Goal: Task Accomplishment & Management: Use online tool/utility

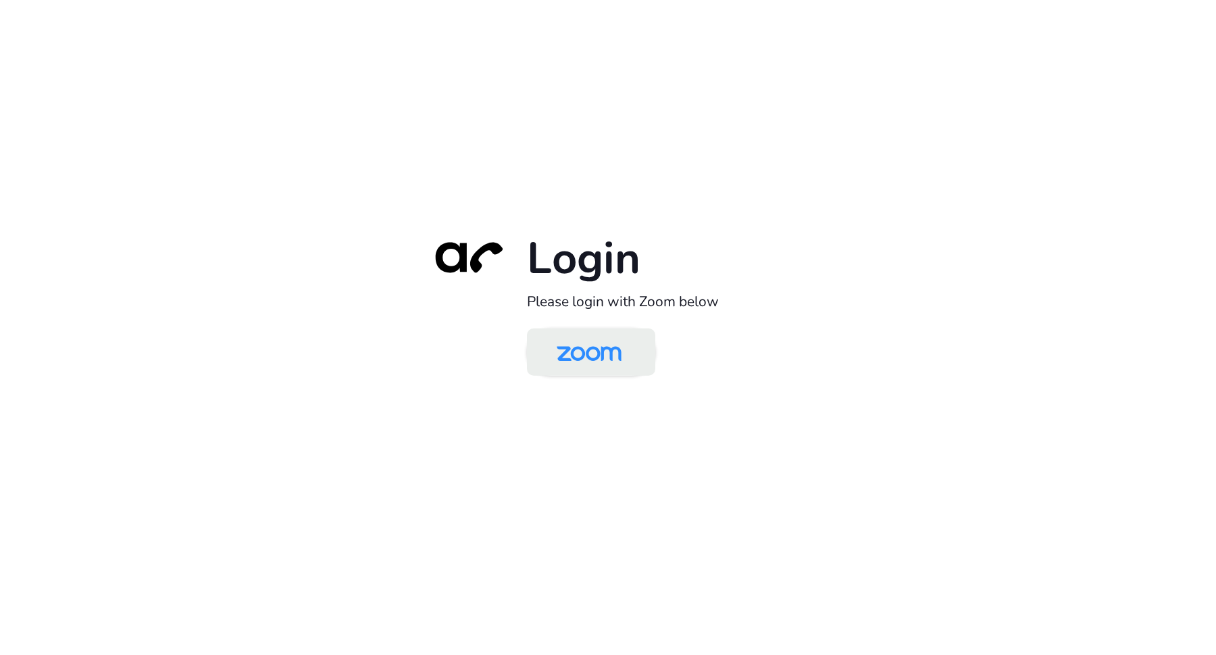
click at [619, 343] on img at bounding box center [588, 353] width 93 height 44
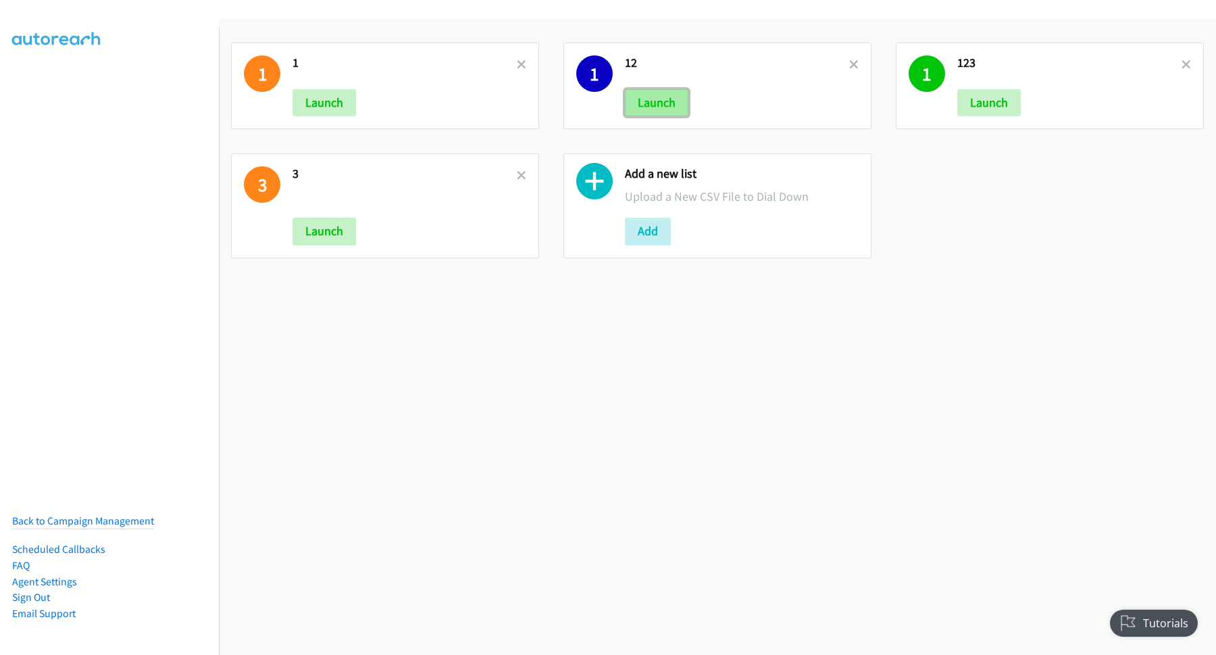
click at [658, 99] on button "Launch" at bounding box center [656, 102] width 63 height 27
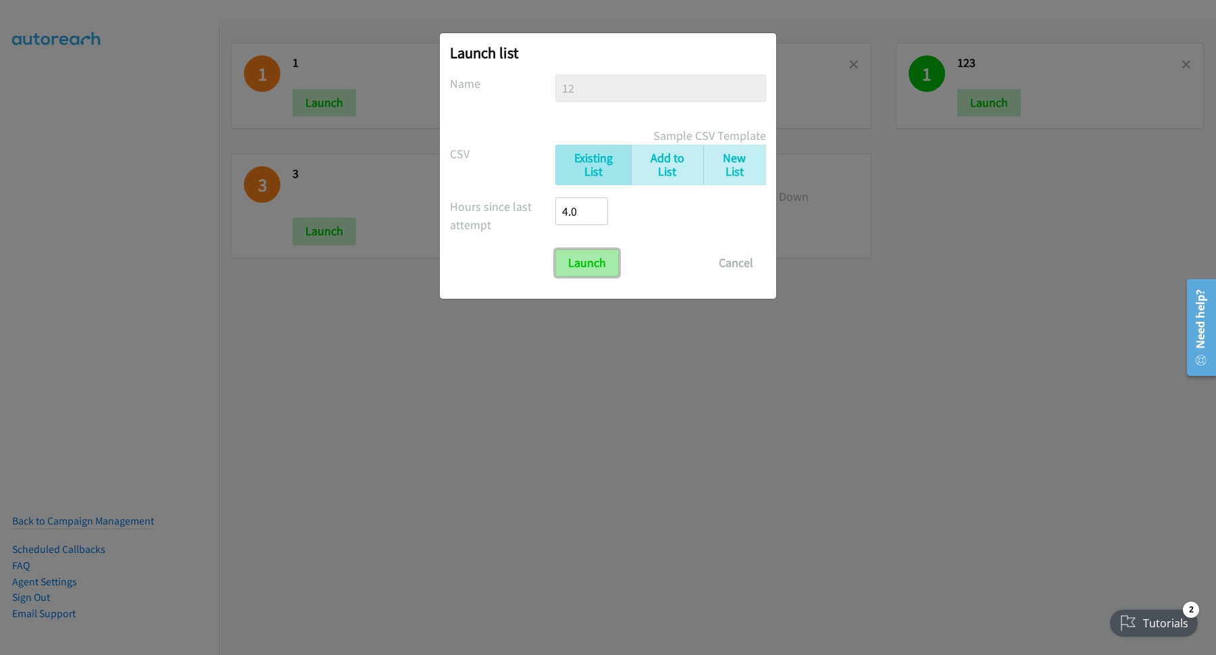
click at [591, 262] on input "Launch" at bounding box center [586, 262] width 63 height 27
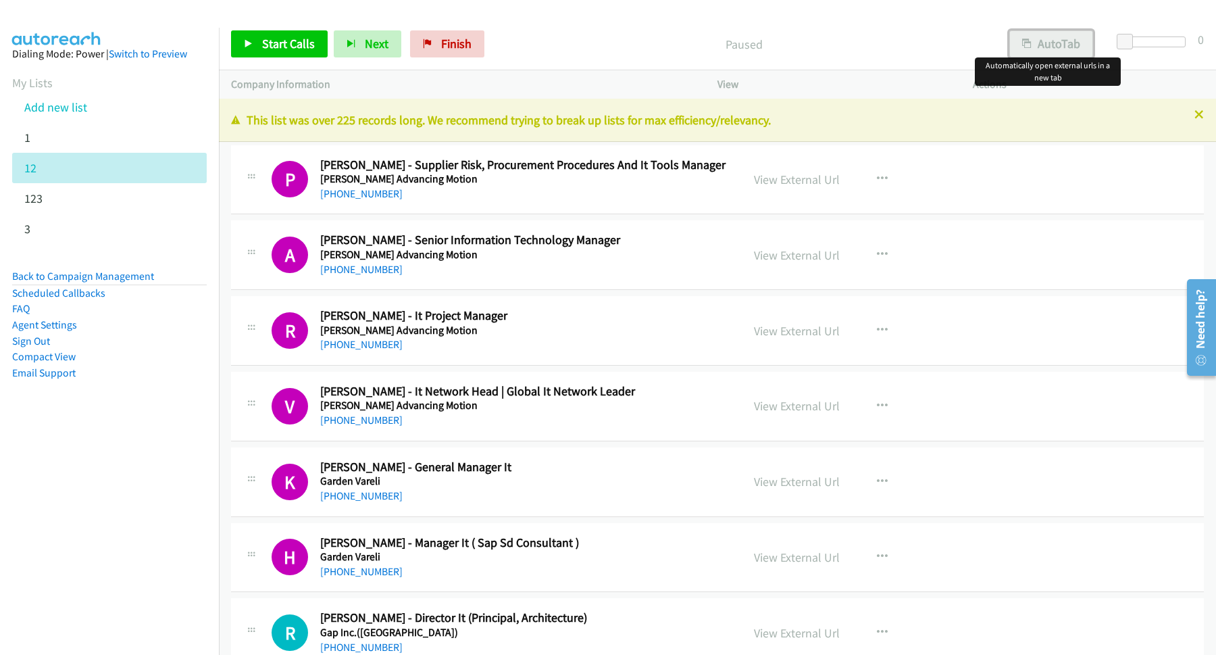
click at [1060, 43] on button "AutoTab" at bounding box center [1051, 43] width 84 height 27
click at [301, 44] on span "Start Calls" at bounding box center [288, 44] width 53 height 16
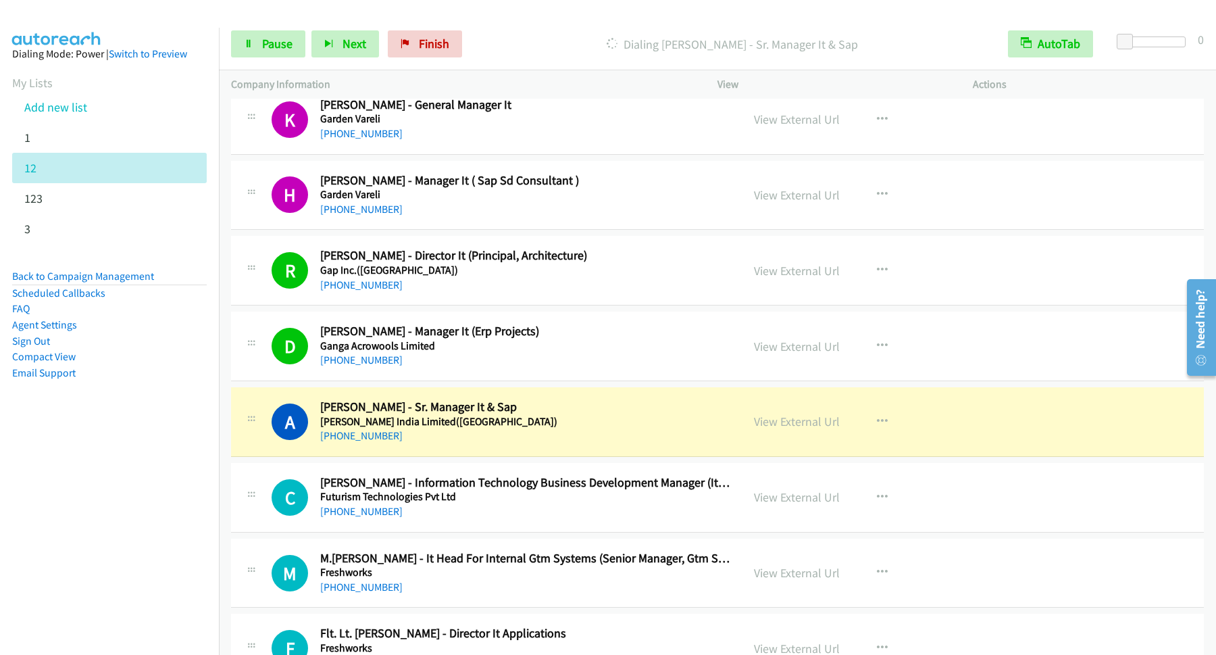
scroll to position [365, 0]
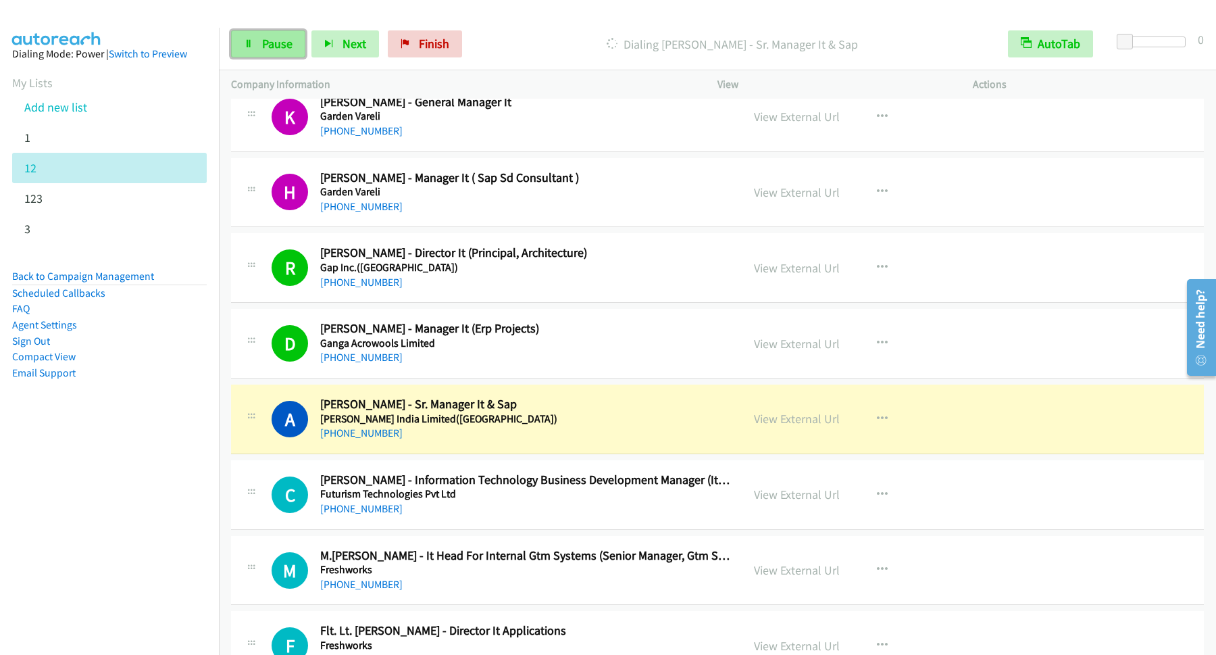
click at [284, 53] on link "Pause" at bounding box center [268, 43] width 74 height 27
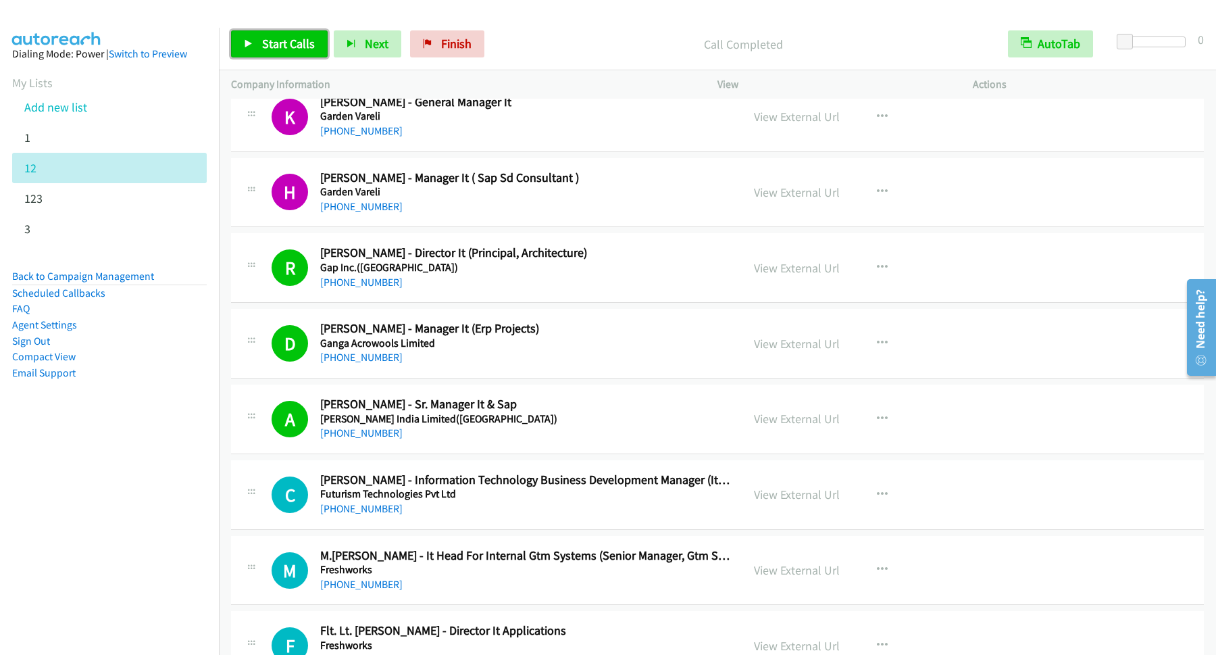
click at [297, 43] on span "Start Calls" at bounding box center [288, 44] width 53 height 16
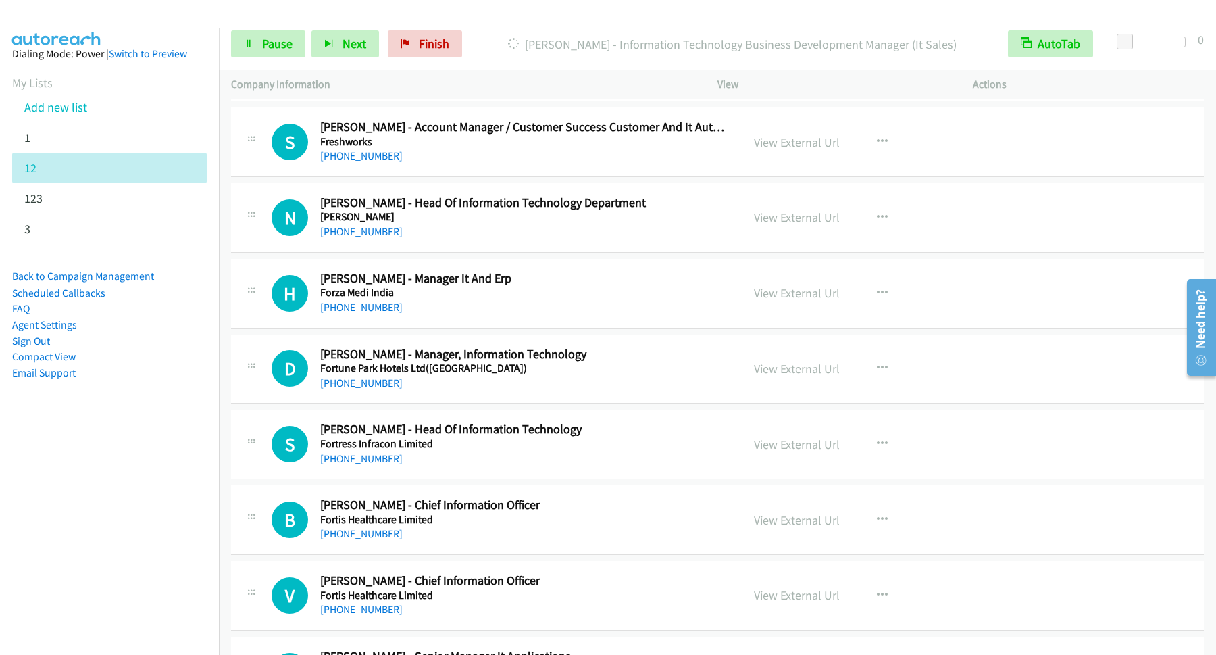
scroll to position [1459, 0]
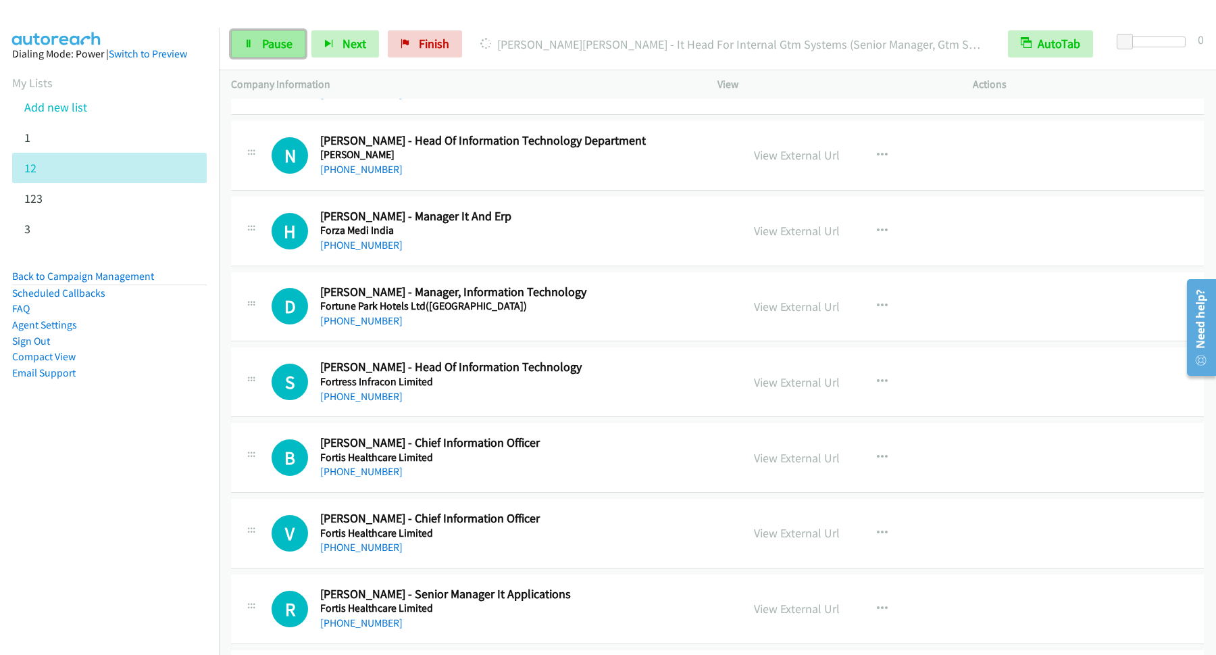
click at [284, 47] on span "Pause" at bounding box center [277, 44] width 30 height 16
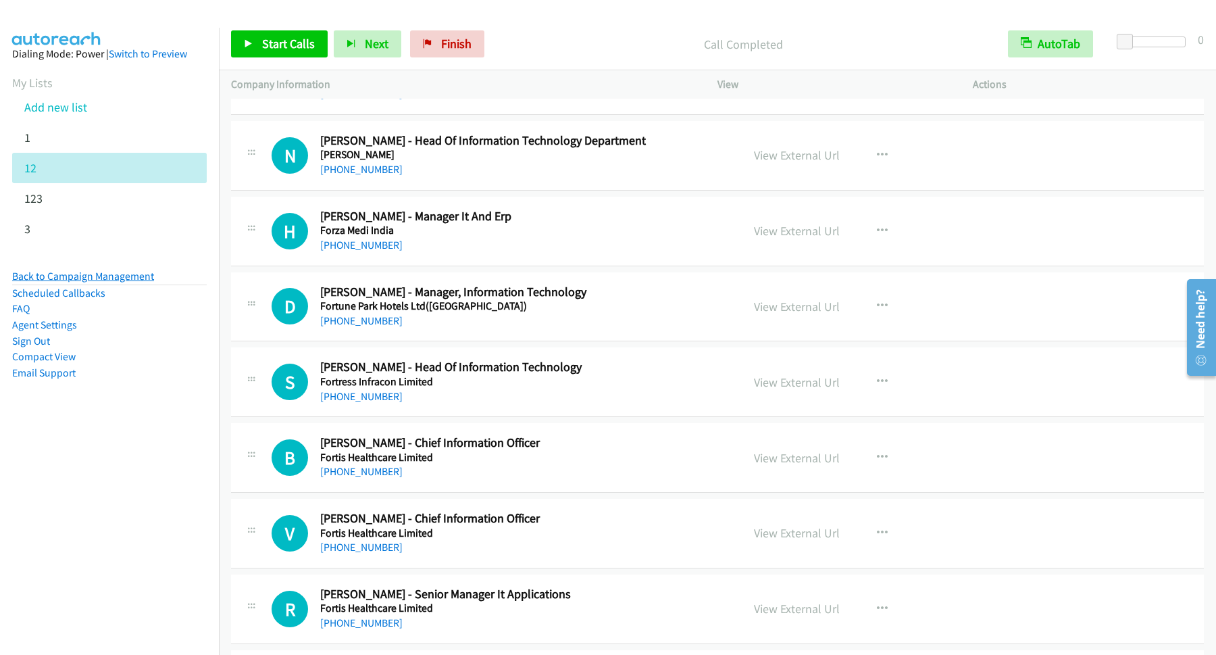
click at [124, 279] on link "Back to Campaign Management" at bounding box center [83, 276] width 142 height 13
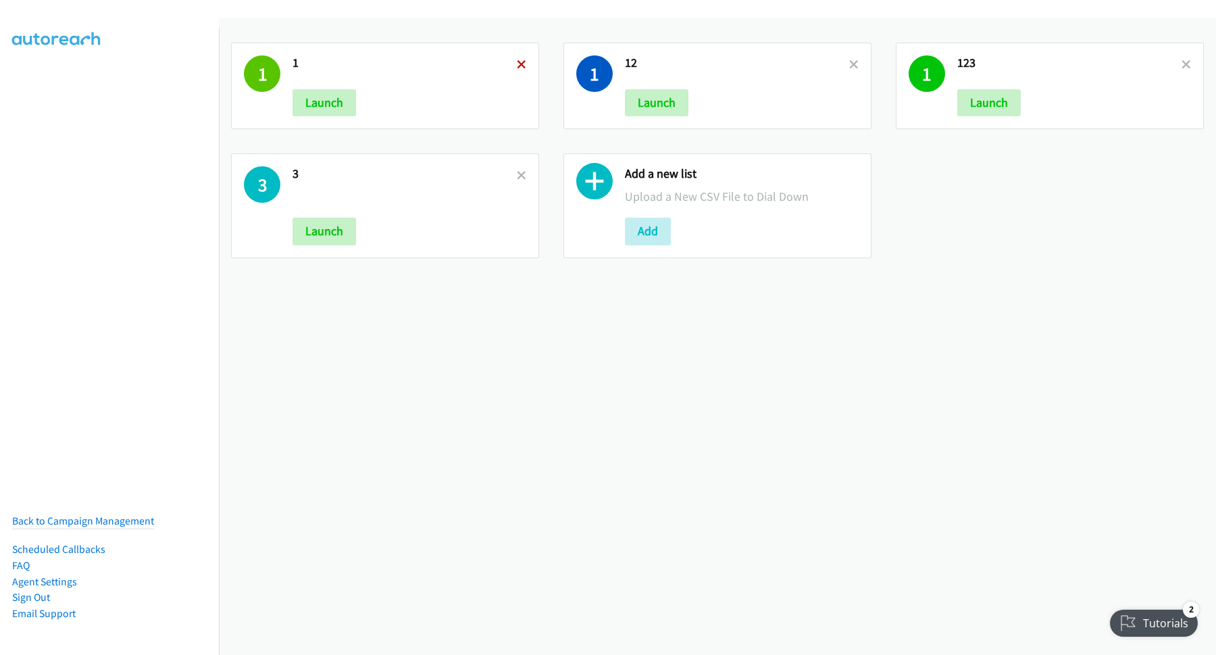
click at [521, 61] on icon at bounding box center [521, 65] width 9 height 9
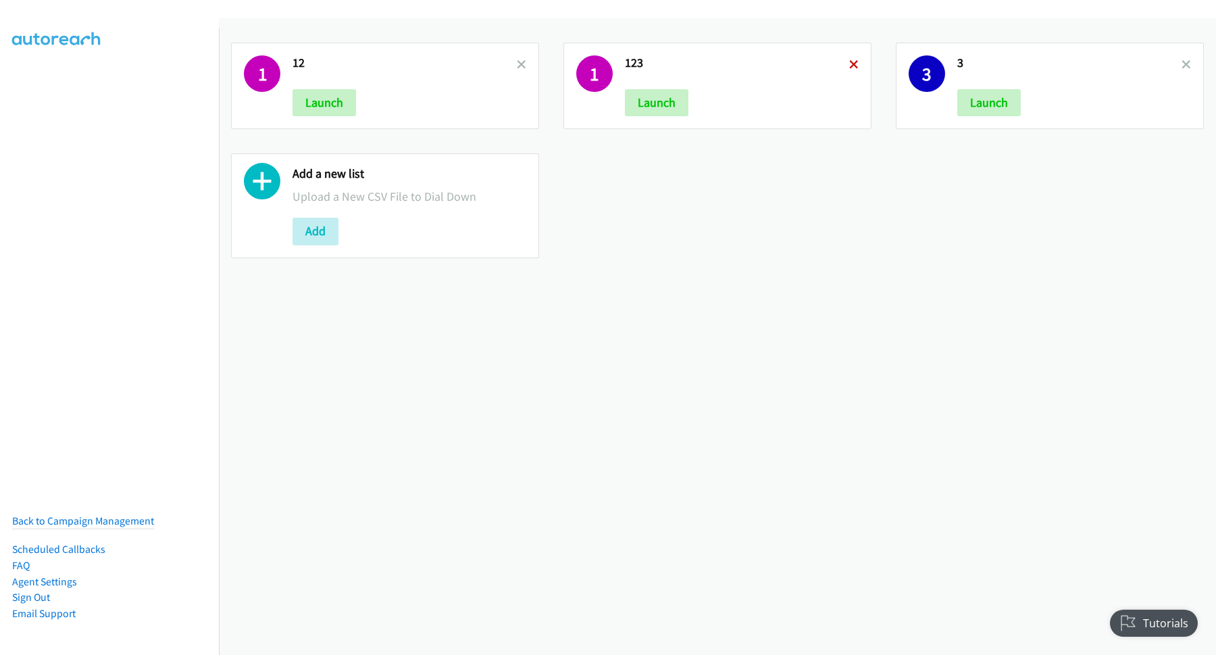
click at [849, 61] on icon at bounding box center [853, 65] width 9 height 9
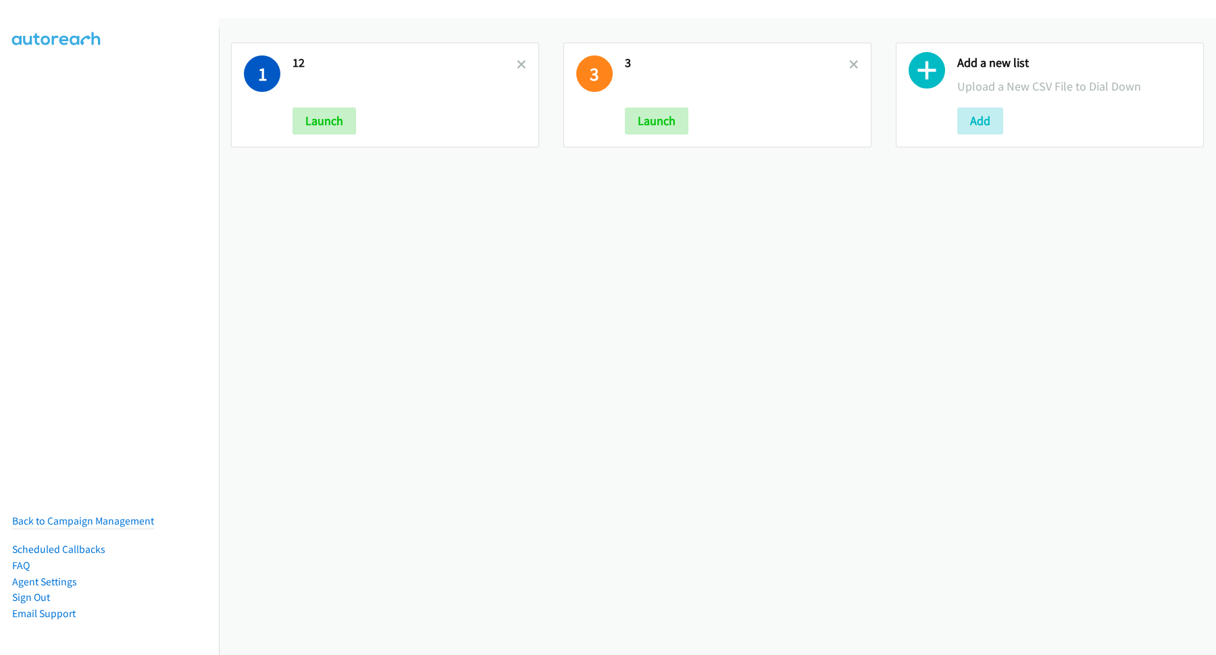
click at [849, 61] on icon at bounding box center [853, 65] width 9 height 9
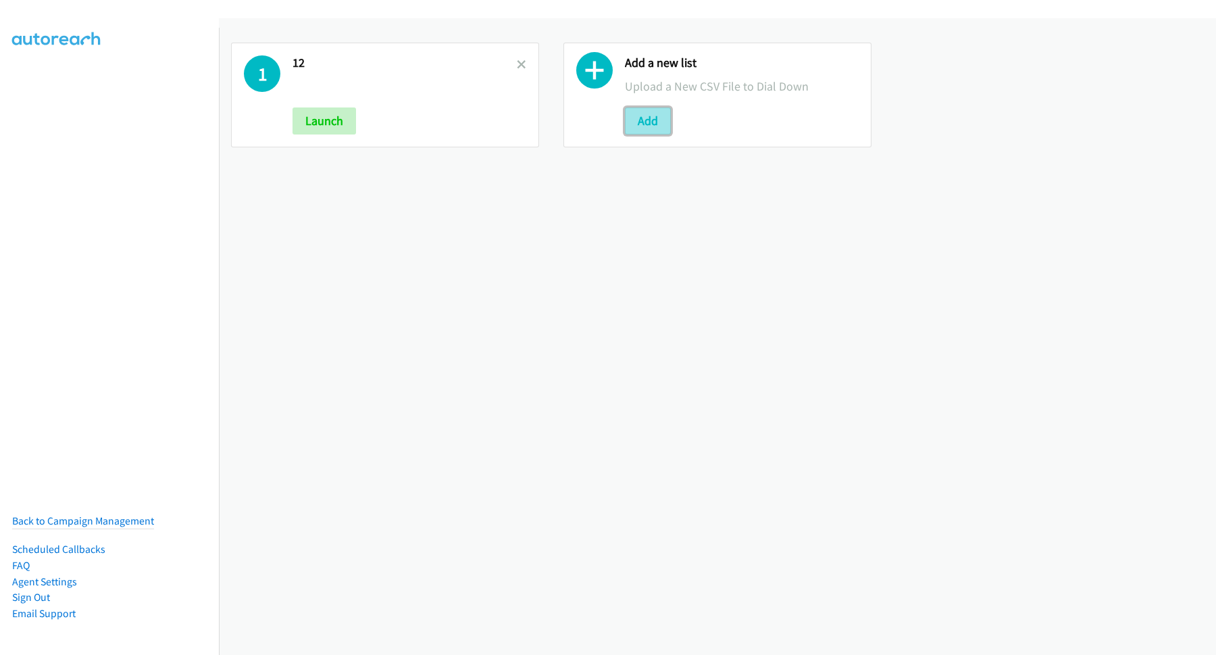
click at [648, 120] on button "Add" at bounding box center [648, 120] width 46 height 27
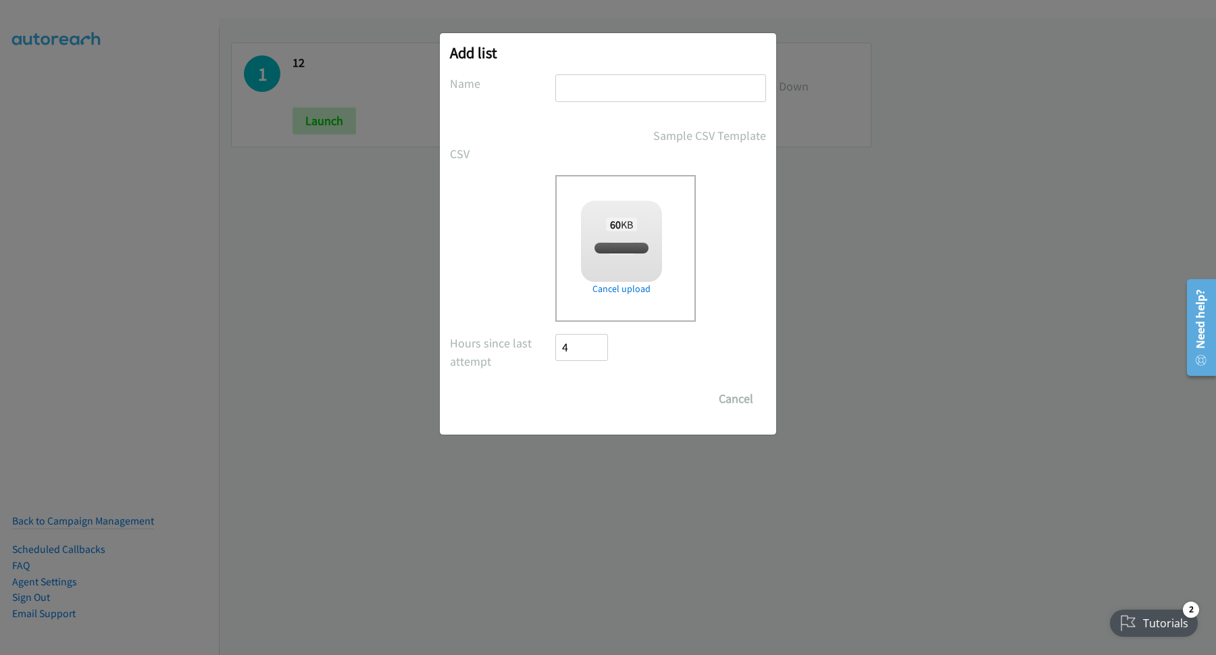
checkbox input "true"
click at [617, 84] on input "text" at bounding box center [660, 88] width 211 height 28
type input "NetAoo"
click at [555, 385] on input "Save List" at bounding box center [590, 398] width 71 height 27
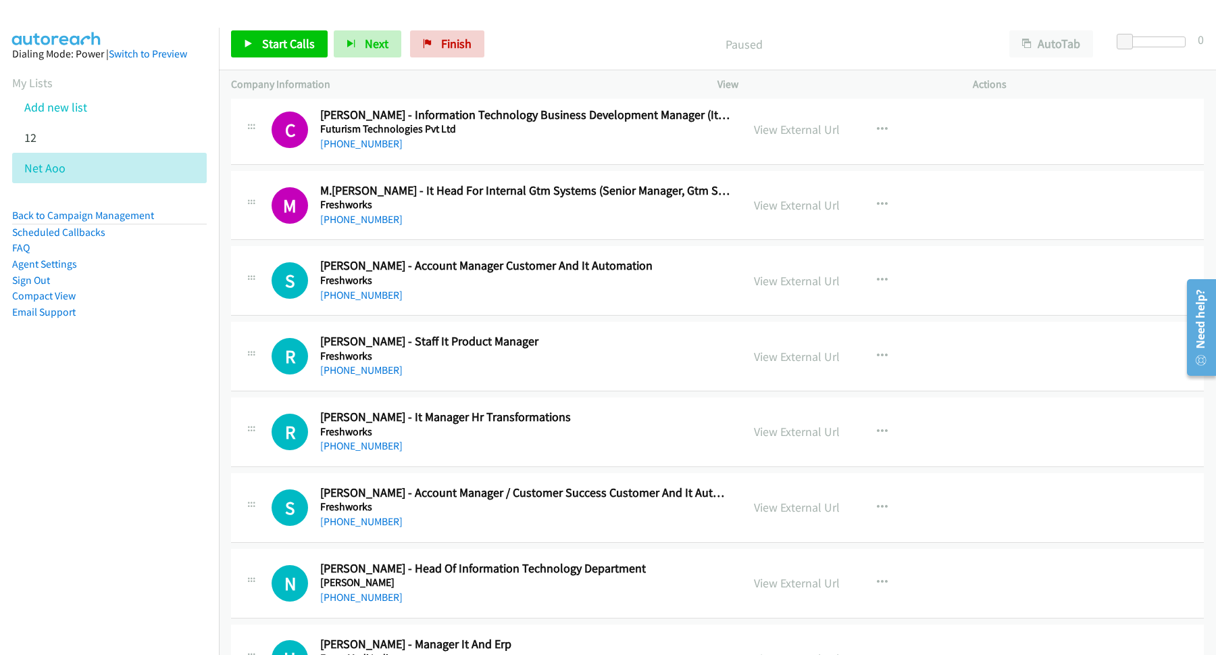
scroll to position [912, 0]
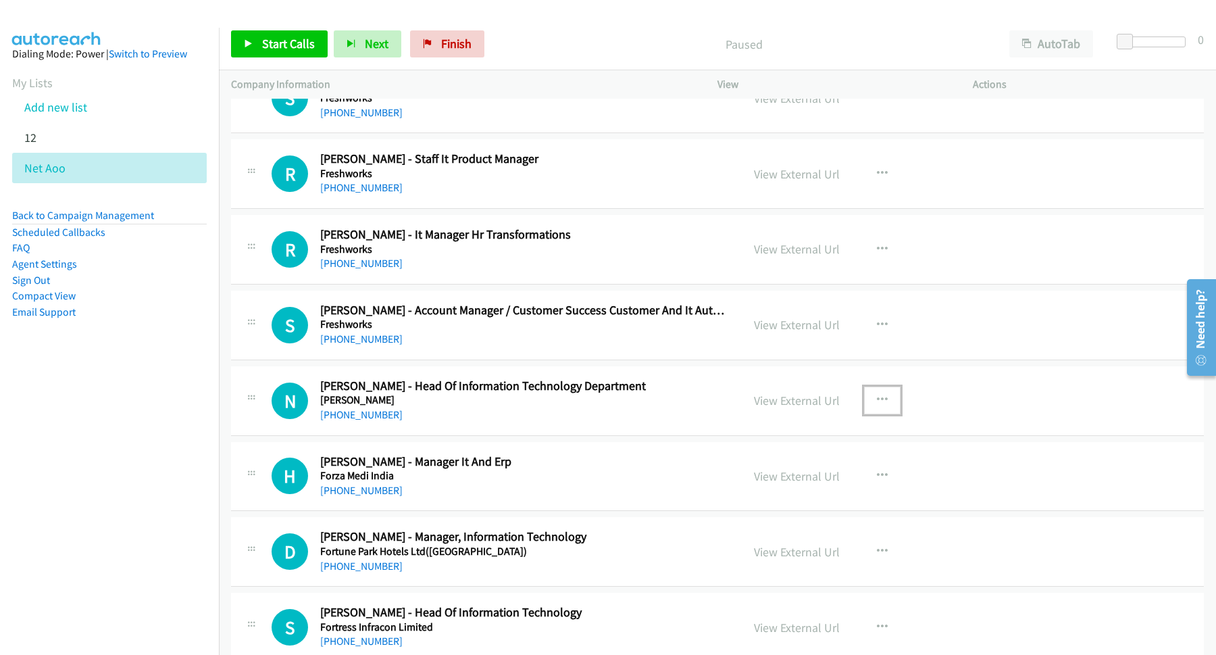
click at [877, 399] on icon "button" at bounding box center [882, 399] width 11 height 11
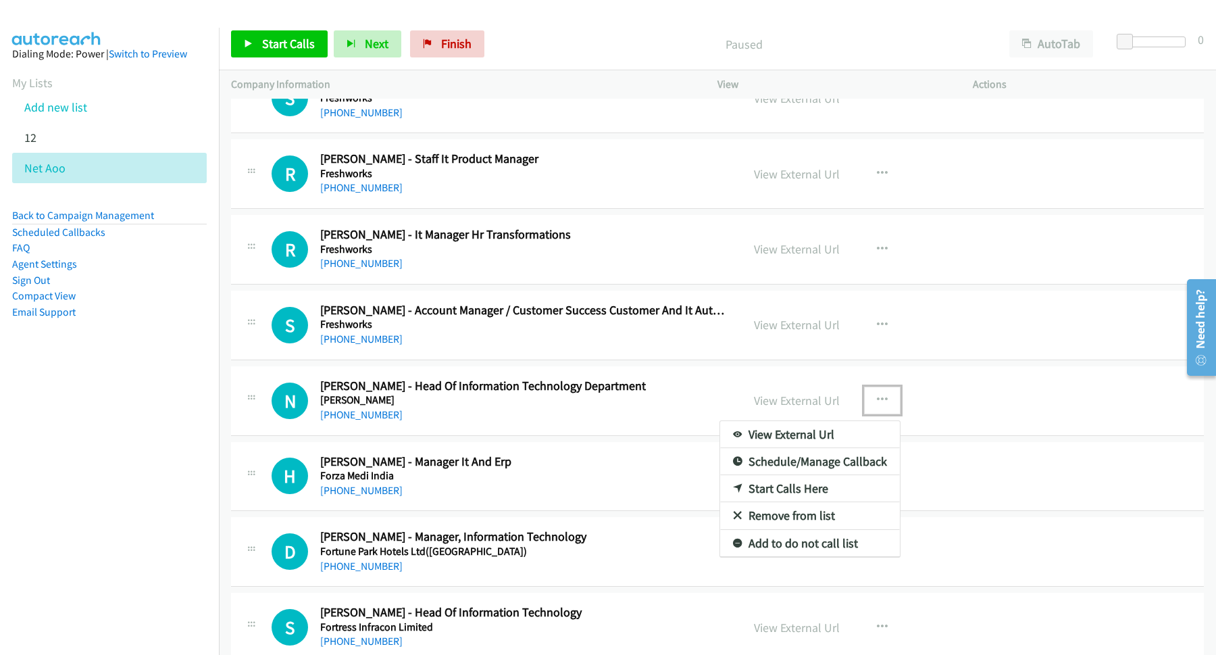
click at [789, 493] on link "Start Calls Here" at bounding box center [810, 488] width 180 height 27
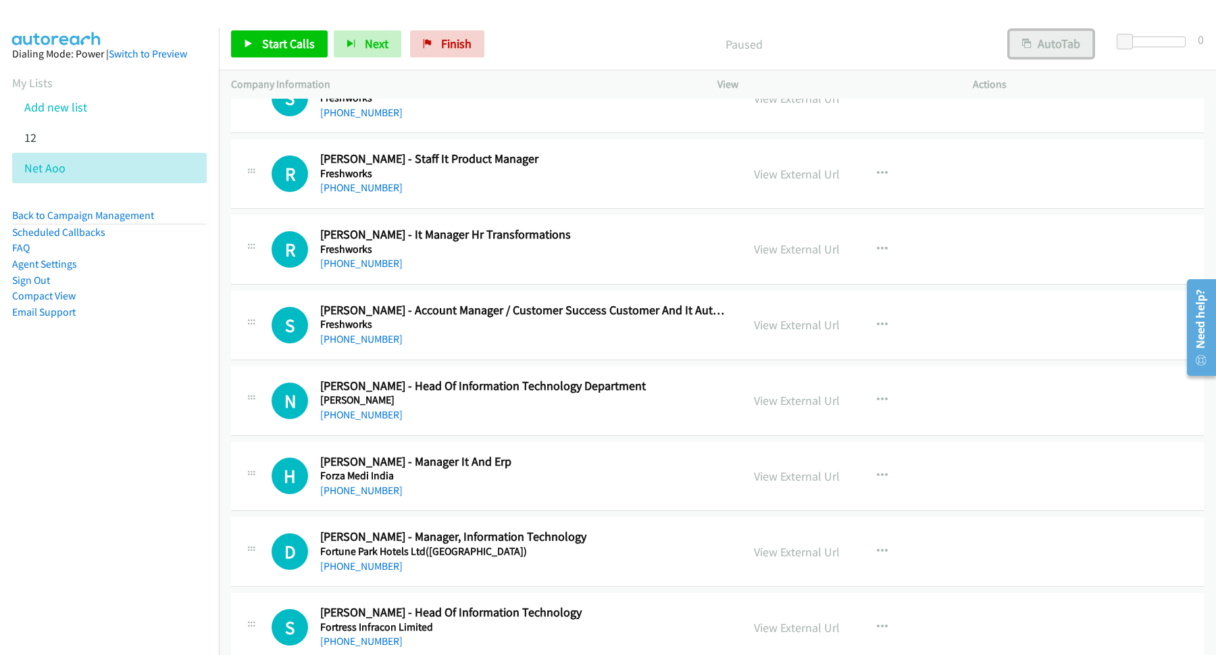
click at [1067, 53] on button "AutoTab" at bounding box center [1051, 43] width 84 height 27
click at [294, 44] on span "Start Calls" at bounding box center [288, 44] width 53 height 16
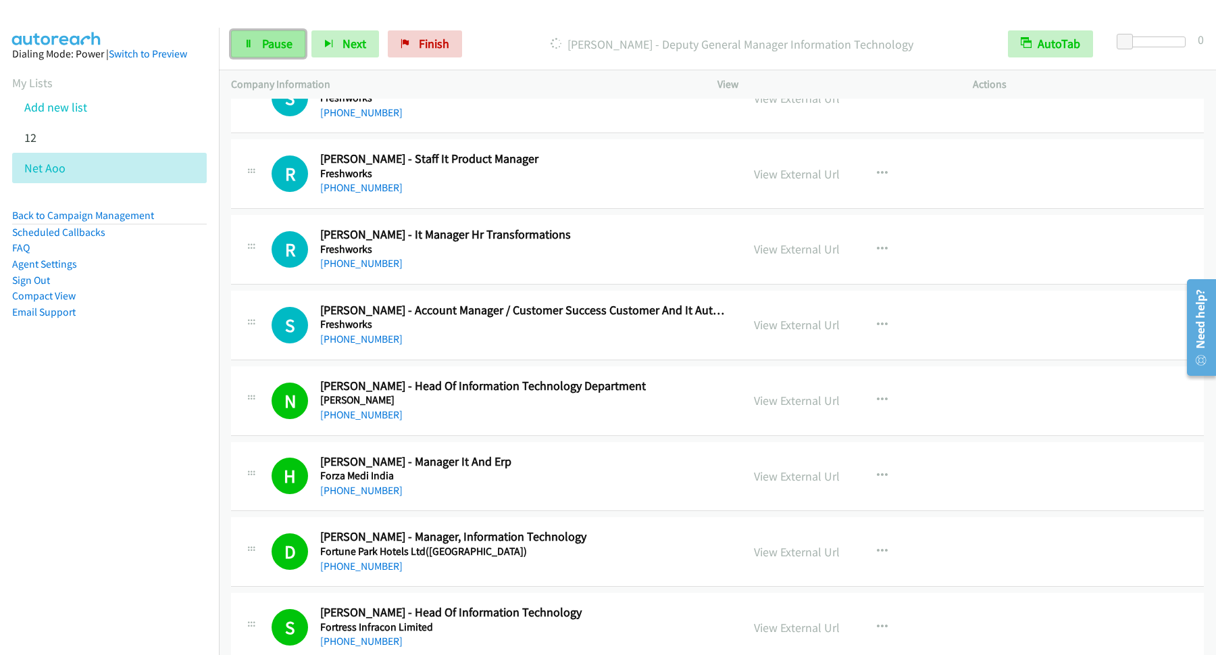
click at [278, 44] on span "Pause" at bounding box center [277, 44] width 30 height 16
click at [246, 43] on icon at bounding box center [248, 44] width 9 height 9
click at [291, 48] on span "Pause" at bounding box center [277, 44] width 30 height 16
click at [294, 48] on span "Start Calls" at bounding box center [288, 44] width 53 height 16
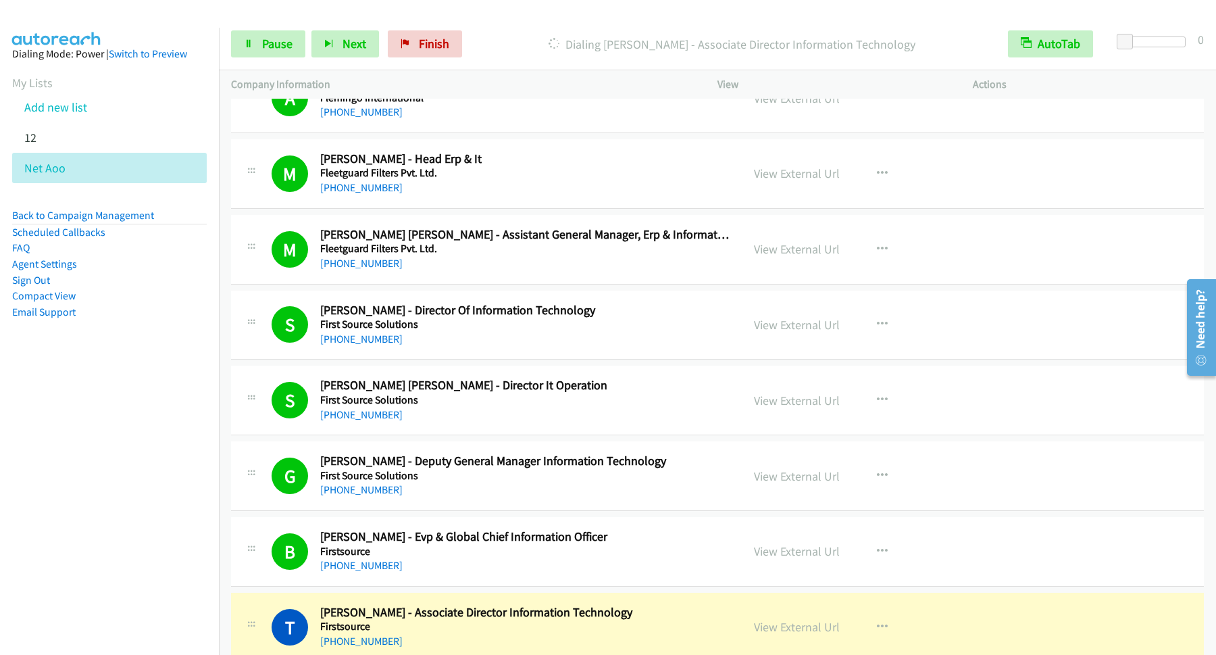
scroll to position [2736, 0]
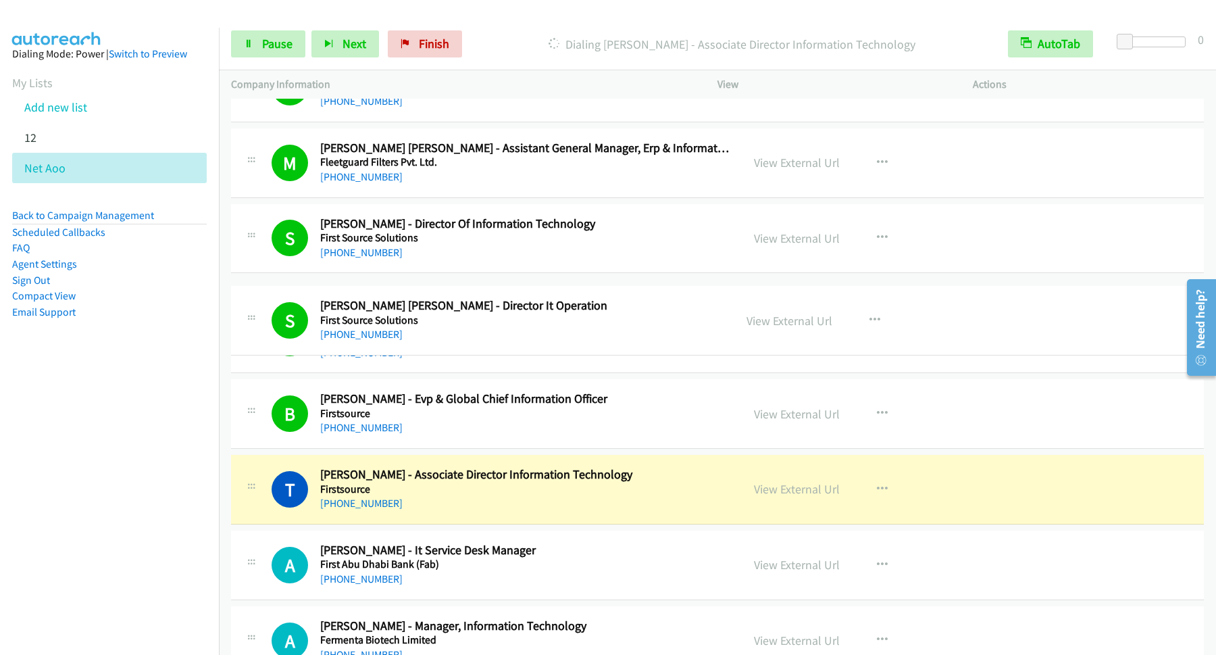
drag, startPoint x: 407, startPoint y: 335, endPoint x: 685, endPoint y: 335, distance: 277.6
click at [352, 335] on div "+91 96770 50908" at bounding box center [521, 334] width 402 height 16
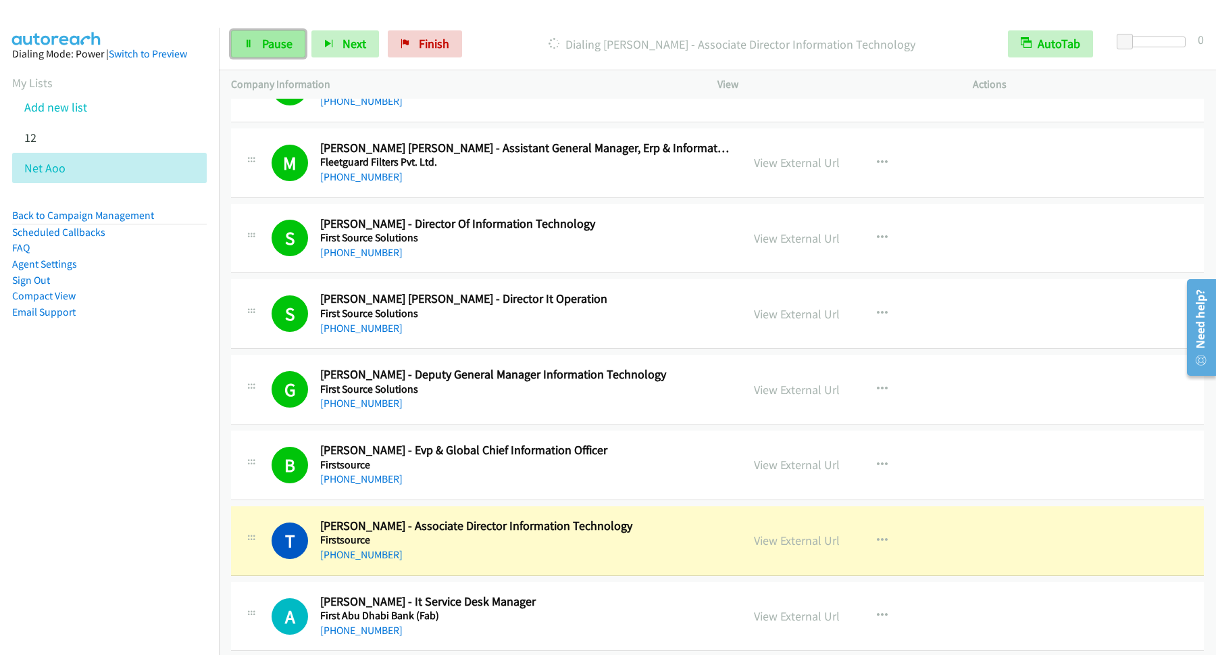
click at [288, 47] on span "Pause" at bounding box center [277, 44] width 30 height 16
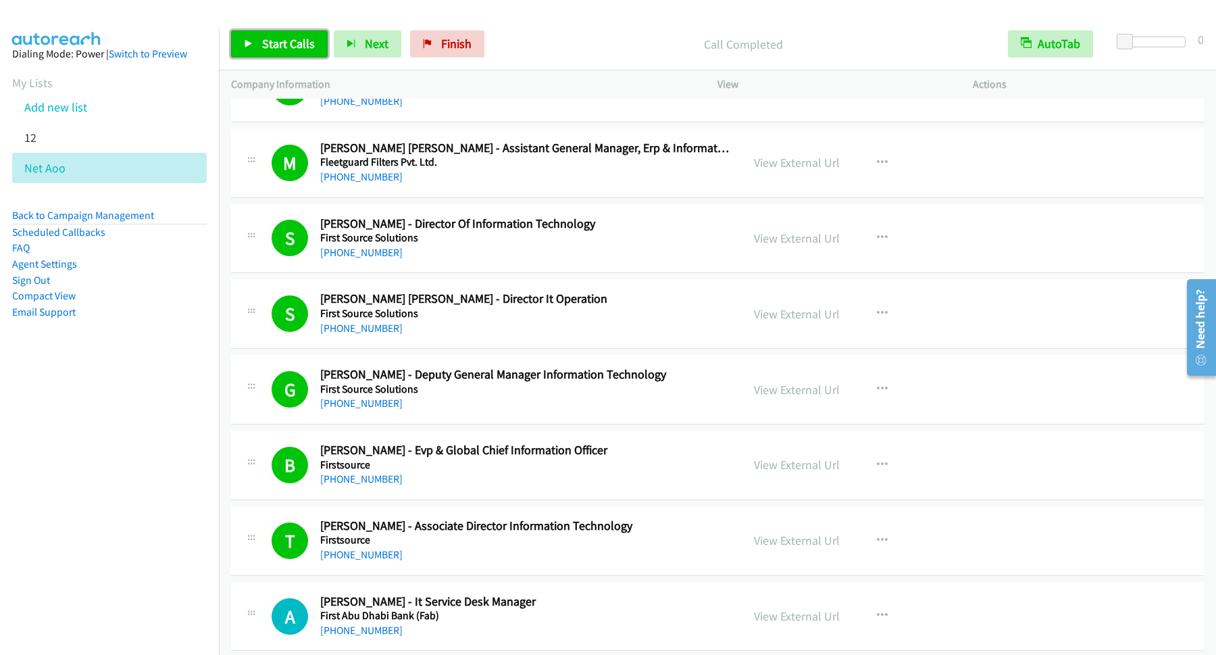
click at [284, 41] on span "Start Calls" at bounding box center [288, 44] width 53 height 16
click at [305, 41] on link "Pause" at bounding box center [268, 43] width 74 height 27
click at [315, 34] on link "Start Calls" at bounding box center [279, 43] width 97 height 27
click at [288, 47] on span "Pause" at bounding box center [277, 44] width 30 height 16
click at [289, 43] on span "Start Calls" at bounding box center [288, 44] width 53 height 16
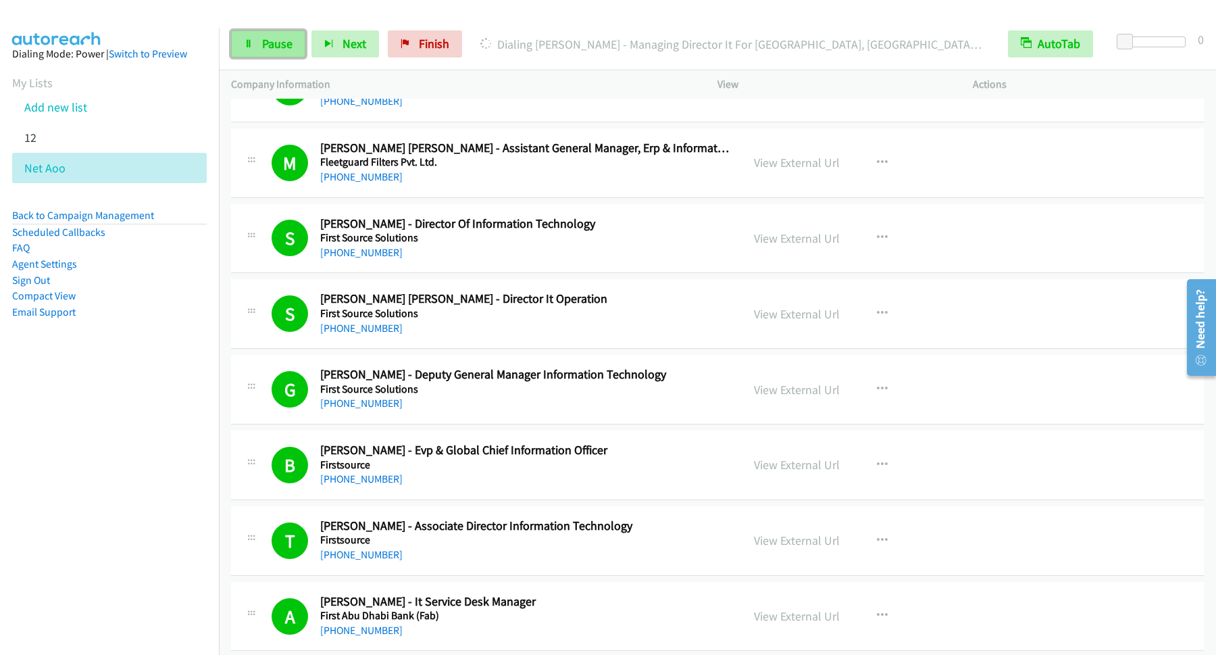
click at [271, 43] on span "Pause" at bounding box center [277, 44] width 30 height 16
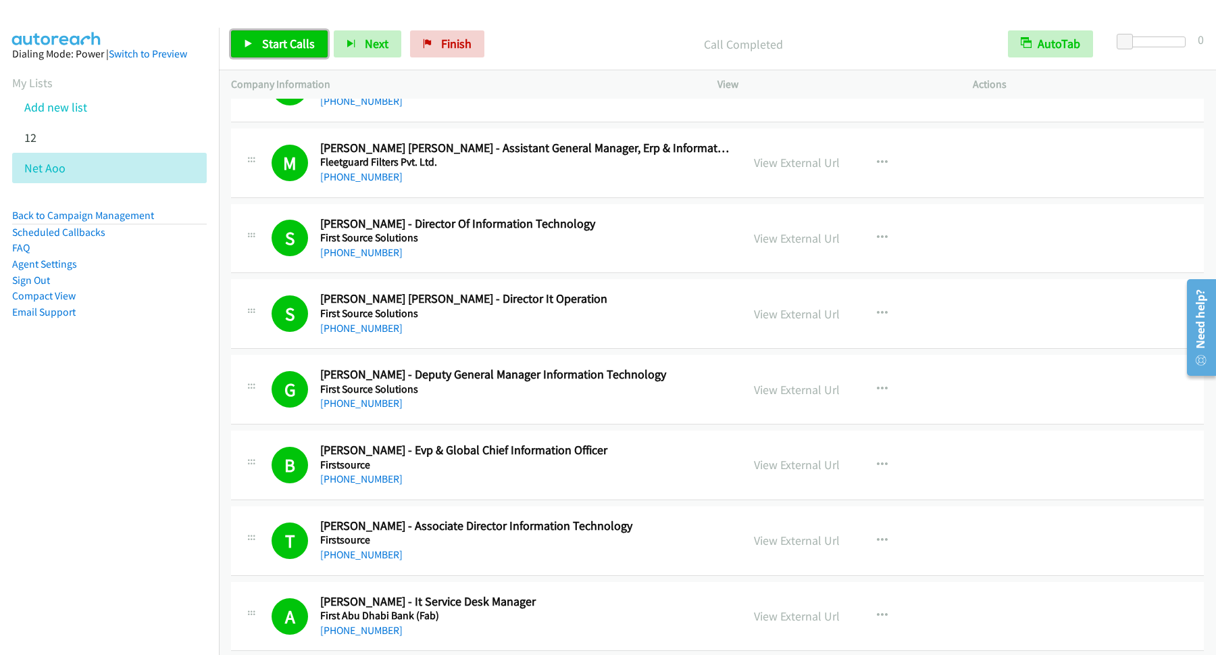
click at [299, 43] on span "Start Calls" at bounding box center [288, 44] width 53 height 16
click at [286, 51] on span "Pause" at bounding box center [277, 44] width 30 height 16
click at [282, 47] on span "Start Calls" at bounding box center [288, 44] width 53 height 16
click at [274, 41] on span "Pause" at bounding box center [277, 44] width 30 height 16
click at [151, 217] on link "Back to Campaign Management" at bounding box center [83, 215] width 142 height 13
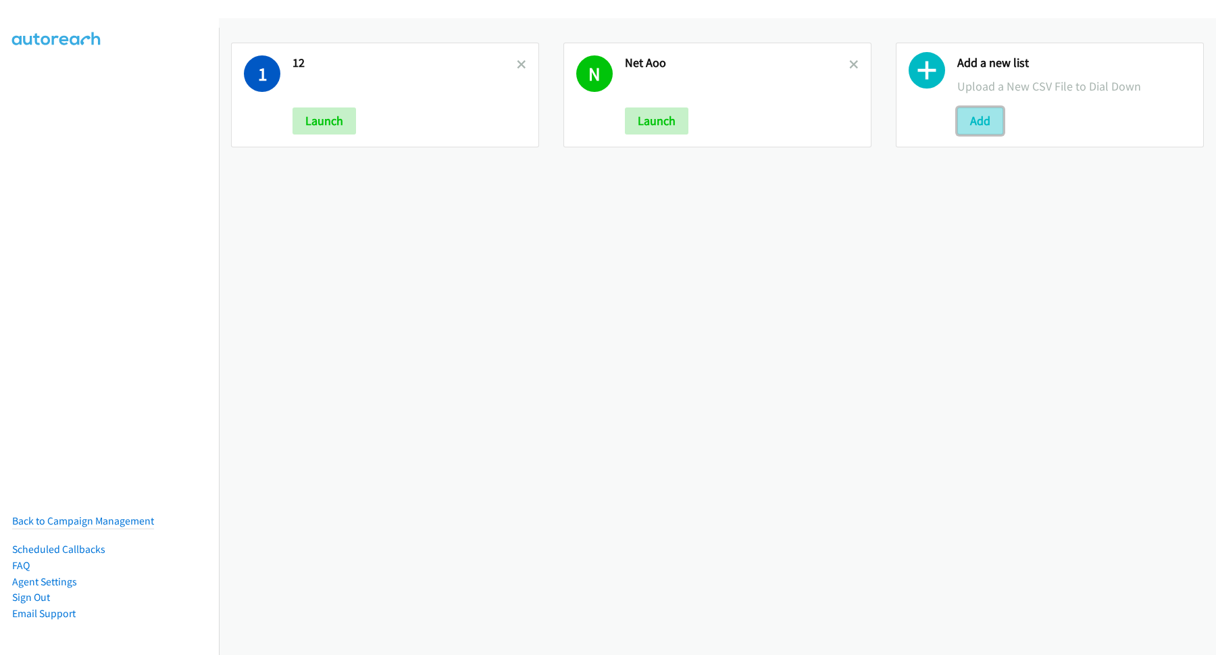
click at [975, 121] on button "Add" at bounding box center [980, 120] width 46 height 27
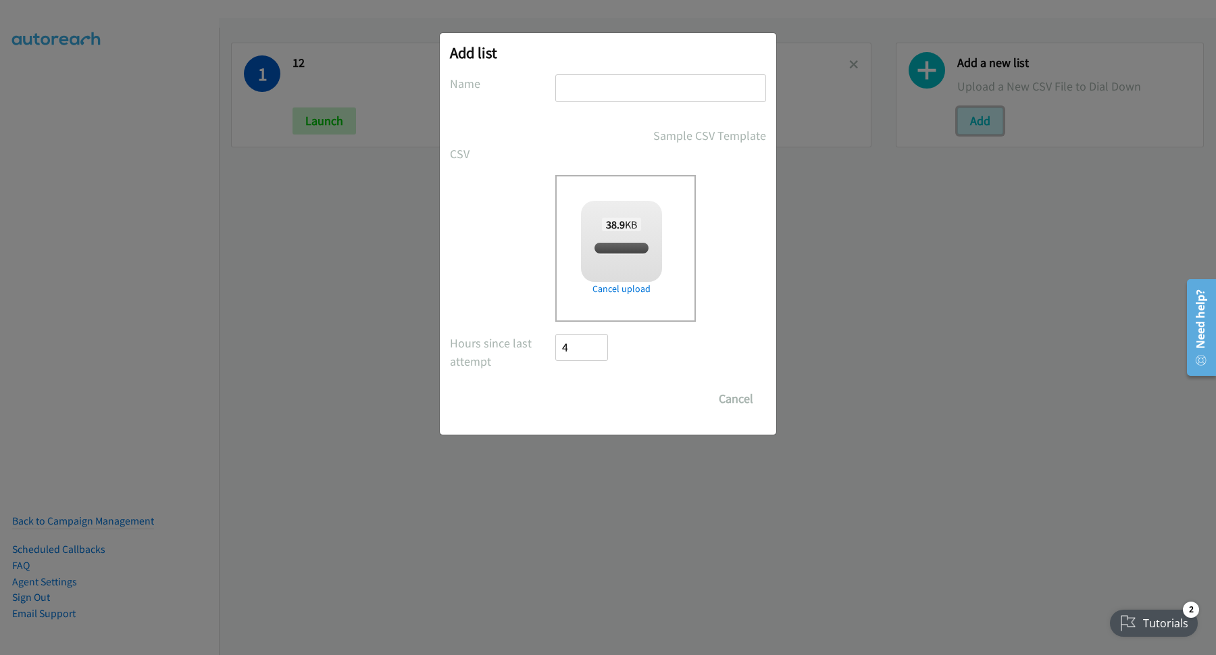
checkbox input "true"
click at [621, 98] on input "text" at bounding box center [660, 88] width 211 height 28
type input "HP PH"
click at [610, 401] on input "Save List" at bounding box center [590, 398] width 71 height 27
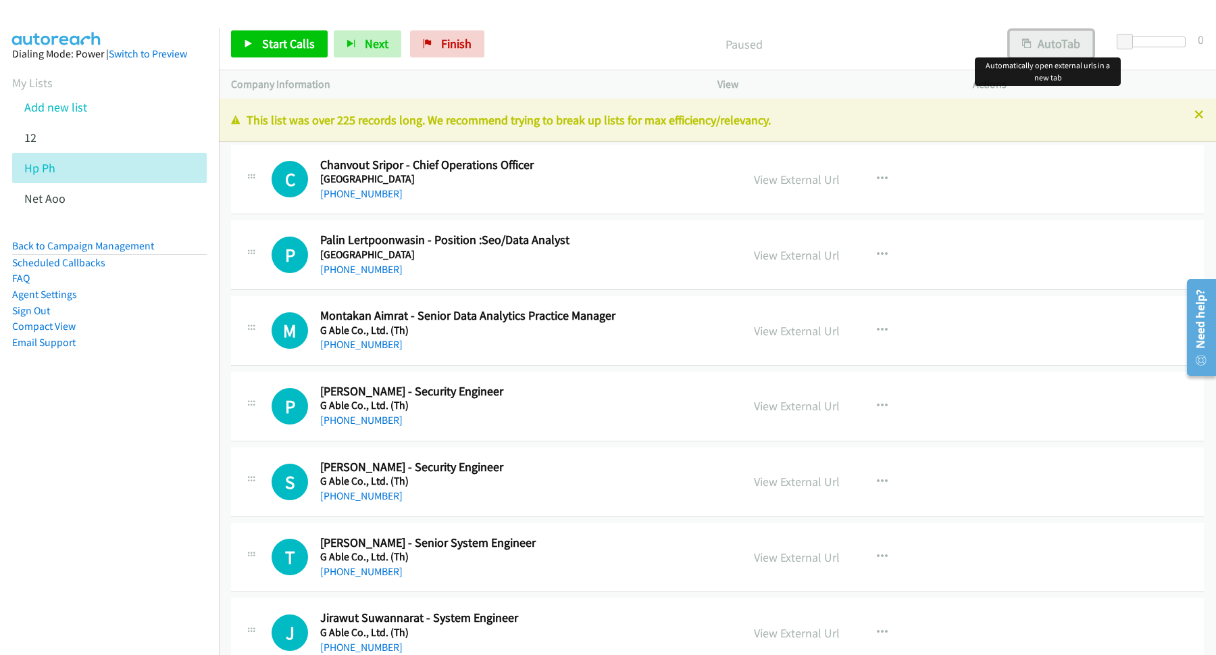
click at [1027, 44] on button "AutoTab" at bounding box center [1051, 43] width 84 height 27
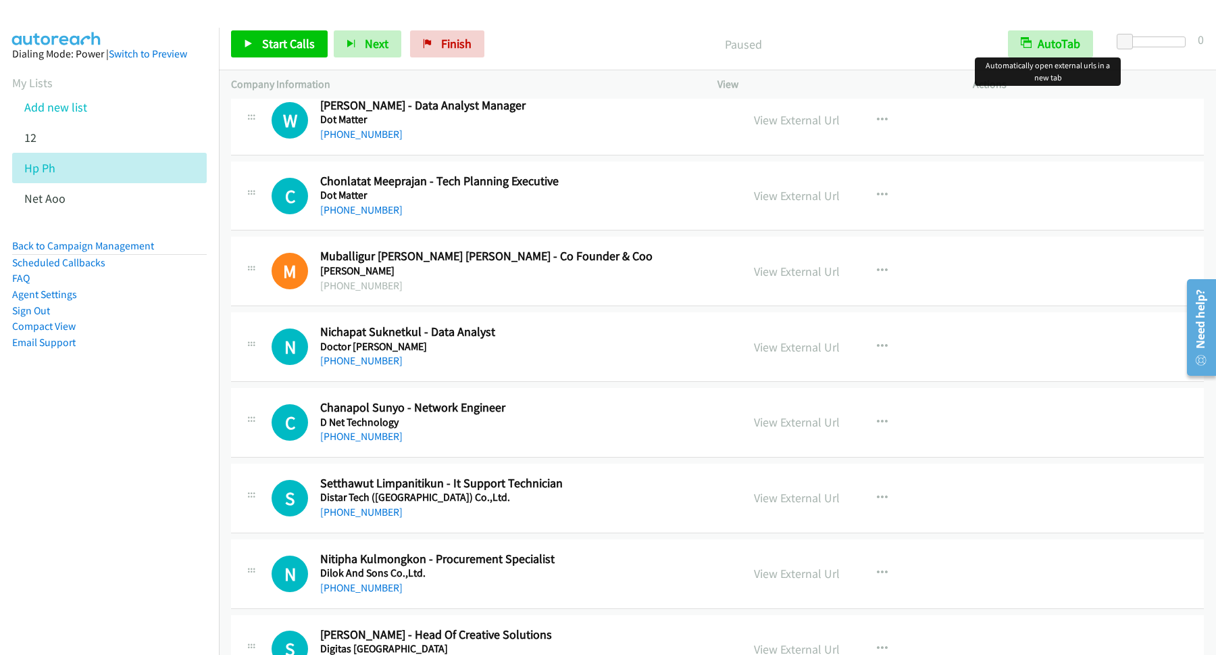
scroll to position [5653, 0]
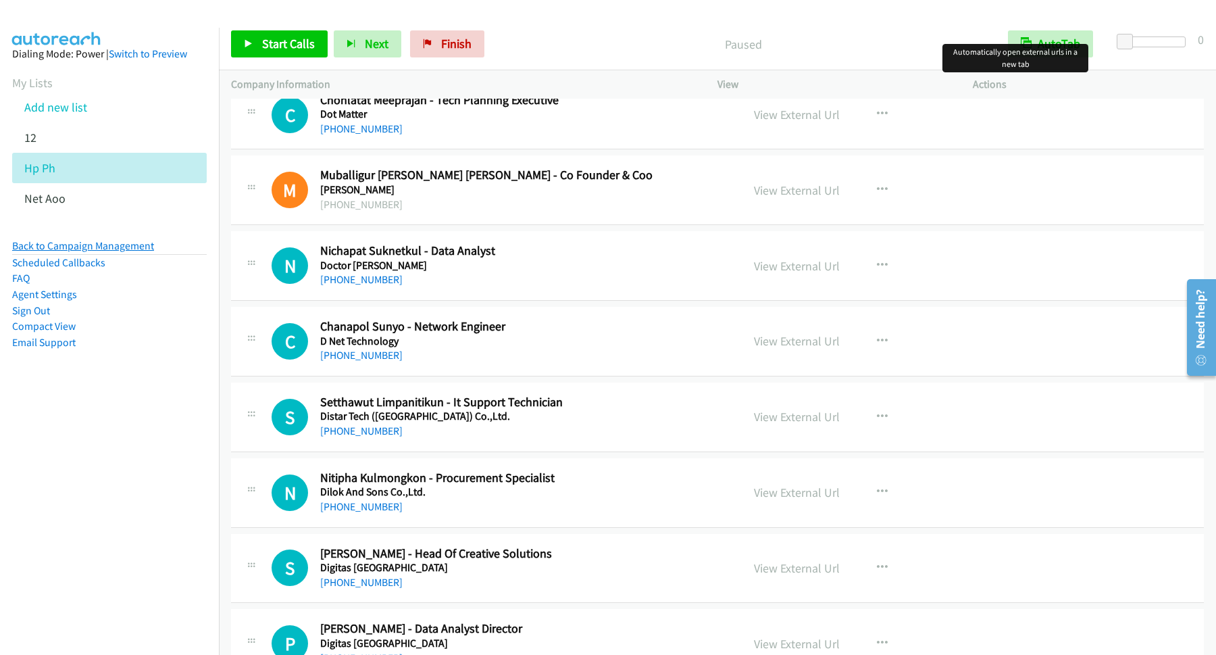
click at [143, 250] on link "Back to Campaign Management" at bounding box center [83, 245] width 142 height 13
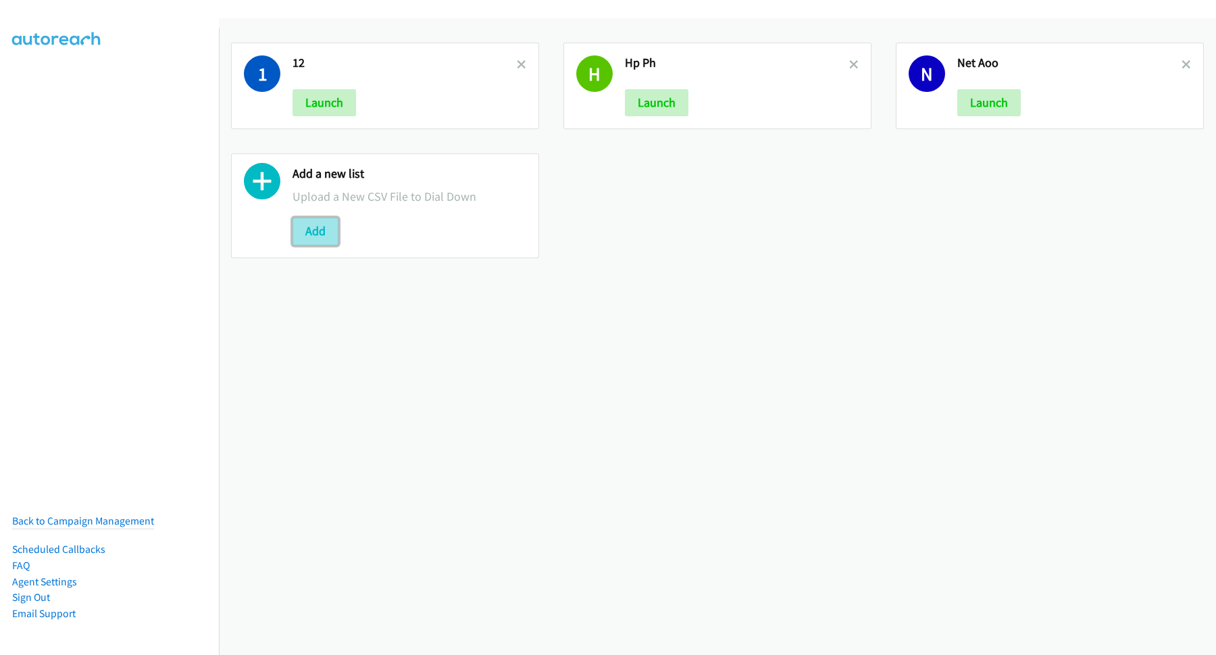
click at [326, 234] on button "Add" at bounding box center [315, 230] width 46 height 27
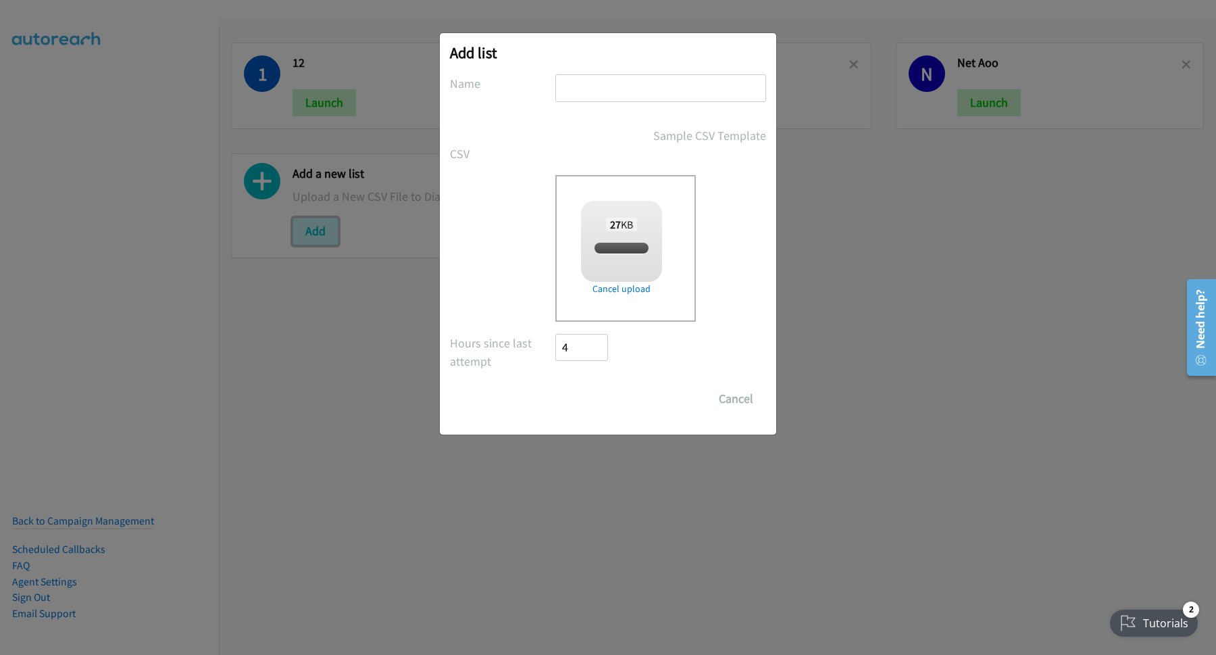
checkbox input "true"
click at [597, 88] on input "text" at bounding box center [660, 88] width 211 height 28
type input "TH"
click at [598, 401] on input "Save List" at bounding box center [590, 398] width 71 height 27
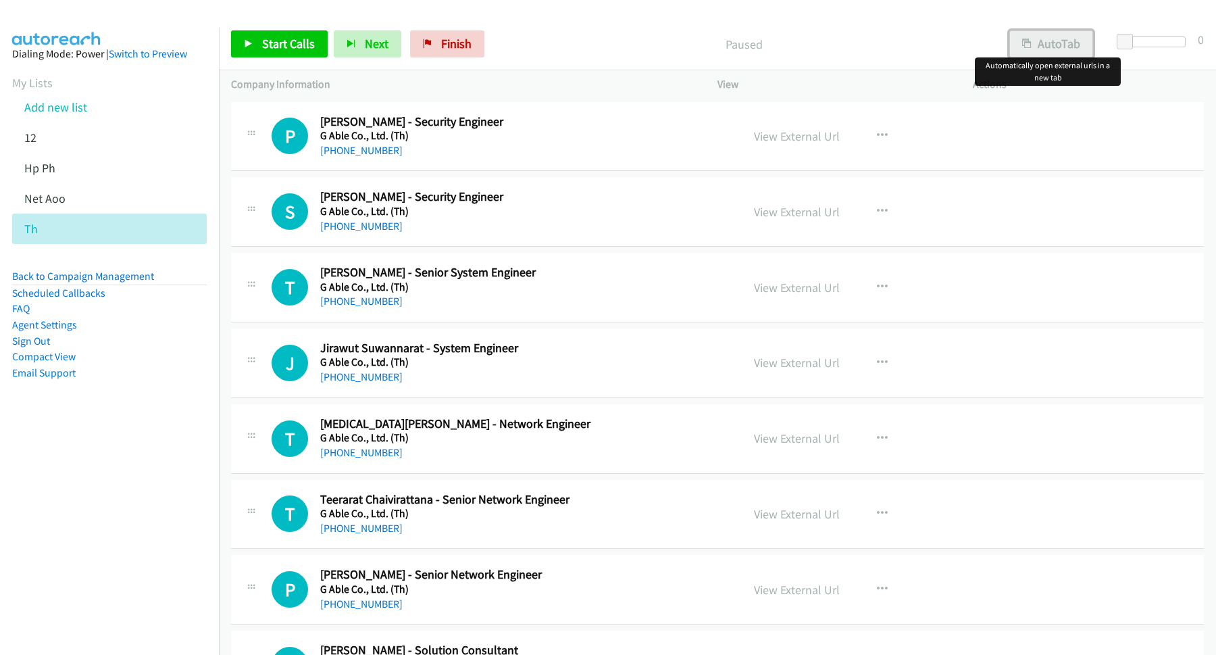
click at [1074, 43] on button "AutoTab" at bounding box center [1051, 43] width 84 height 27
click at [304, 40] on span "Start Calls" at bounding box center [288, 44] width 53 height 16
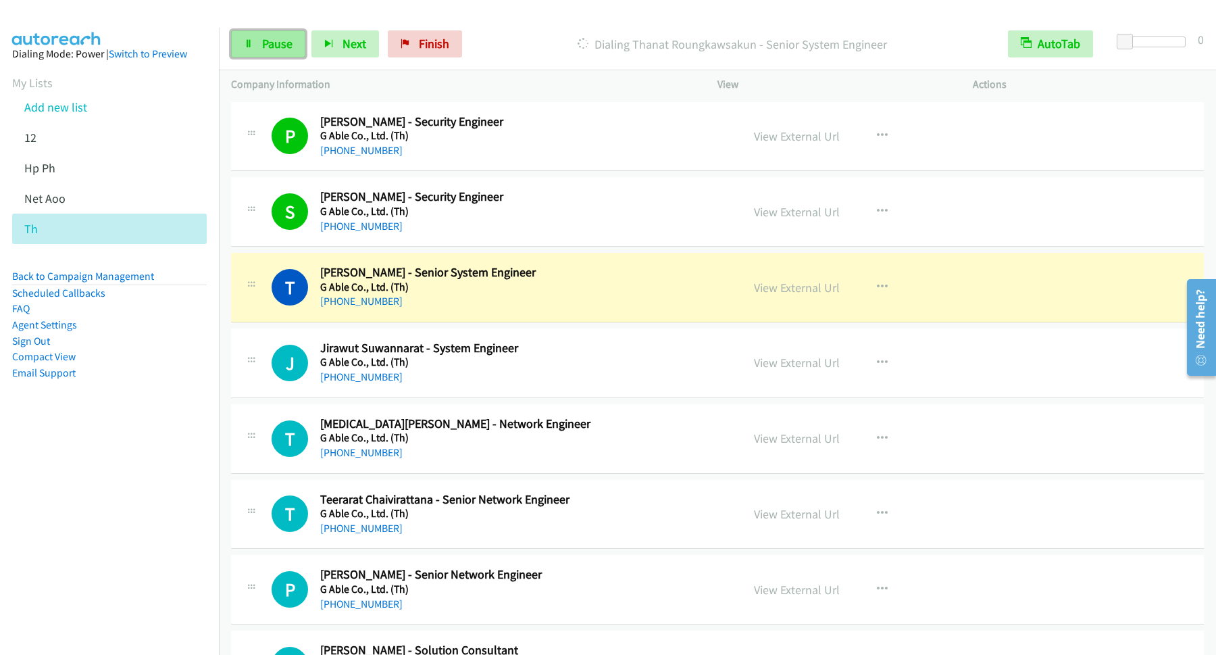
click at [274, 43] on span "Pause" at bounding box center [277, 44] width 30 height 16
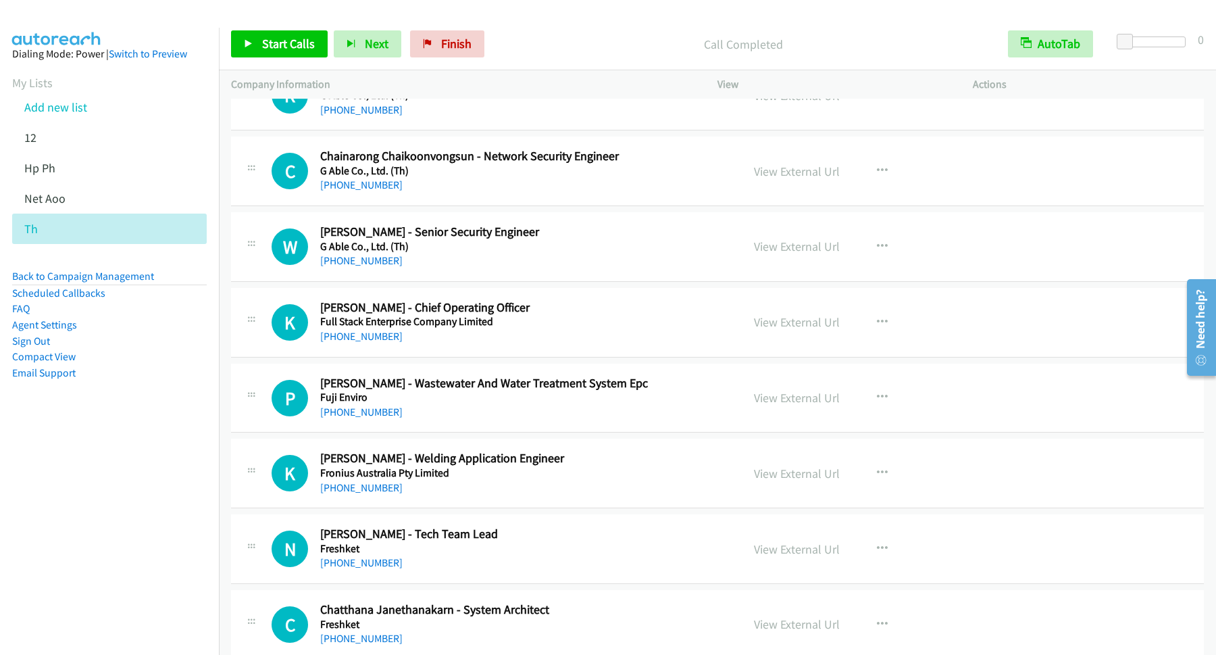
scroll to position [1641, 0]
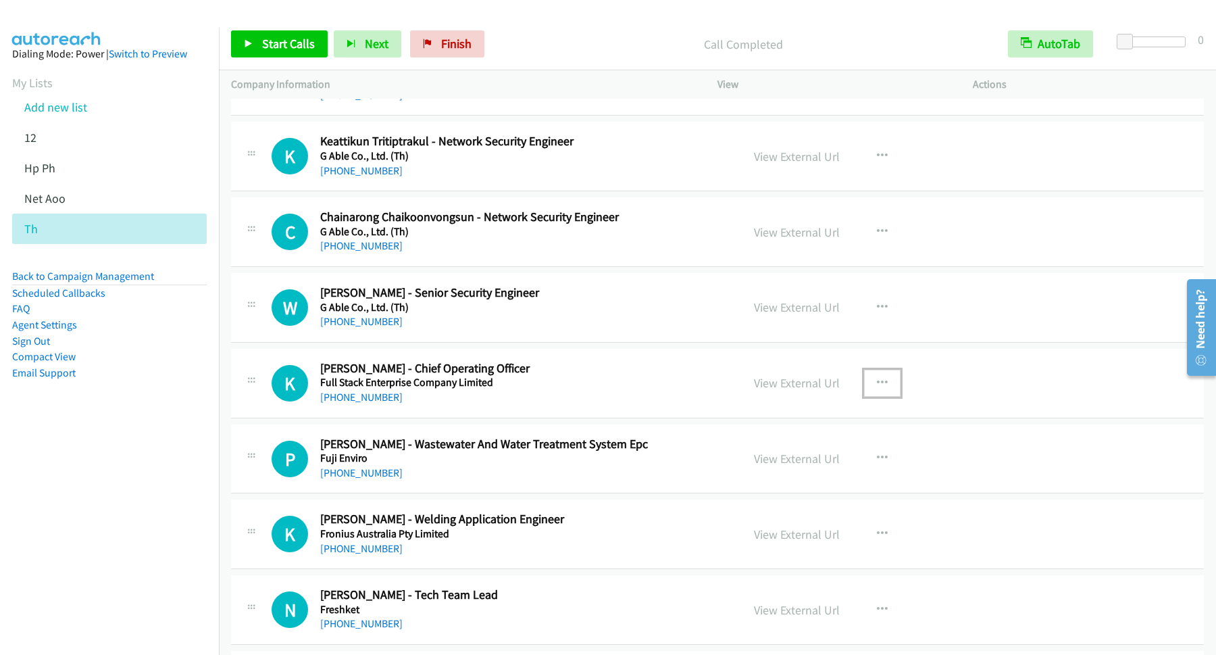
drag, startPoint x: 867, startPoint y: 387, endPoint x: 877, endPoint y: 387, distance: 9.5
click at [869, 387] on button "button" at bounding box center [882, 382] width 36 height 27
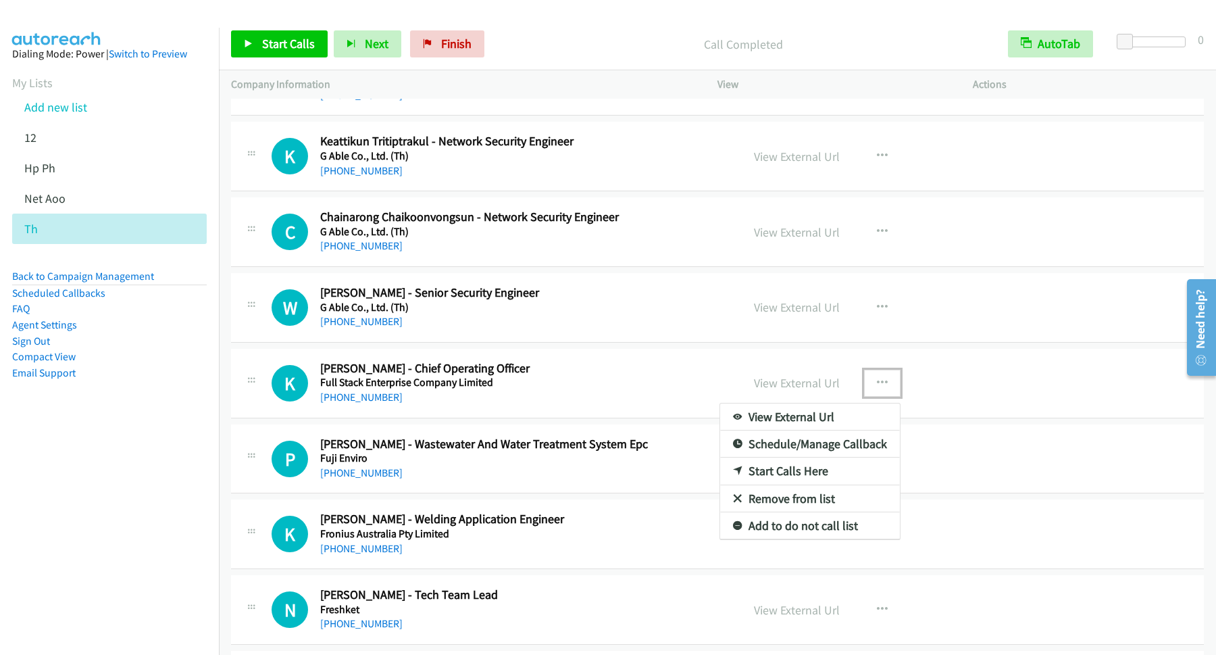
click at [820, 478] on link "Start Calls Here" at bounding box center [810, 470] width 180 height 27
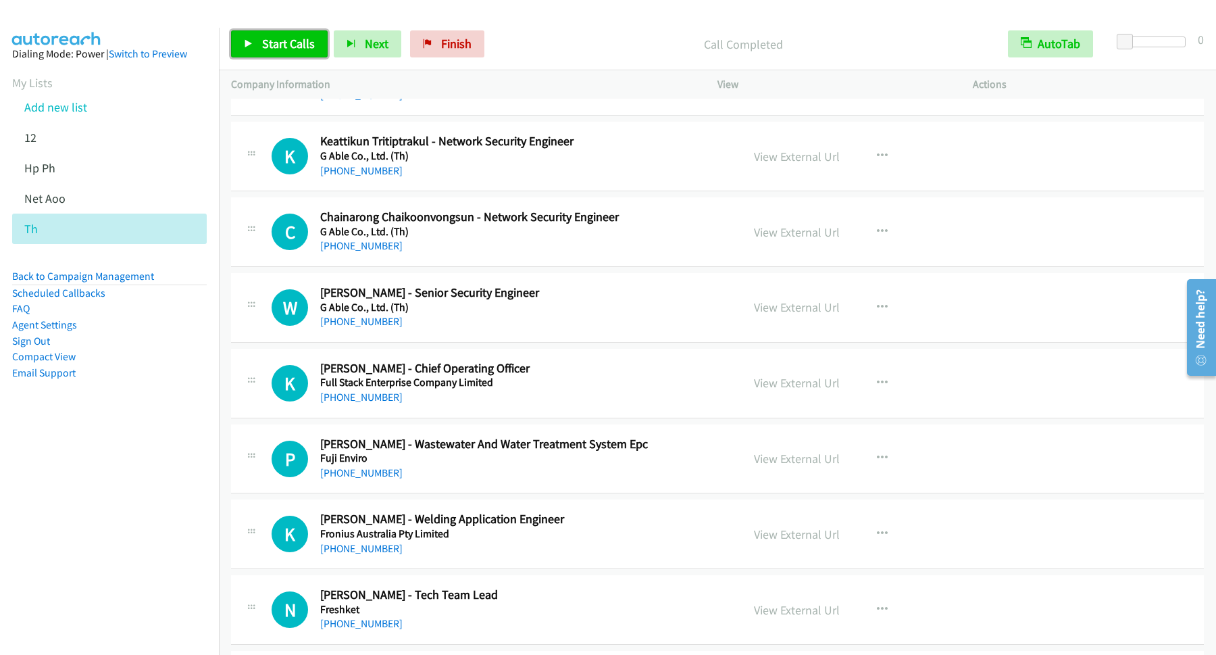
click at [282, 39] on span "Start Calls" at bounding box center [288, 44] width 53 height 16
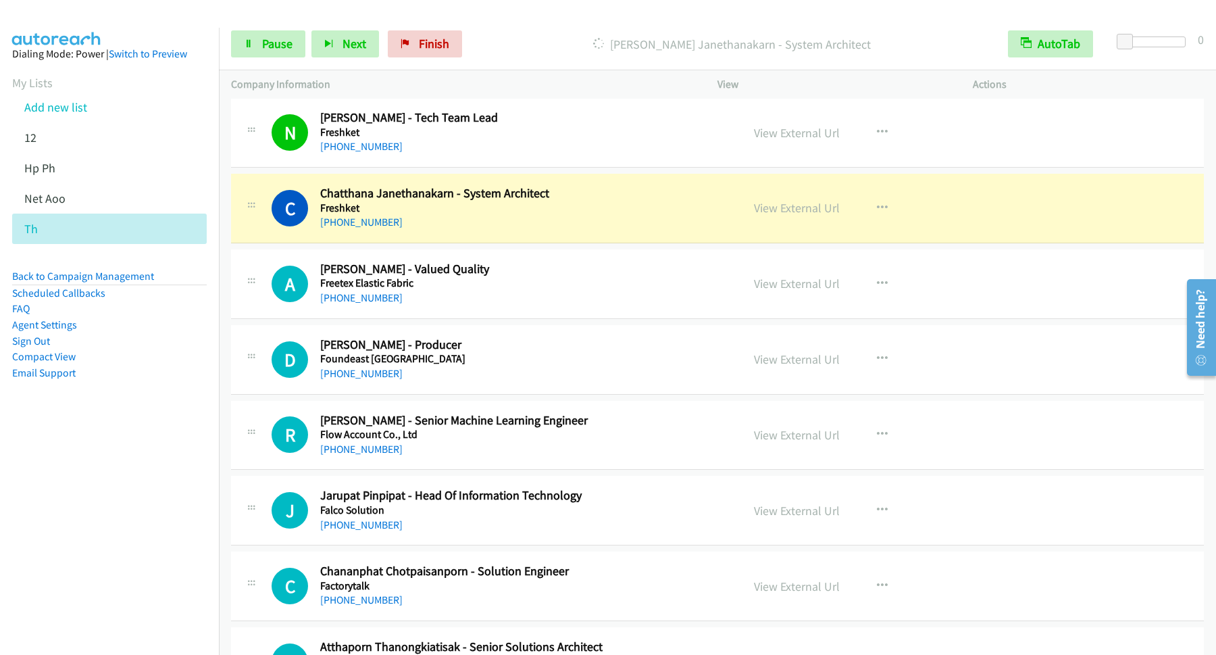
scroll to position [2006, 0]
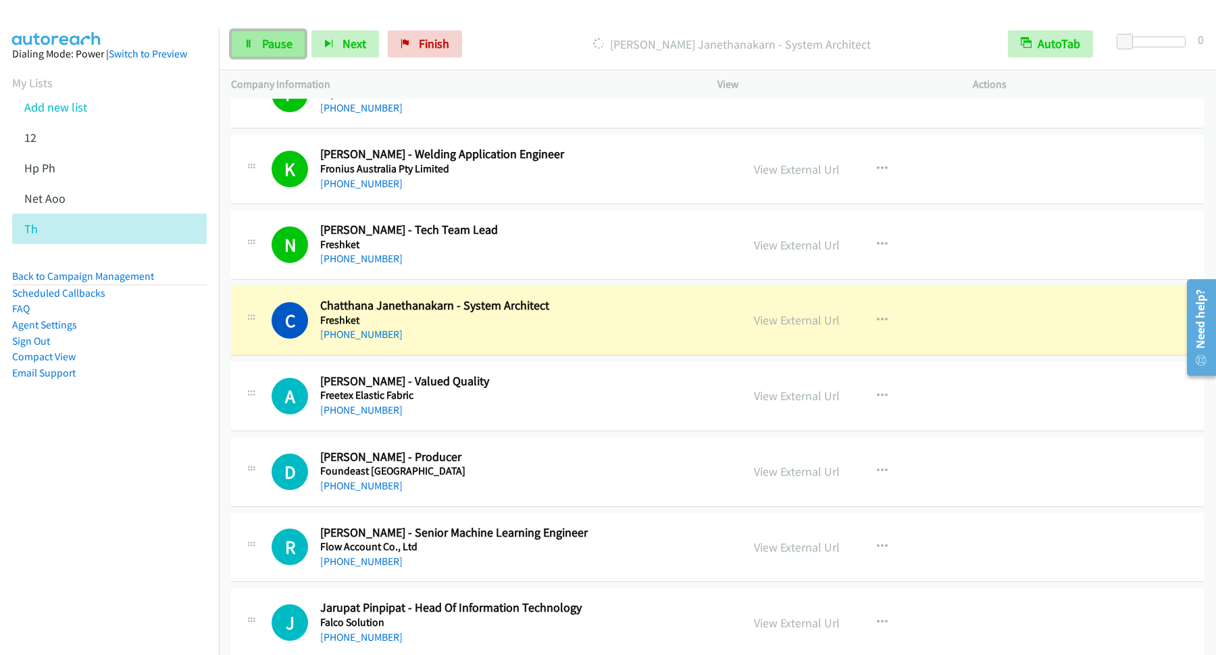
click at [287, 40] on span "Pause" at bounding box center [277, 44] width 30 height 16
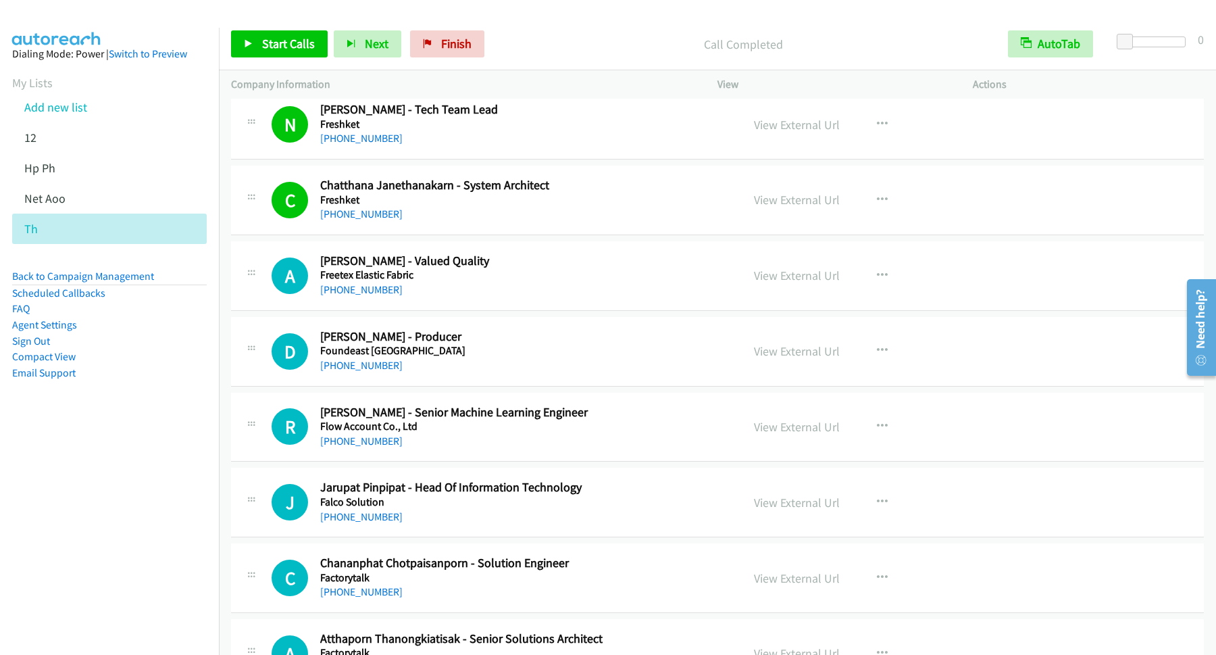
scroll to position [2188, 0]
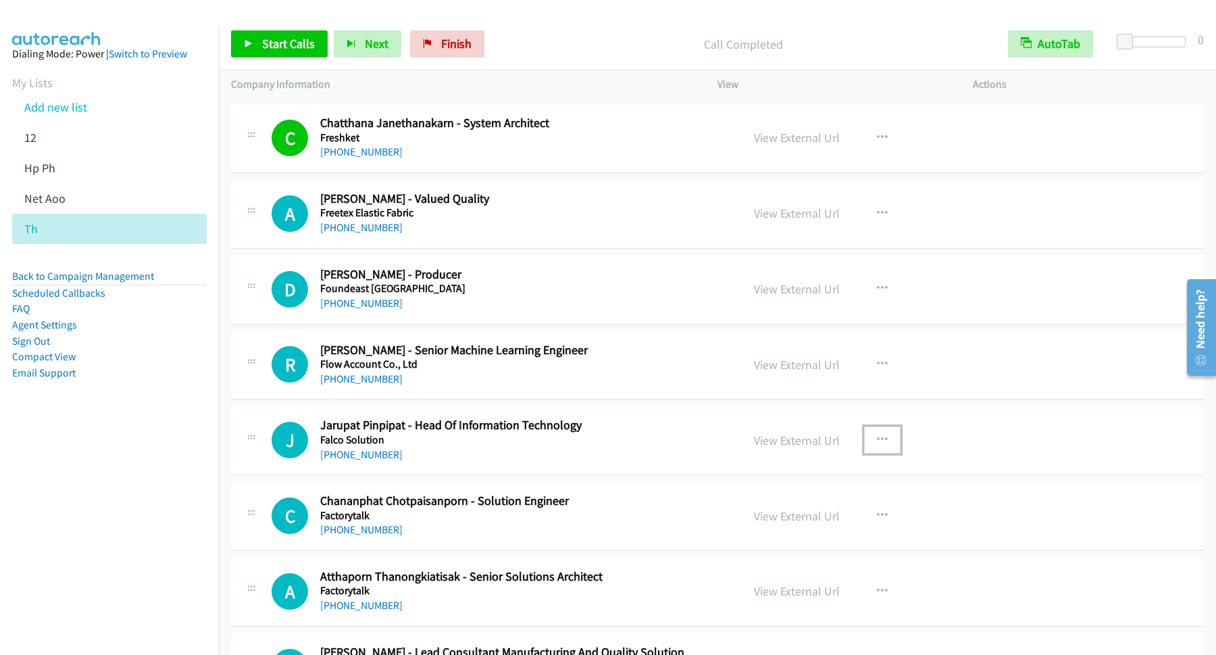
click at [877, 444] on icon "button" at bounding box center [882, 439] width 11 height 11
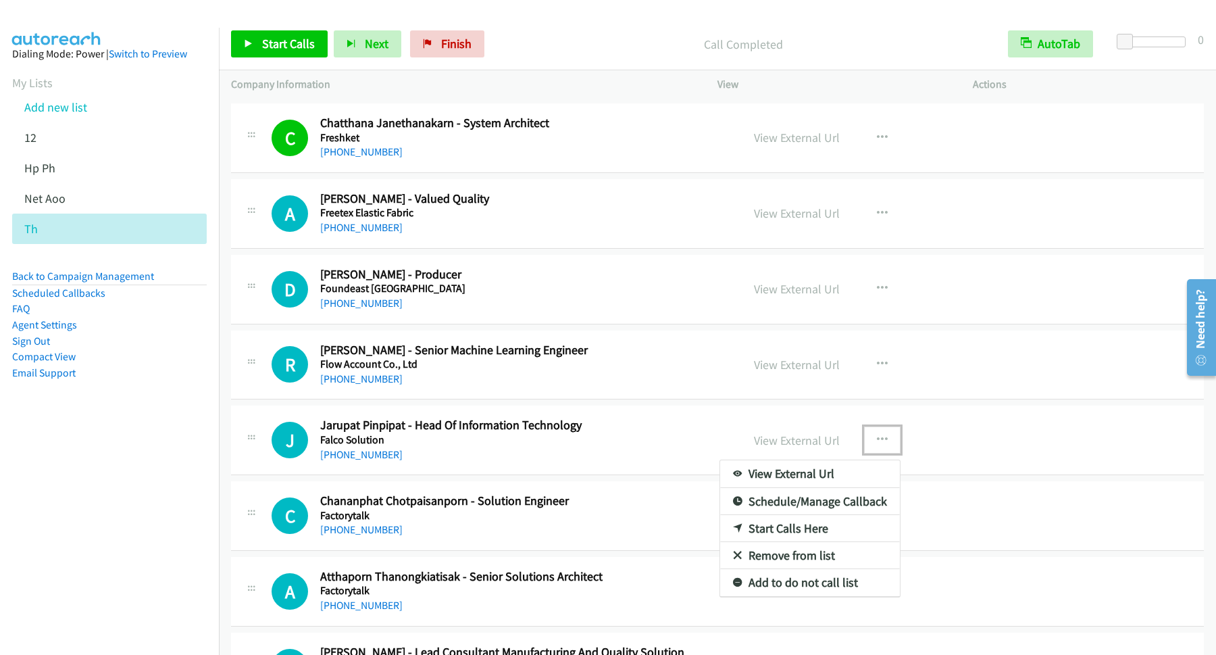
click at [780, 538] on link "Start Calls Here" at bounding box center [810, 528] width 180 height 27
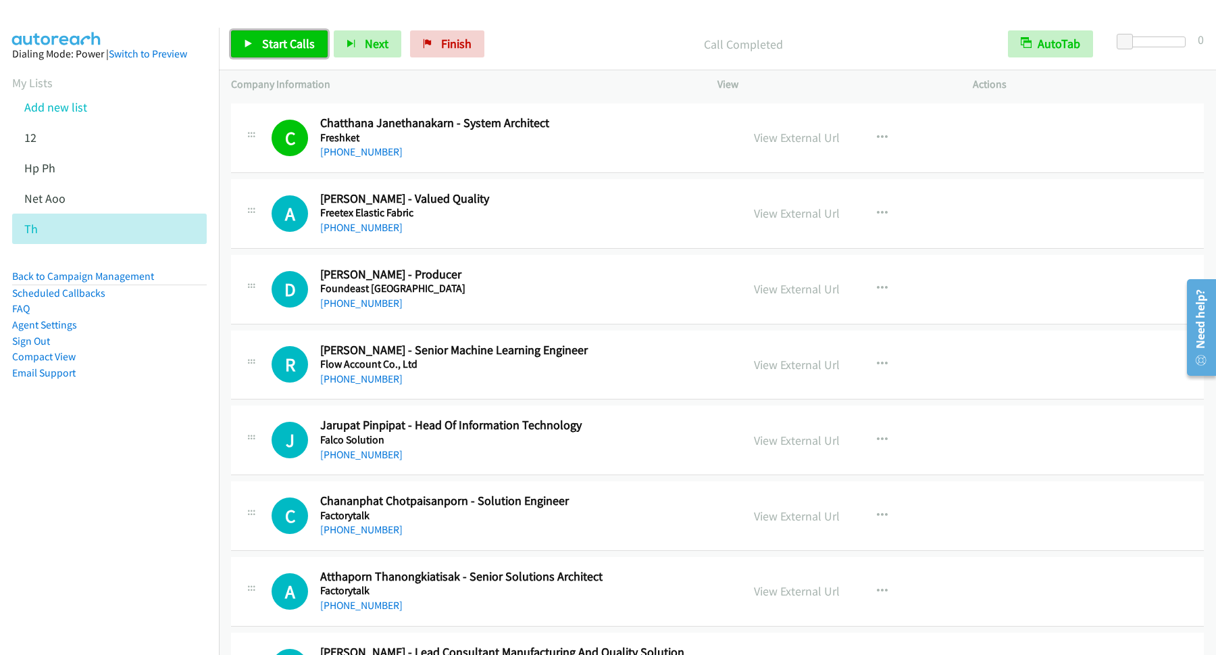
click at [298, 53] on link "Start Calls" at bounding box center [279, 43] width 97 height 27
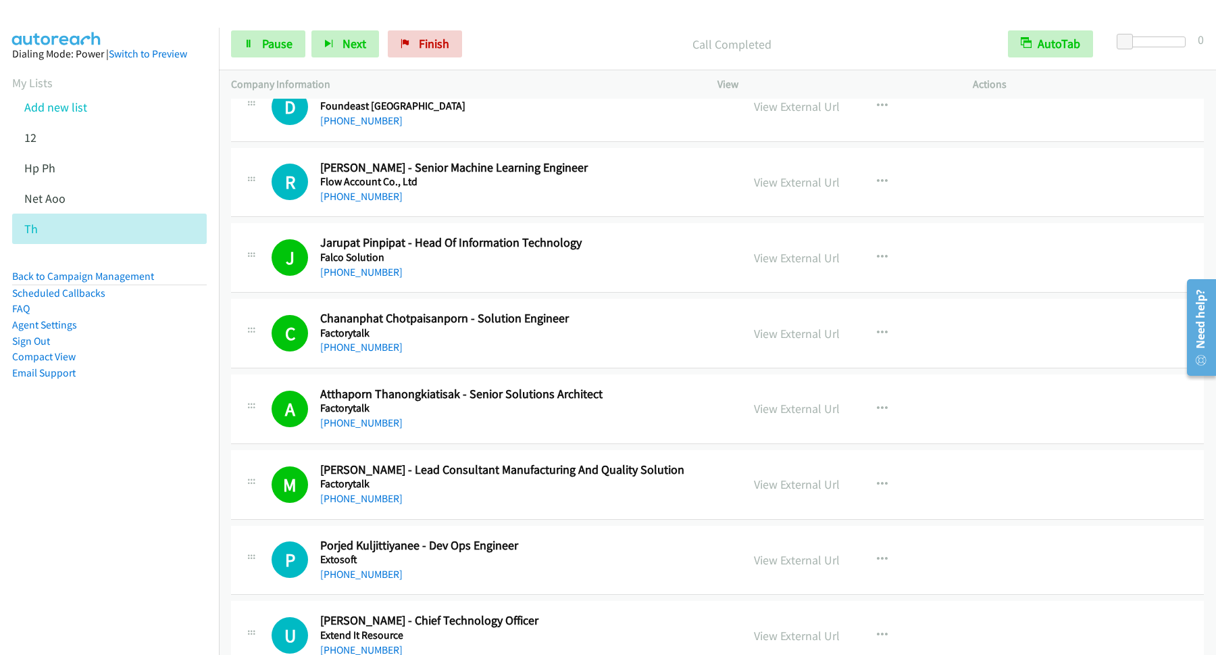
scroll to position [2553, 0]
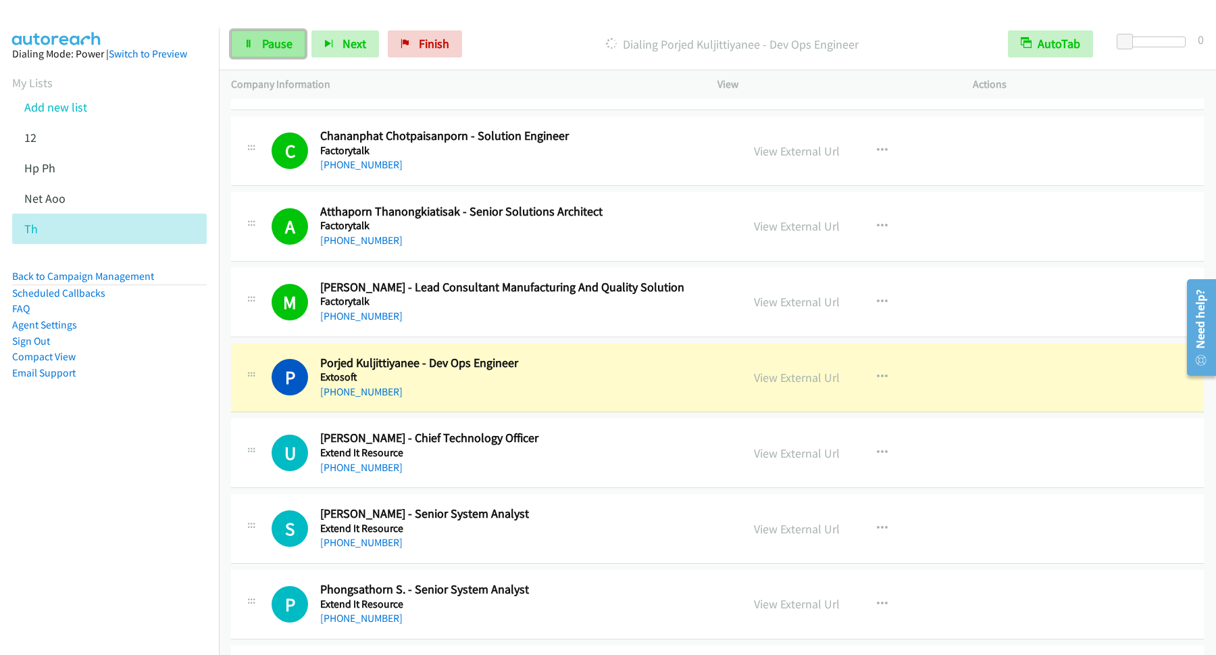
click at [292, 46] on span "Pause" at bounding box center [277, 44] width 30 height 16
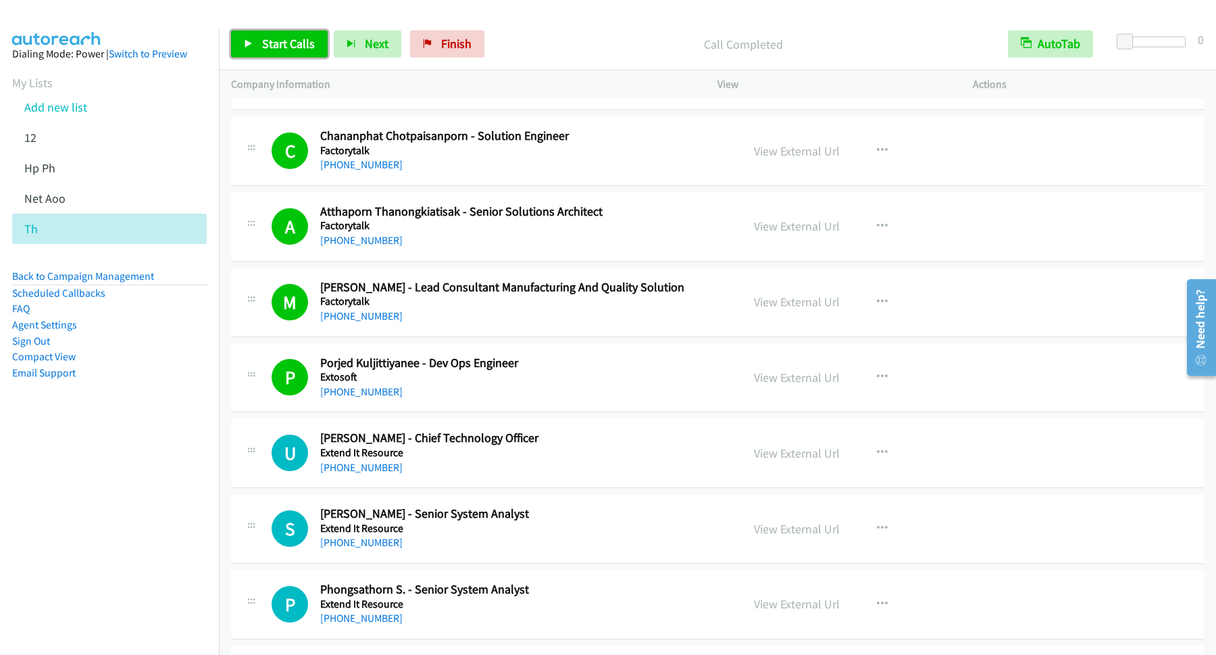
click at [280, 46] on span "Start Calls" at bounding box center [288, 44] width 53 height 16
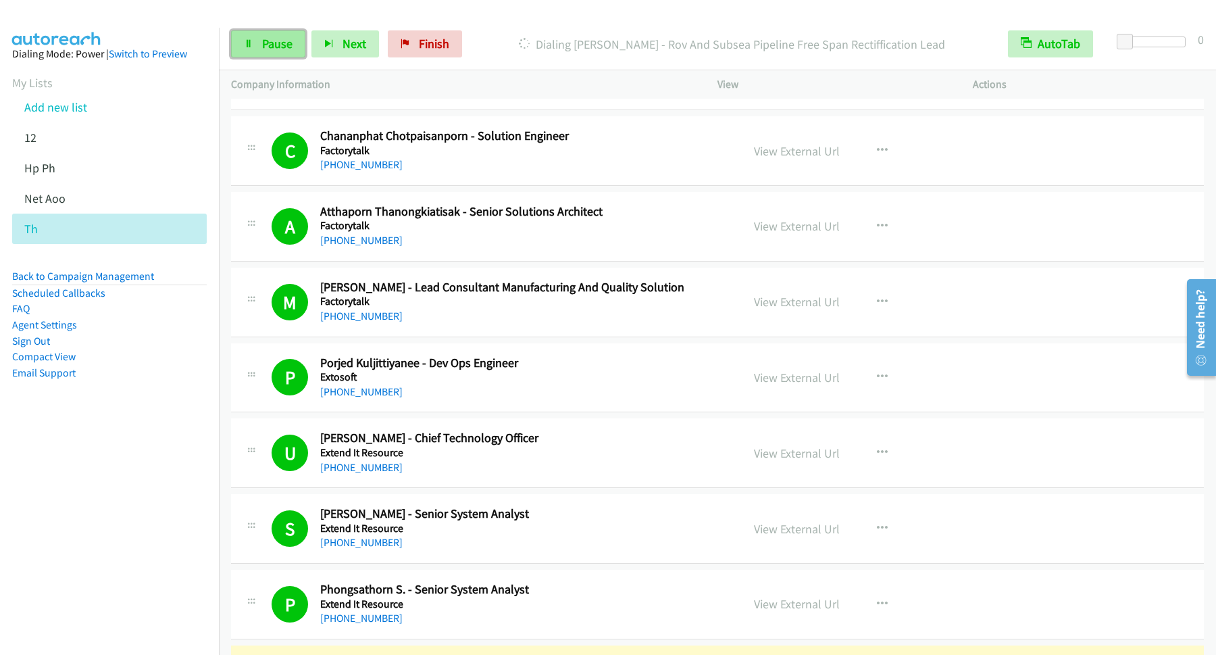
click at [283, 41] on span "Pause" at bounding box center [277, 44] width 30 height 16
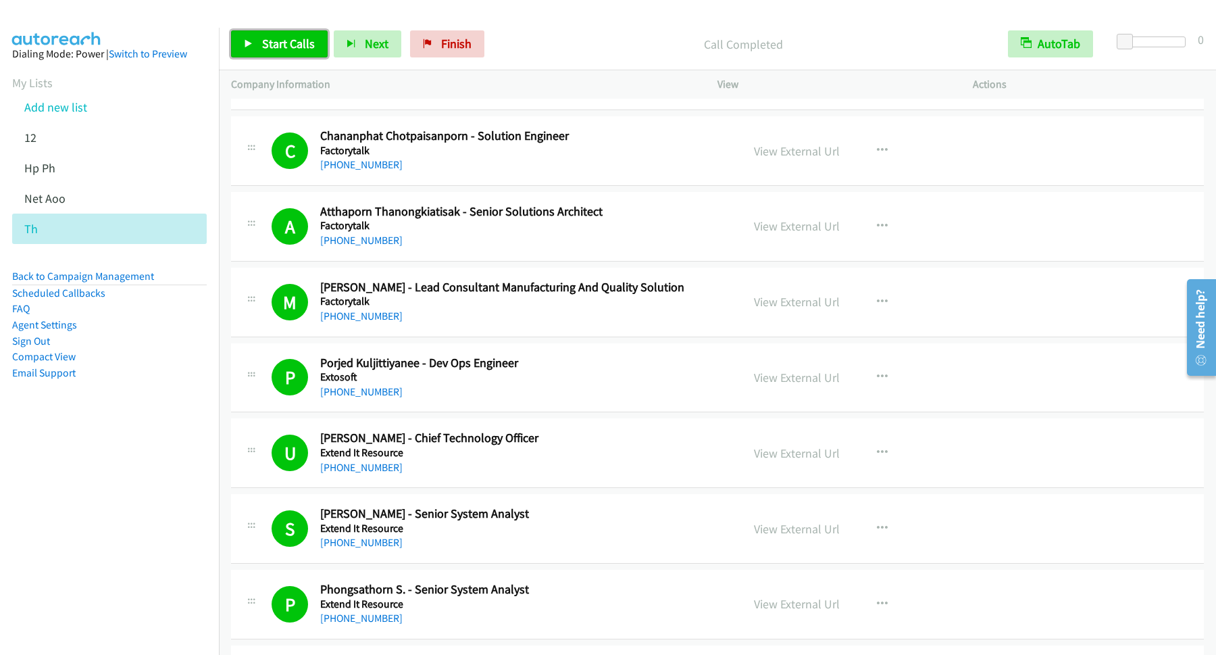
click at [304, 44] on span "Start Calls" at bounding box center [288, 44] width 53 height 16
click at [276, 37] on span "Pause" at bounding box center [277, 44] width 30 height 16
click at [294, 41] on span "Start Calls" at bounding box center [288, 44] width 53 height 16
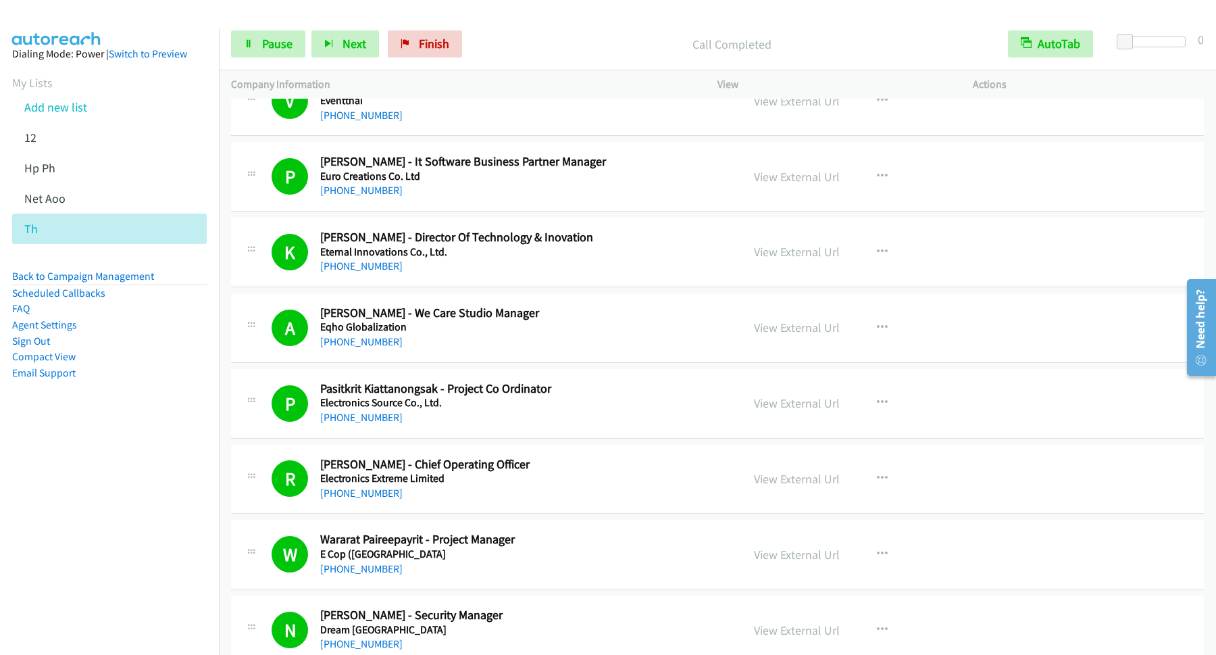
scroll to position [3830, 0]
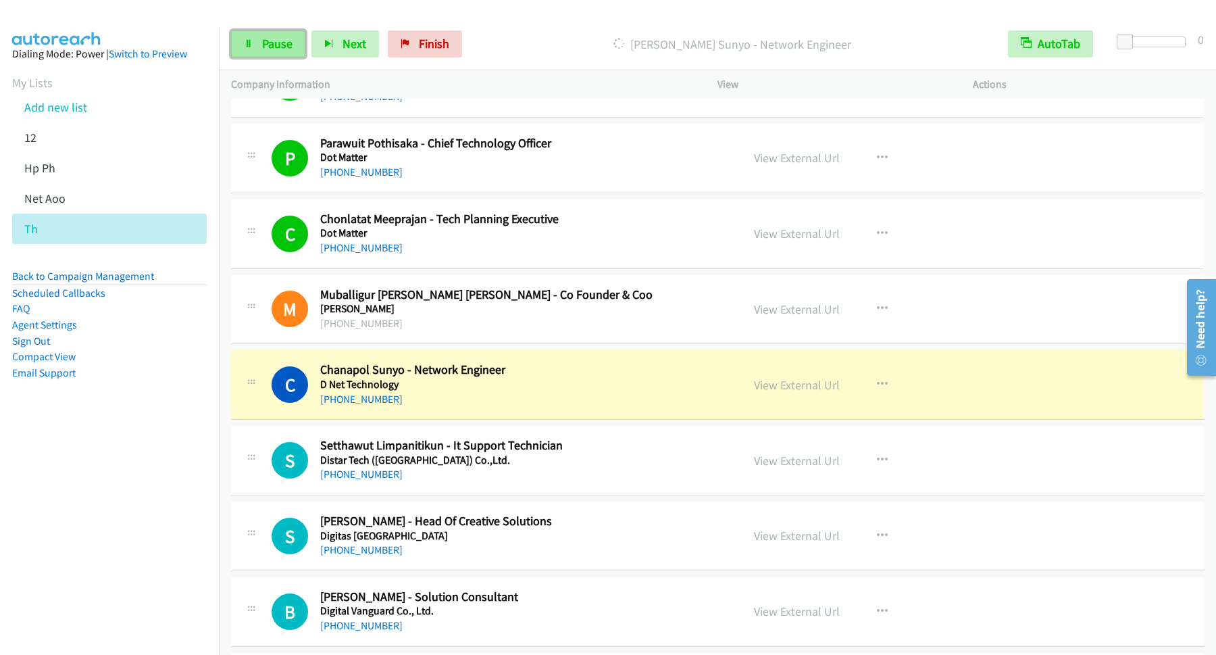
click at [282, 48] on span "Pause" at bounding box center [277, 44] width 30 height 16
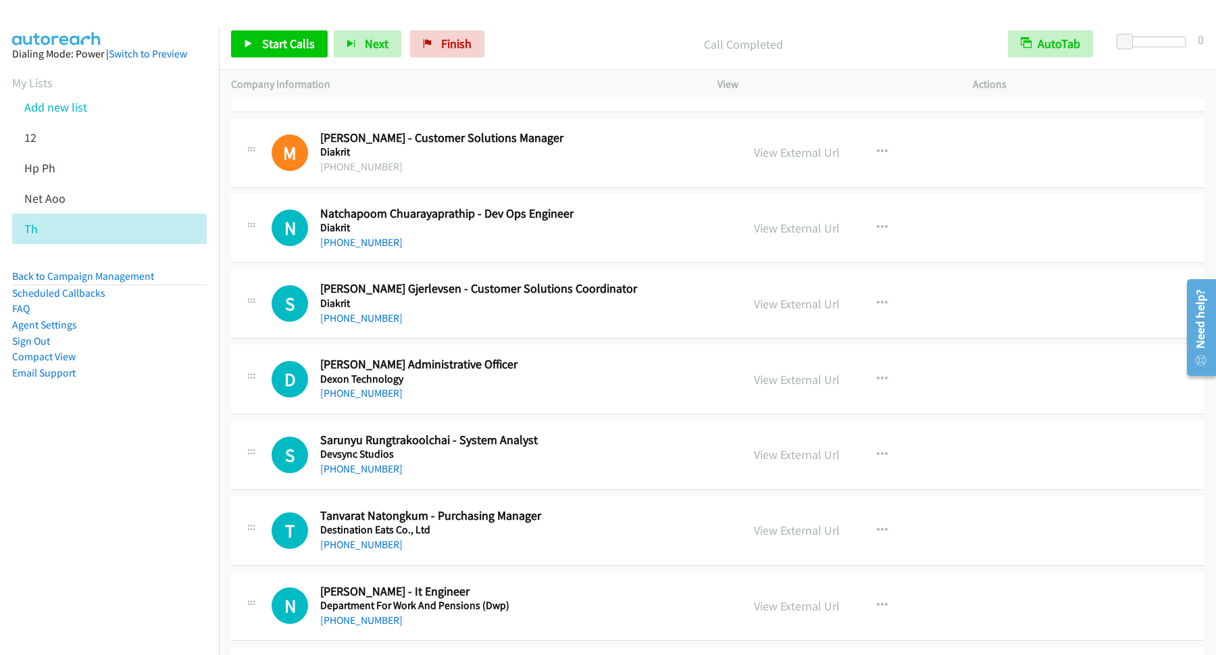
scroll to position [4924, 0]
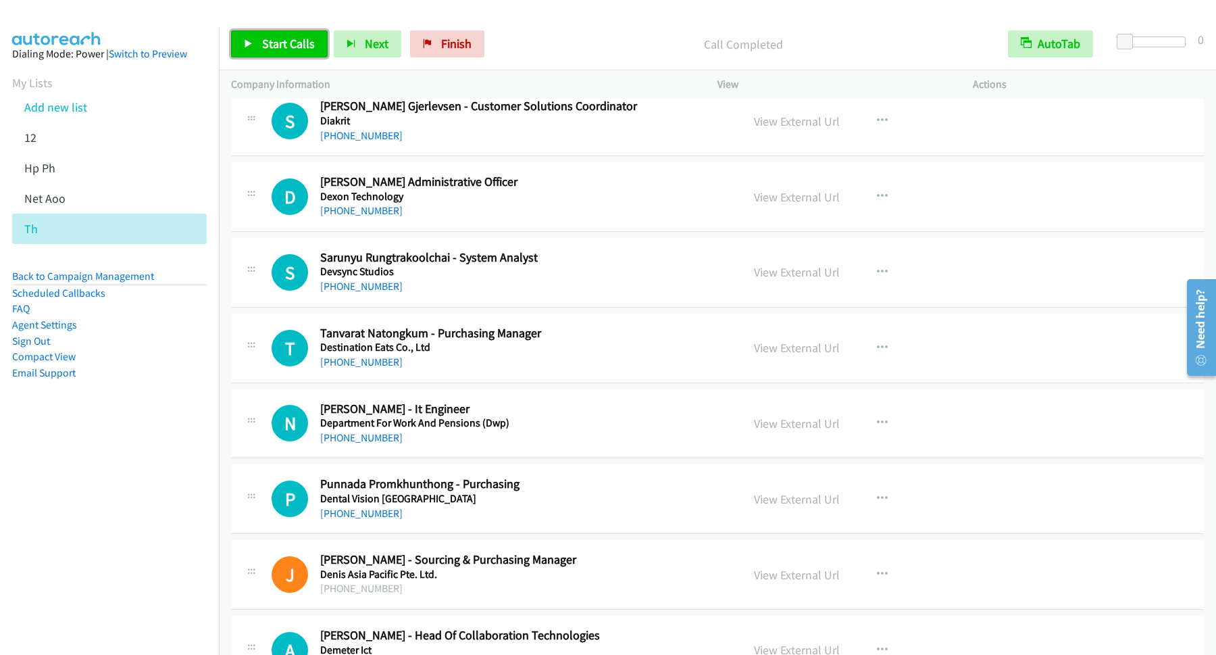
click at [315, 43] on span "Start Calls" at bounding box center [288, 44] width 53 height 16
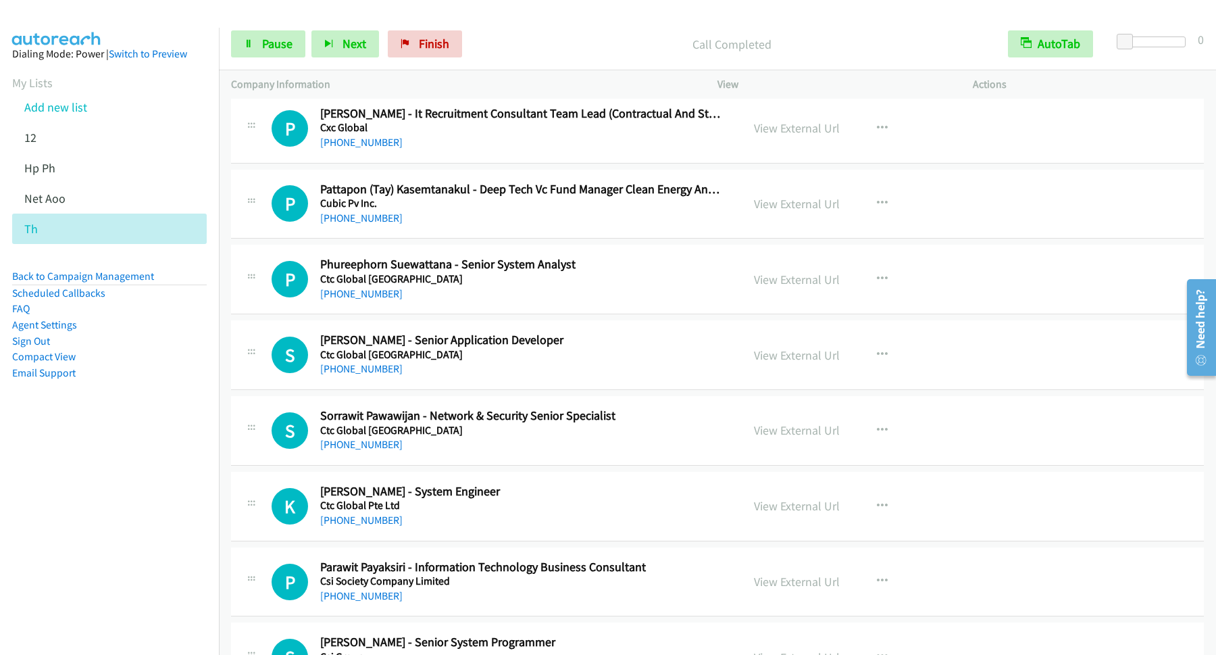
scroll to position [7660, 0]
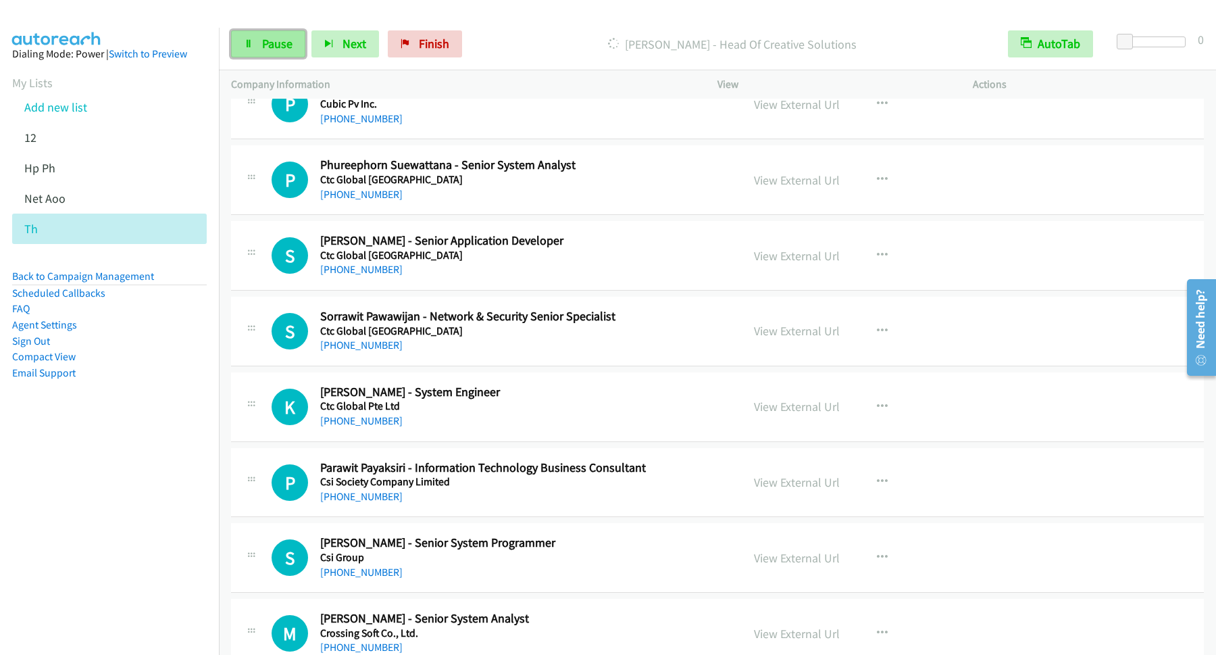
click at [271, 49] on span "Pause" at bounding box center [277, 44] width 30 height 16
click at [297, 47] on span "Start Calls" at bounding box center [288, 44] width 53 height 16
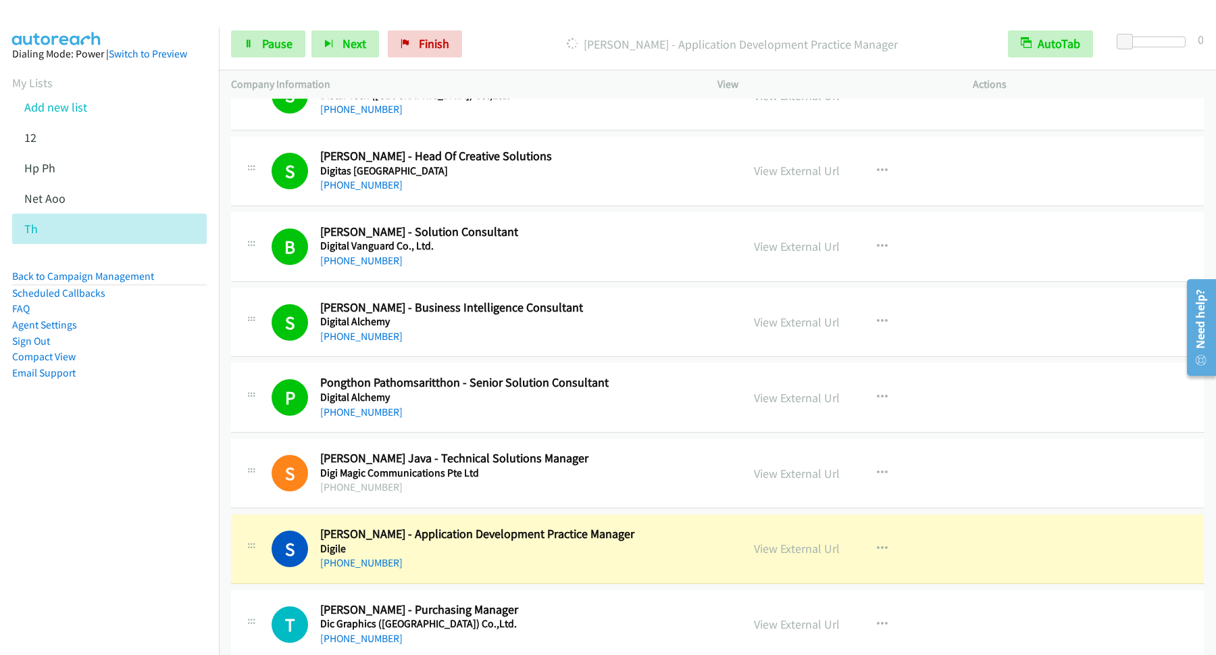
scroll to position [4377, 0]
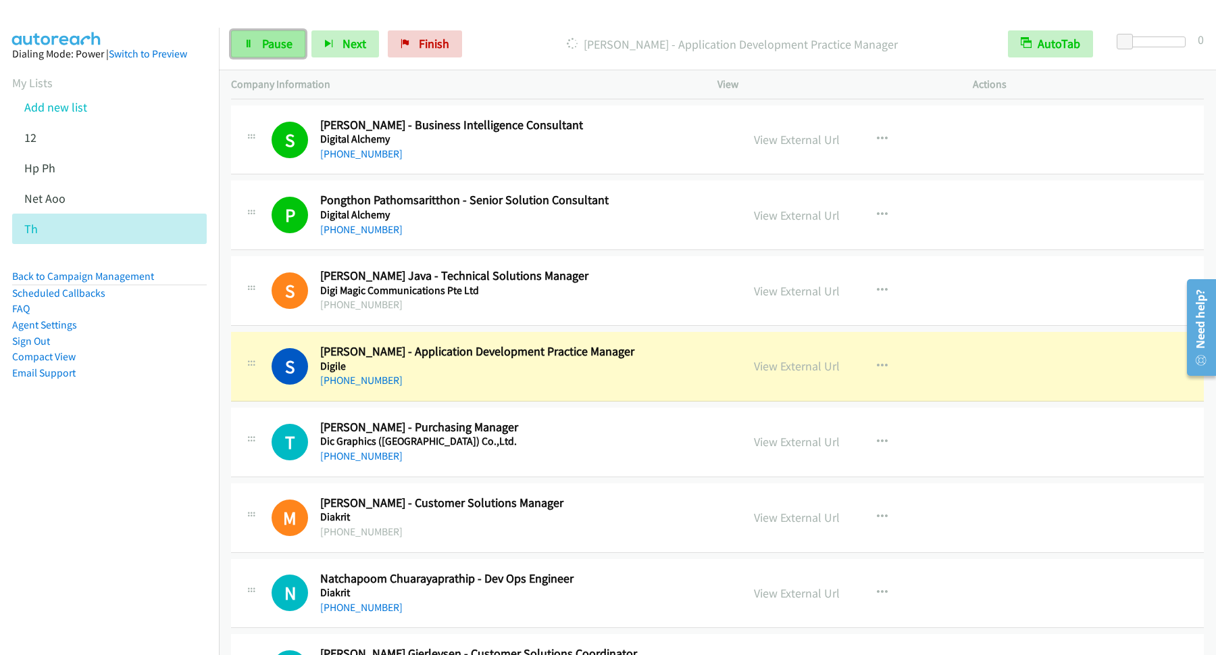
click at [293, 57] on link "Pause" at bounding box center [268, 43] width 74 height 27
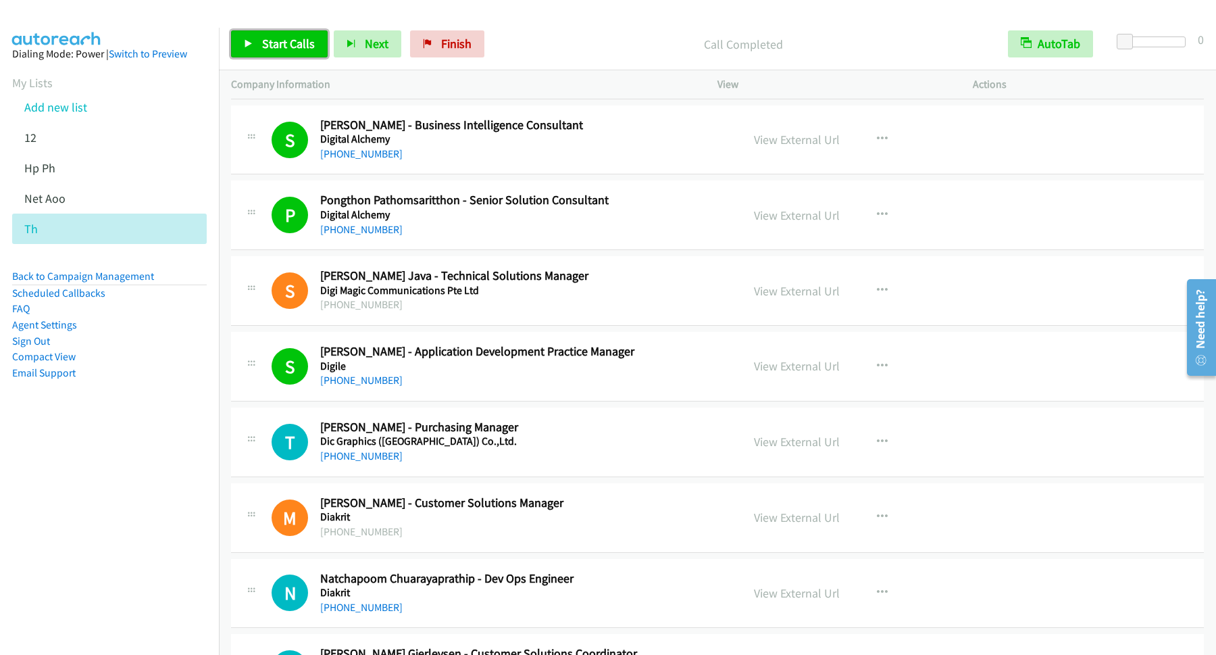
click at [314, 48] on span "Start Calls" at bounding box center [288, 44] width 53 height 16
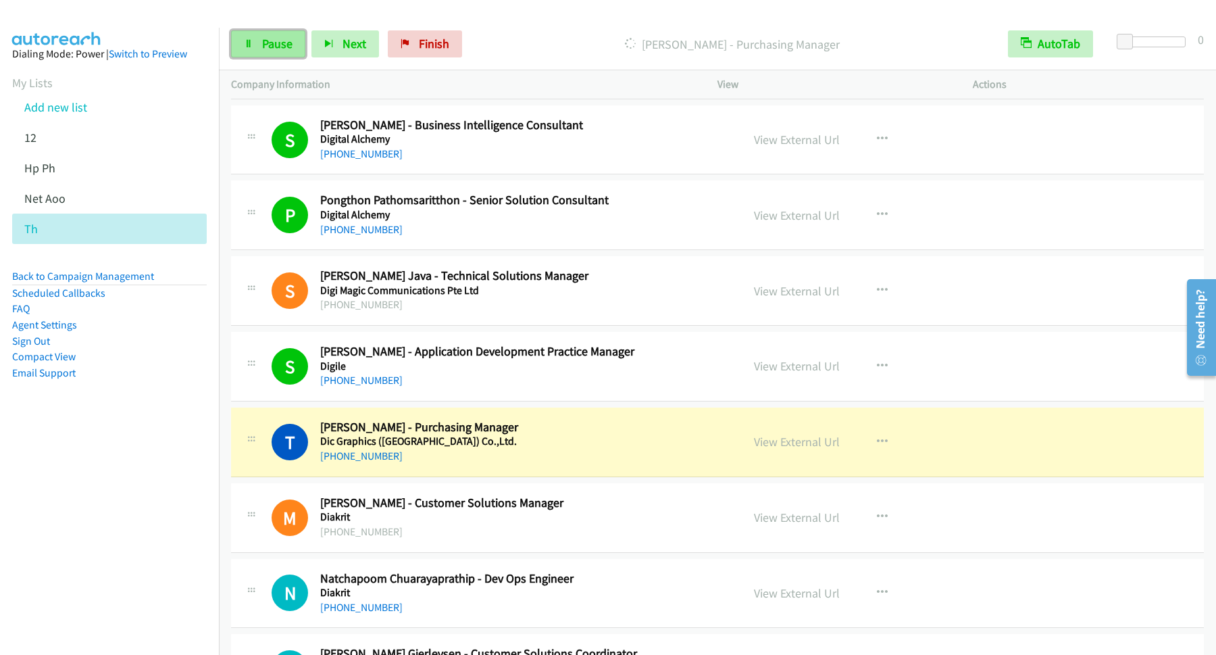
click at [286, 56] on link "Pause" at bounding box center [268, 43] width 74 height 27
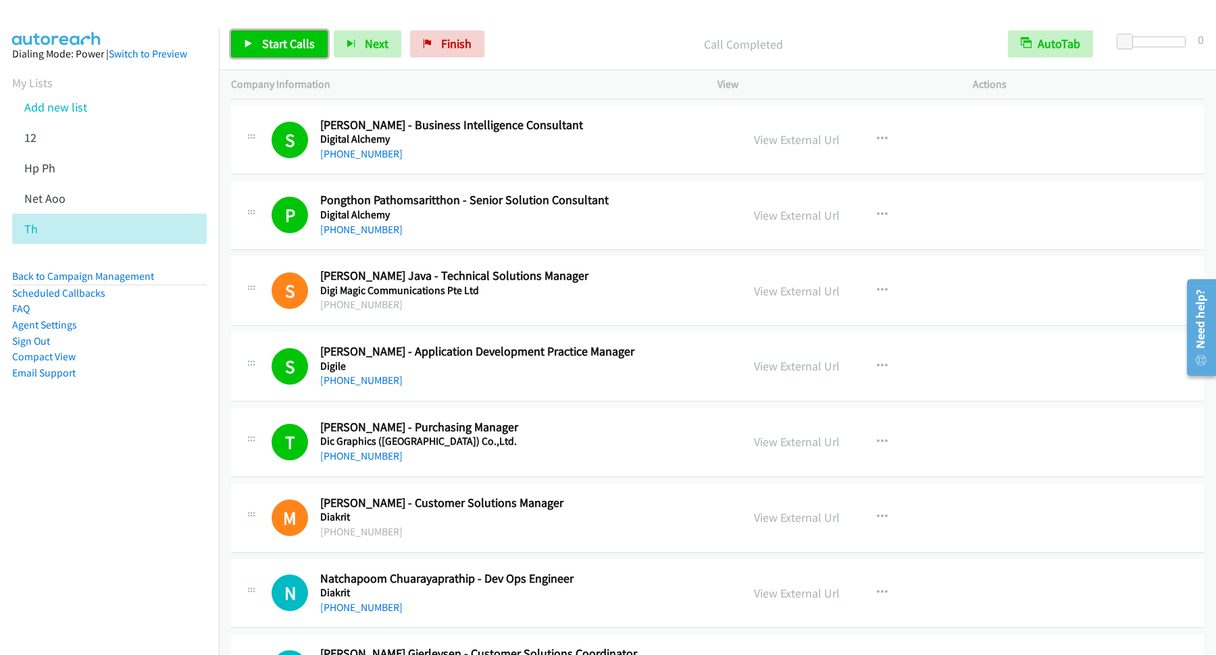
click at [296, 41] on span "Start Calls" at bounding box center [288, 44] width 53 height 16
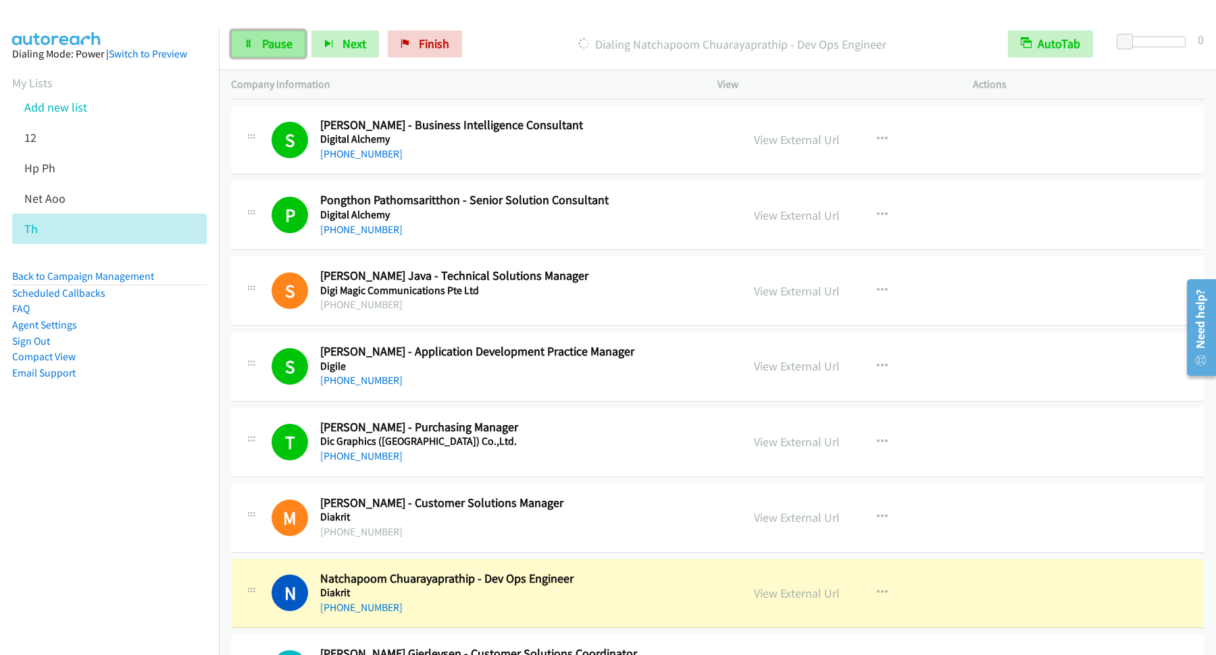
click at [263, 40] on span "Pause" at bounding box center [277, 44] width 30 height 16
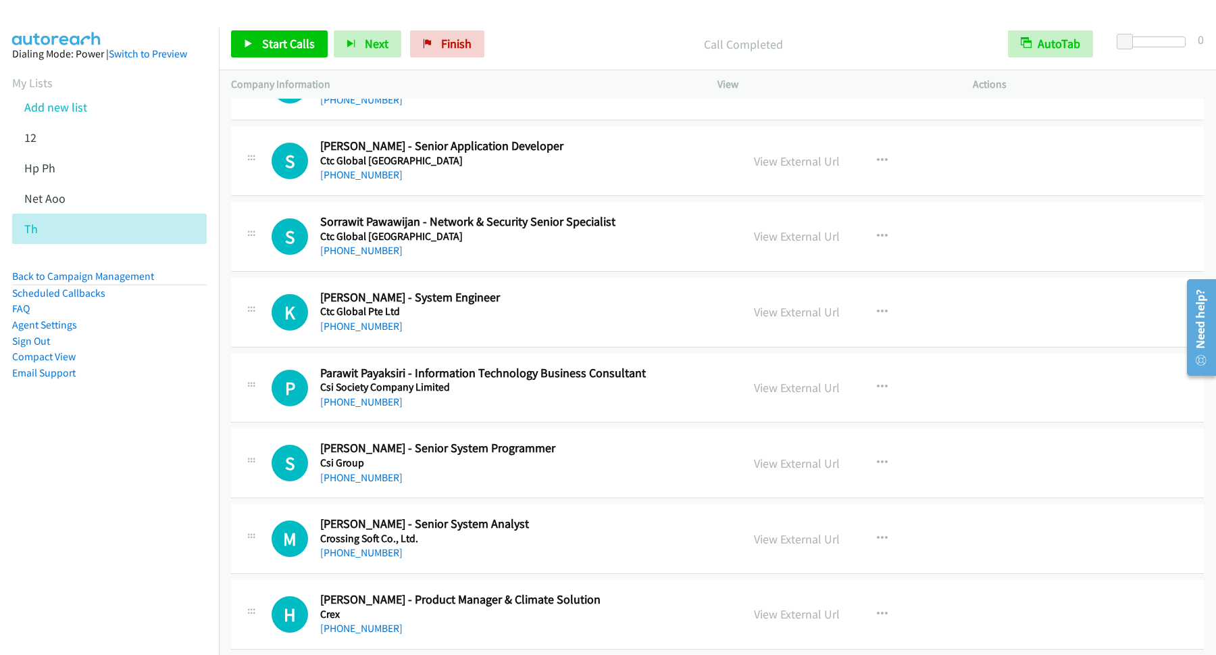
scroll to position [8024, 0]
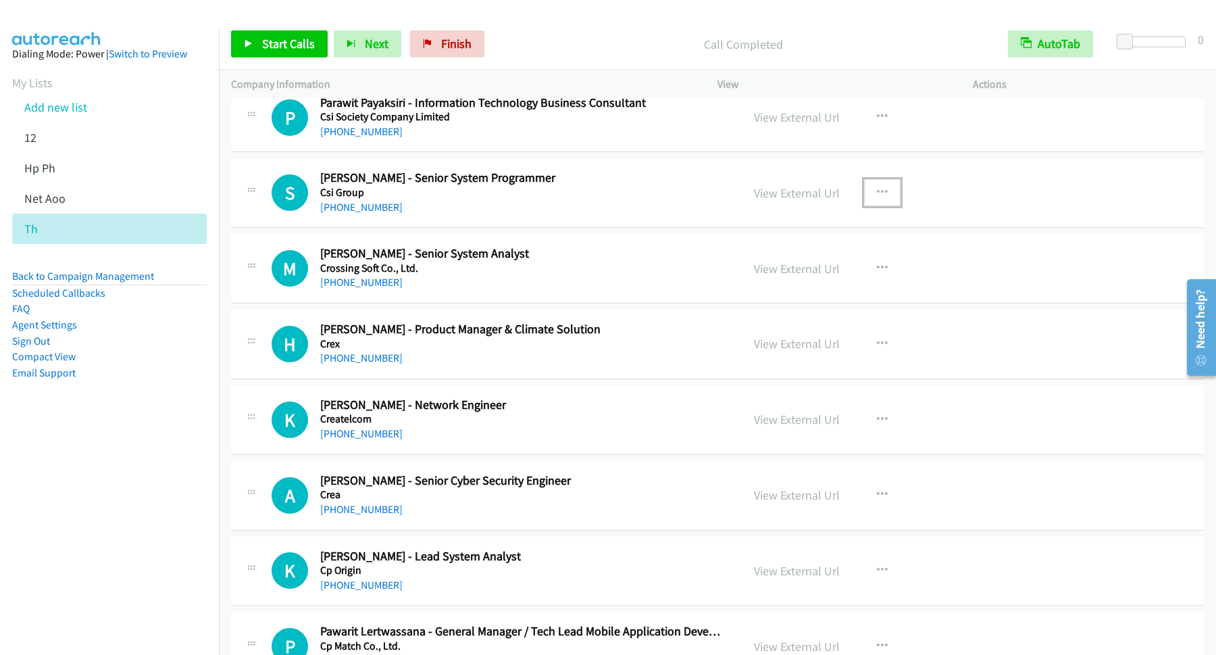
click at [877, 198] on icon "button" at bounding box center [882, 192] width 11 height 11
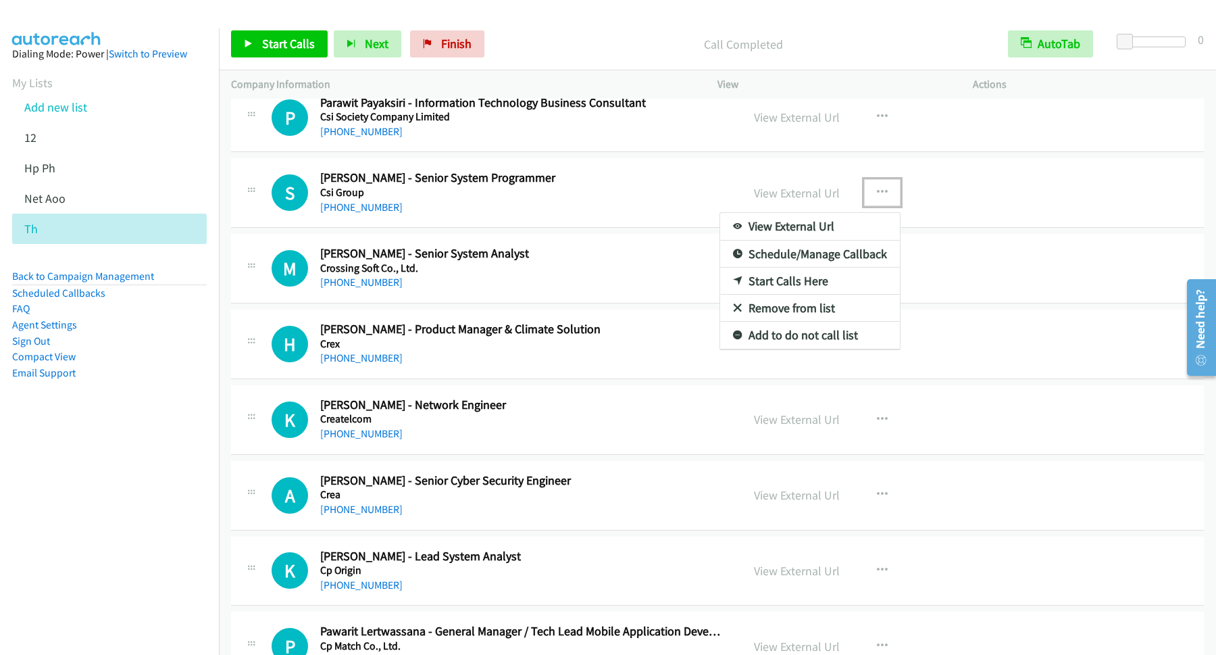
click at [808, 294] on link "Start Calls Here" at bounding box center [810, 280] width 180 height 27
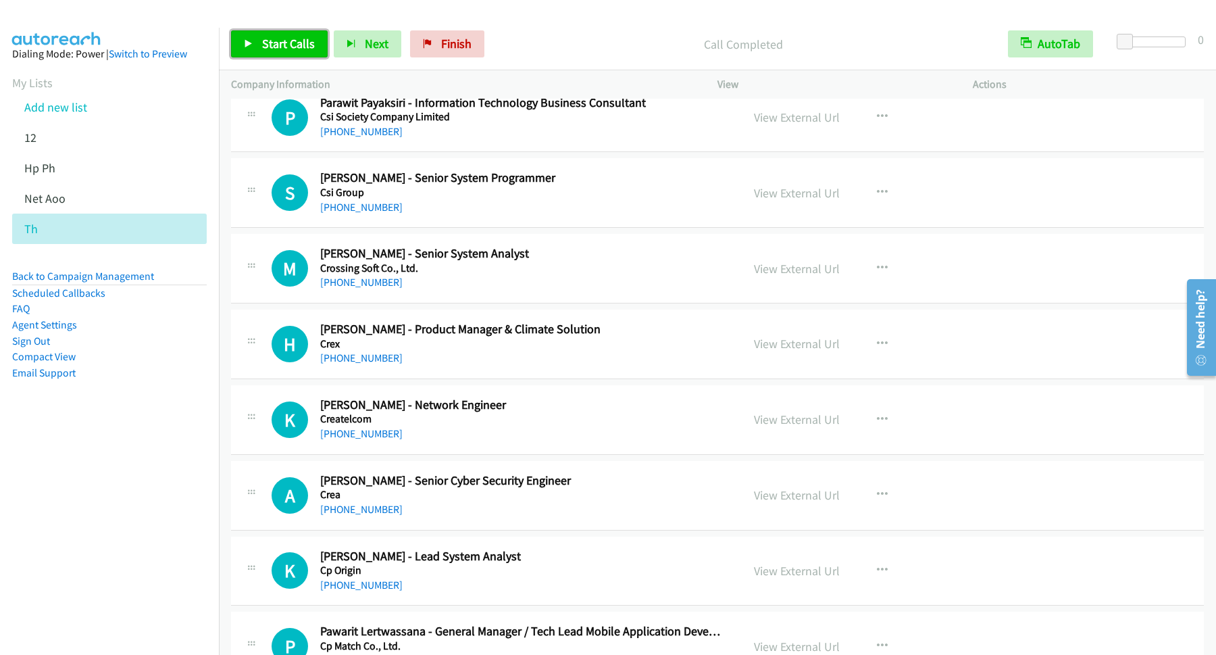
drag, startPoint x: 280, startPoint y: 32, endPoint x: 290, endPoint y: 48, distance: 18.2
click at [280, 33] on link "Start Calls" at bounding box center [279, 43] width 97 height 27
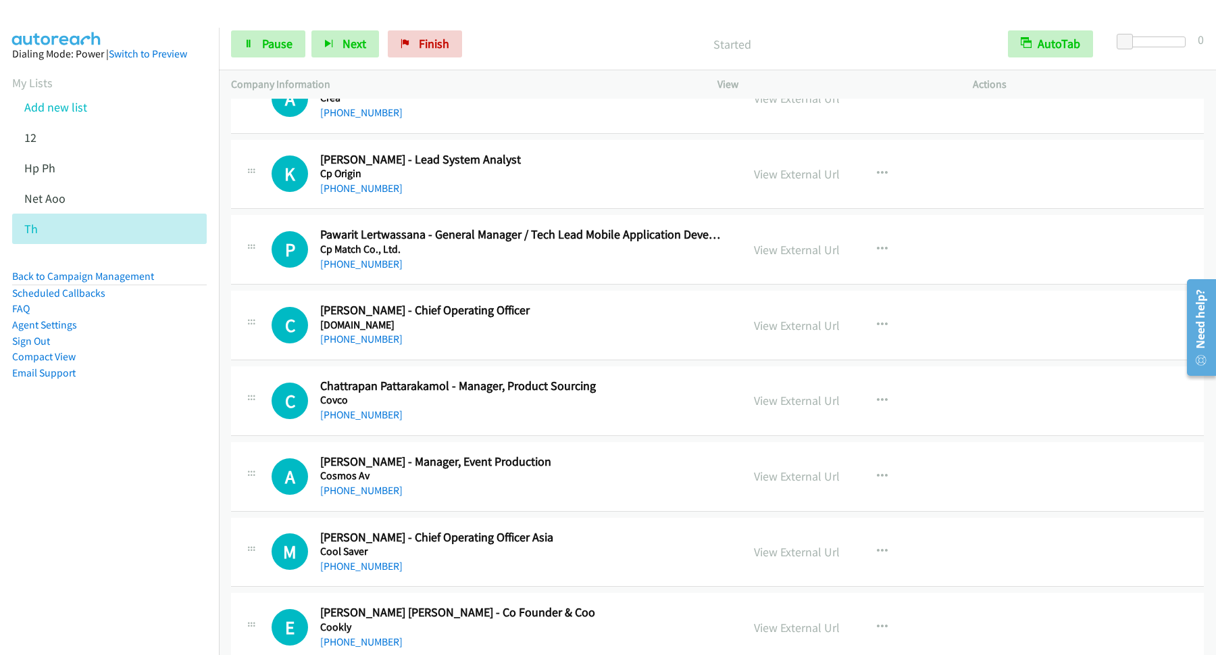
scroll to position [8571, 0]
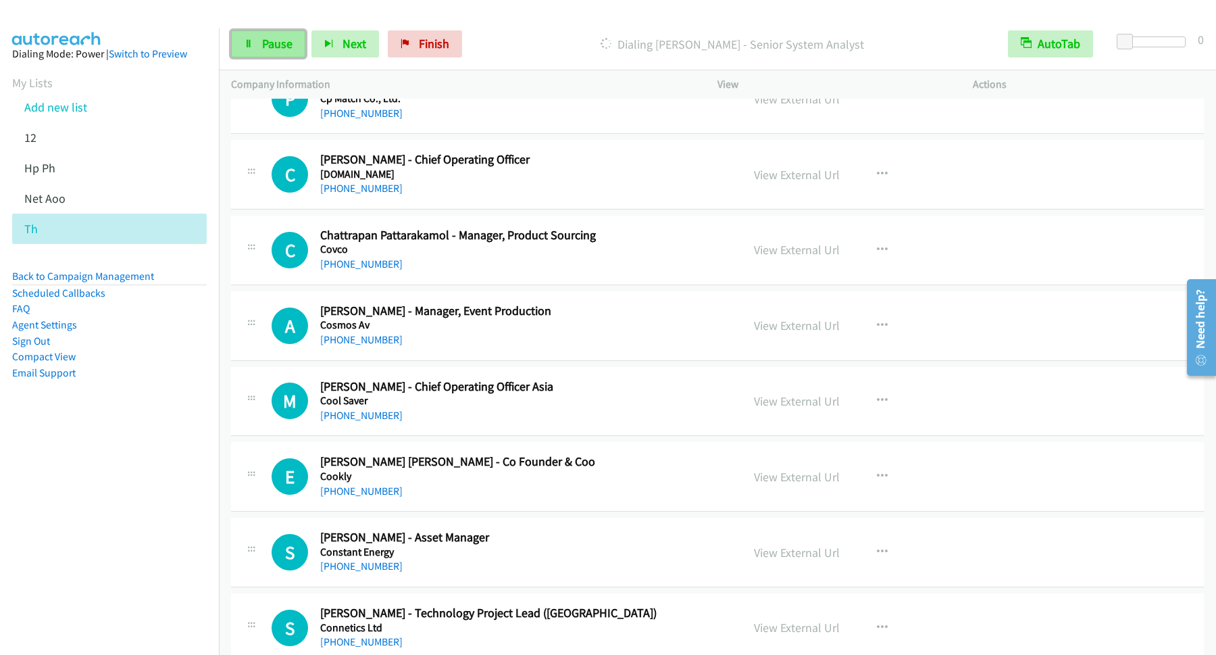
click at [283, 40] on span "Pause" at bounding box center [277, 44] width 30 height 16
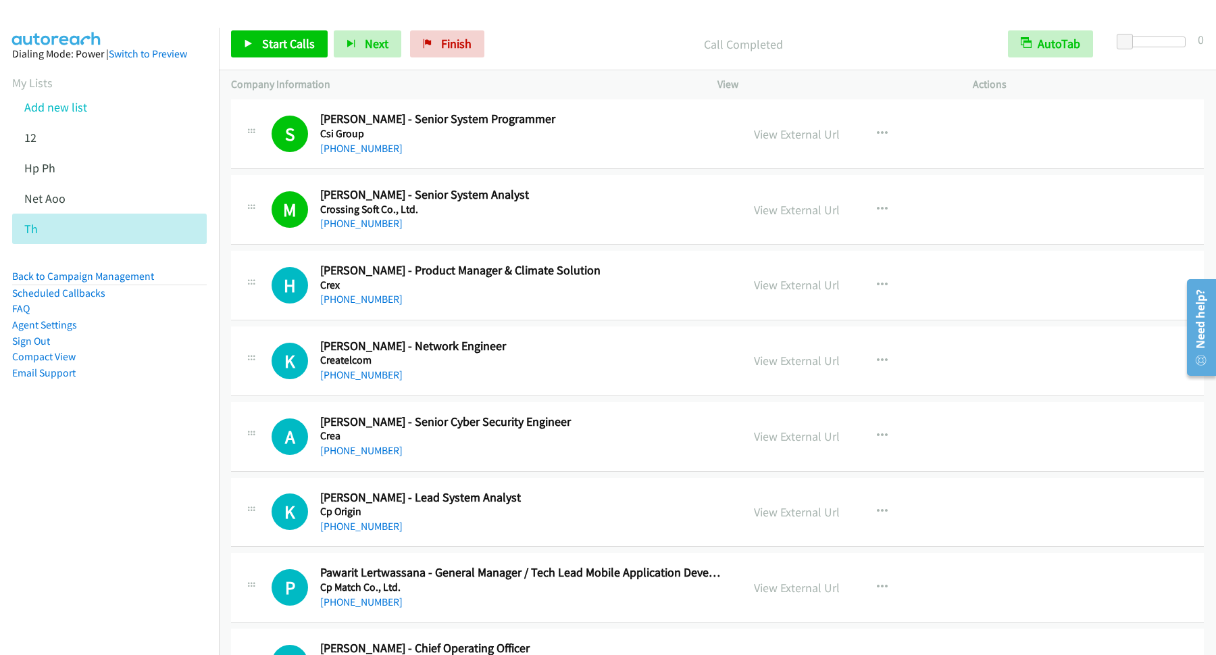
scroll to position [8024, 0]
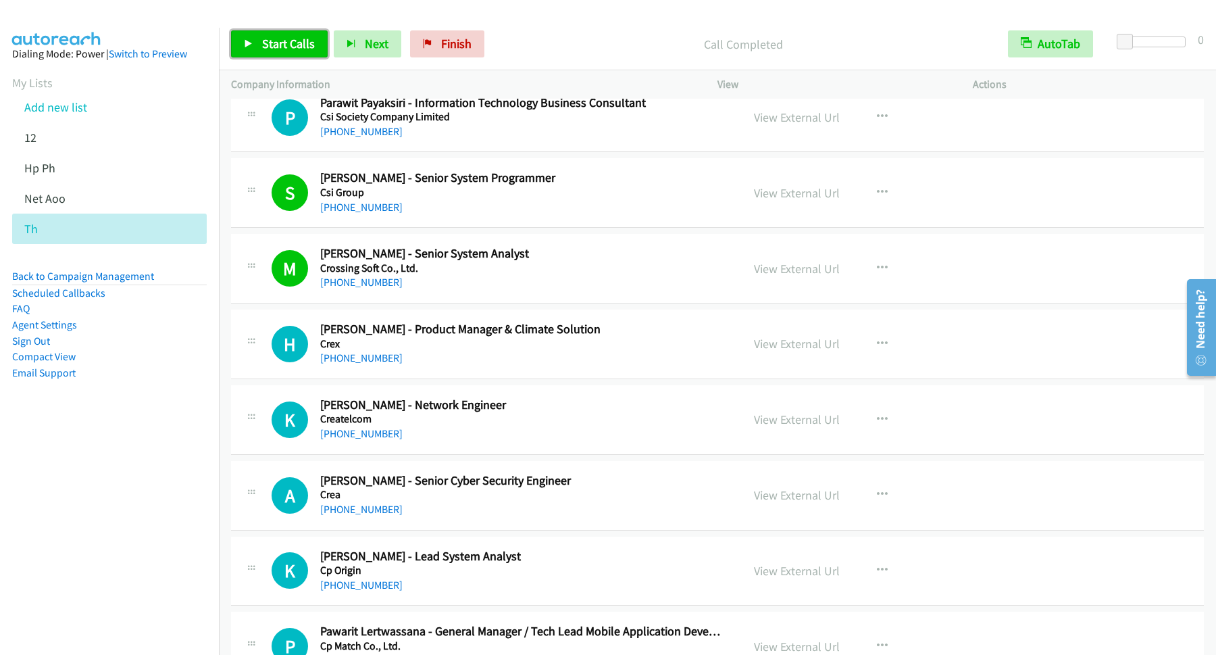
click at [269, 55] on link "Start Calls" at bounding box center [279, 43] width 97 height 27
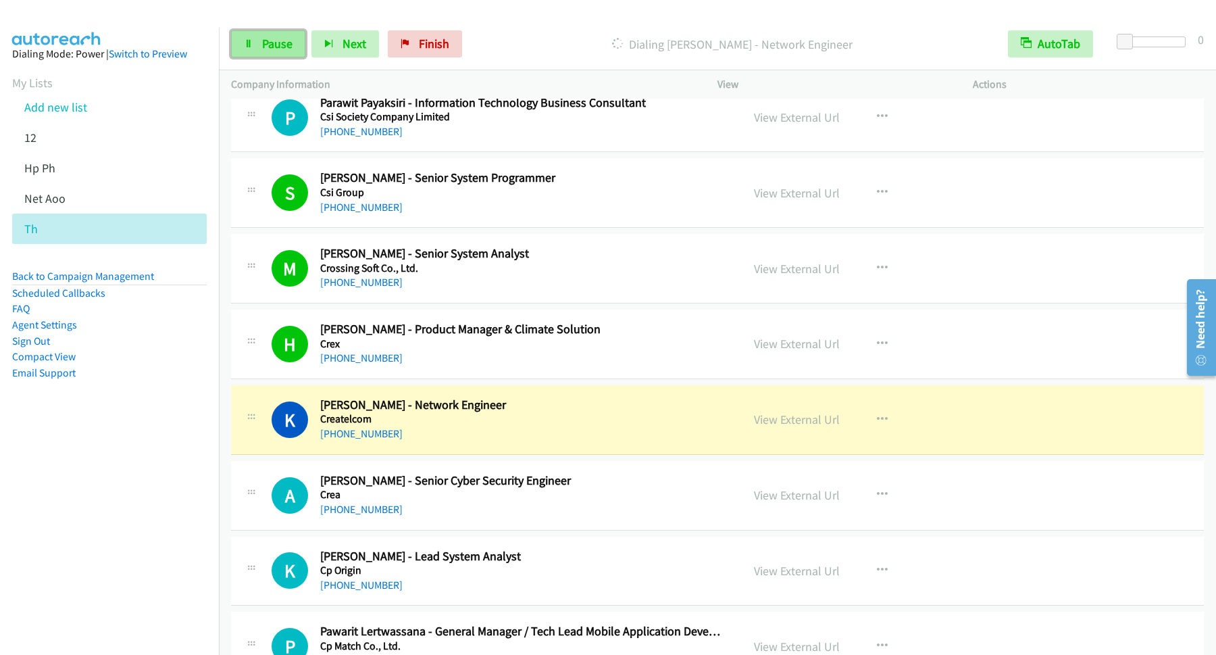
click at [274, 45] on span "Pause" at bounding box center [277, 44] width 30 height 16
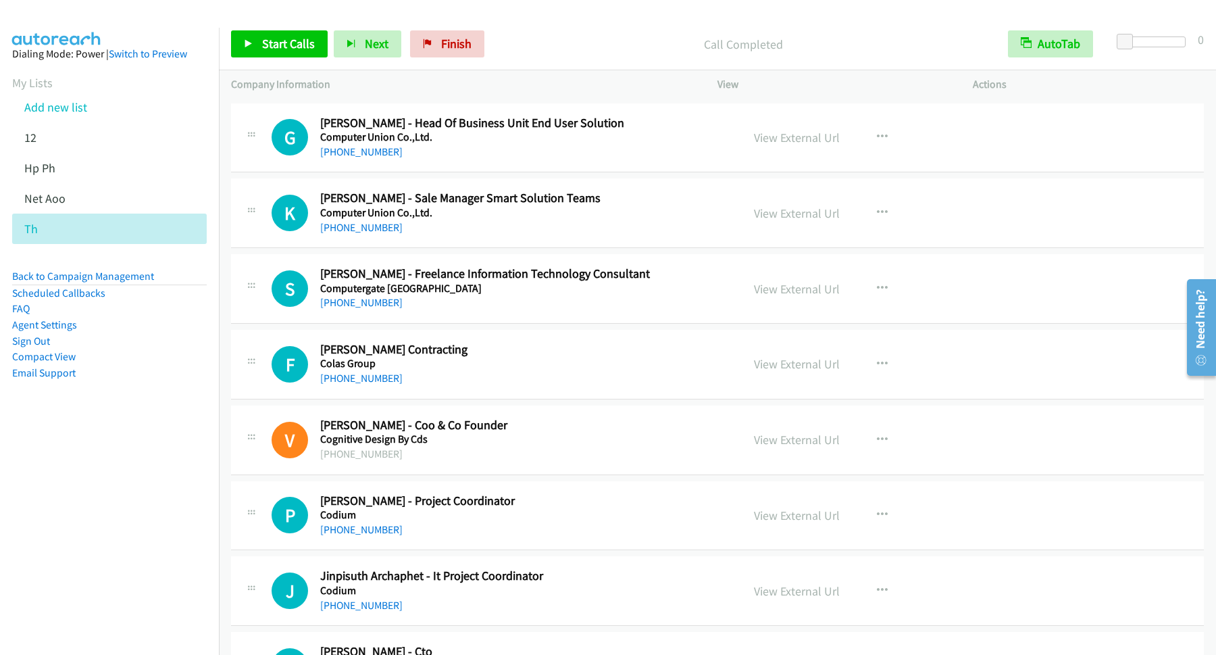
scroll to position [8936, 0]
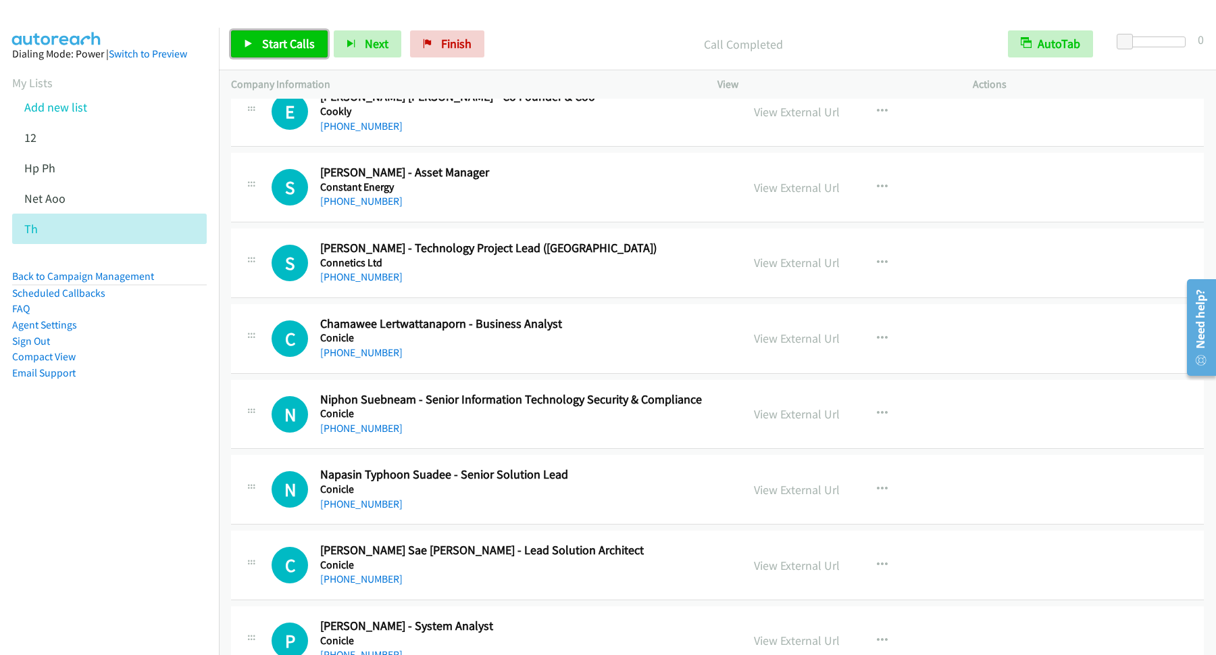
click at [300, 45] on span "Start Calls" at bounding box center [288, 44] width 53 height 16
click at [282, 44] on span "Pause" at bounding box center [277, 44] width 30 height 16
click at [282, 51] on span "Start Calls" at bounding box center [288, 44] width 53 height 16
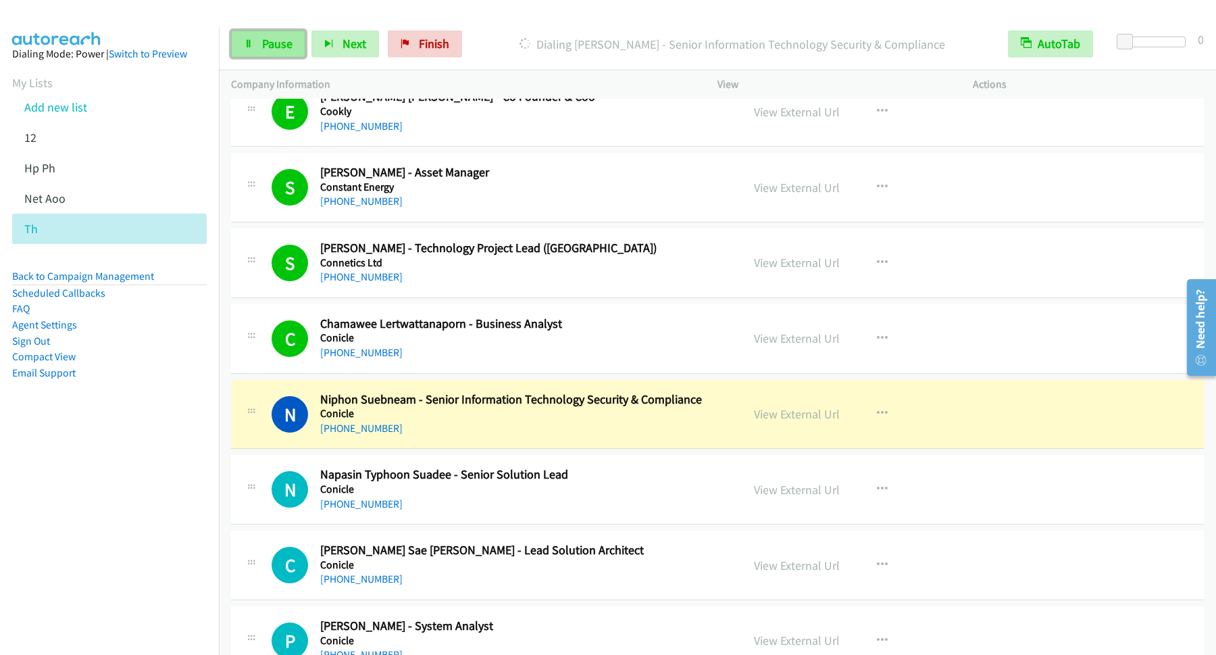
click at [266, 34] on link "Pause" at bounding box center [268, 43] width 74 height 27
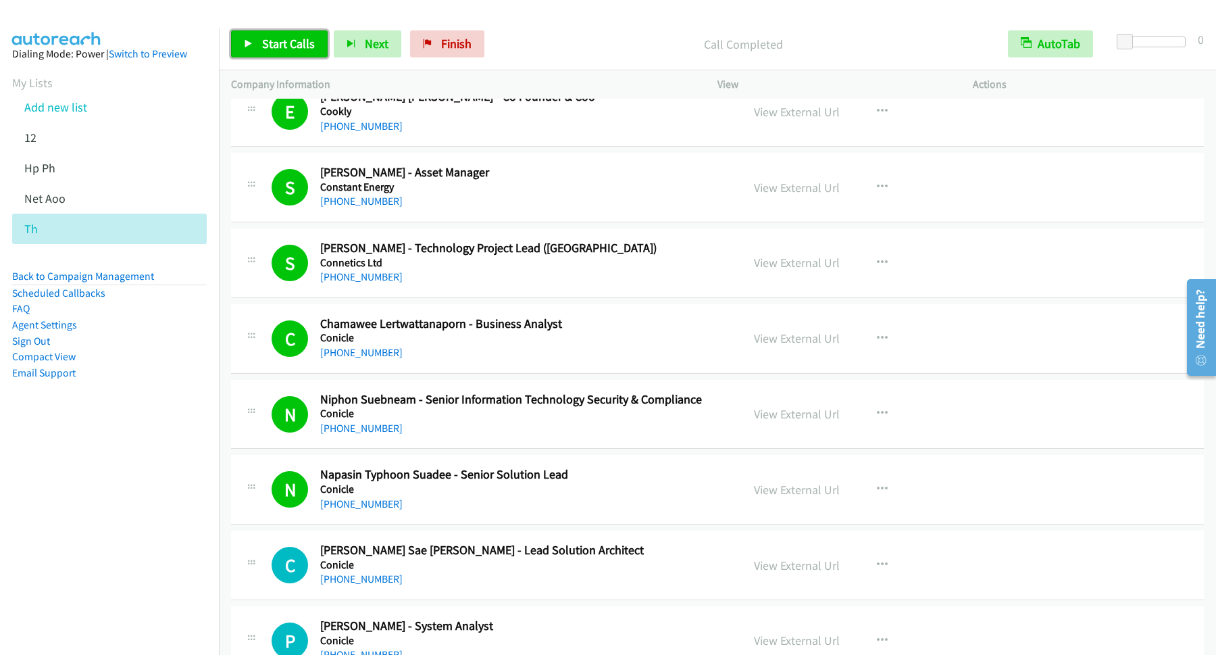
click at [294, 36] on link "Start Calls" at bounding box center [279, 43] width 97 height 27
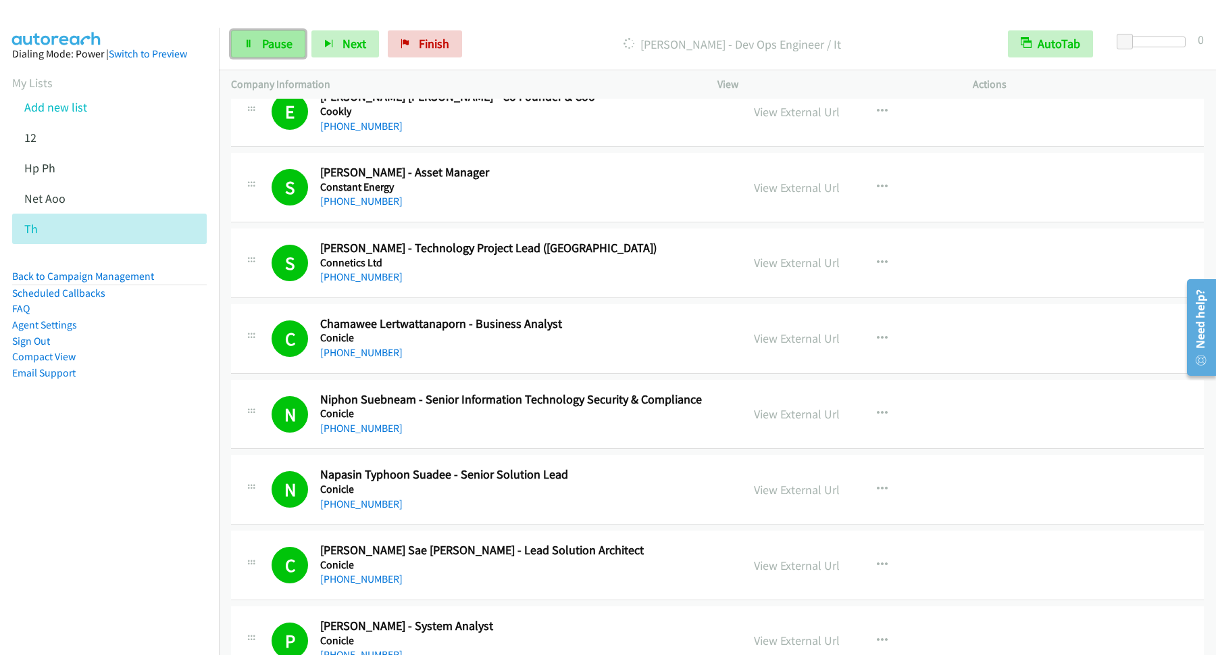
click at [269, 45] on span "Pause" at bounding box center [277, 44] width 30 height 16
click at [121, 276] on link "Back to Campaign Management" at bounding box center [83, 276] width 142 height 13
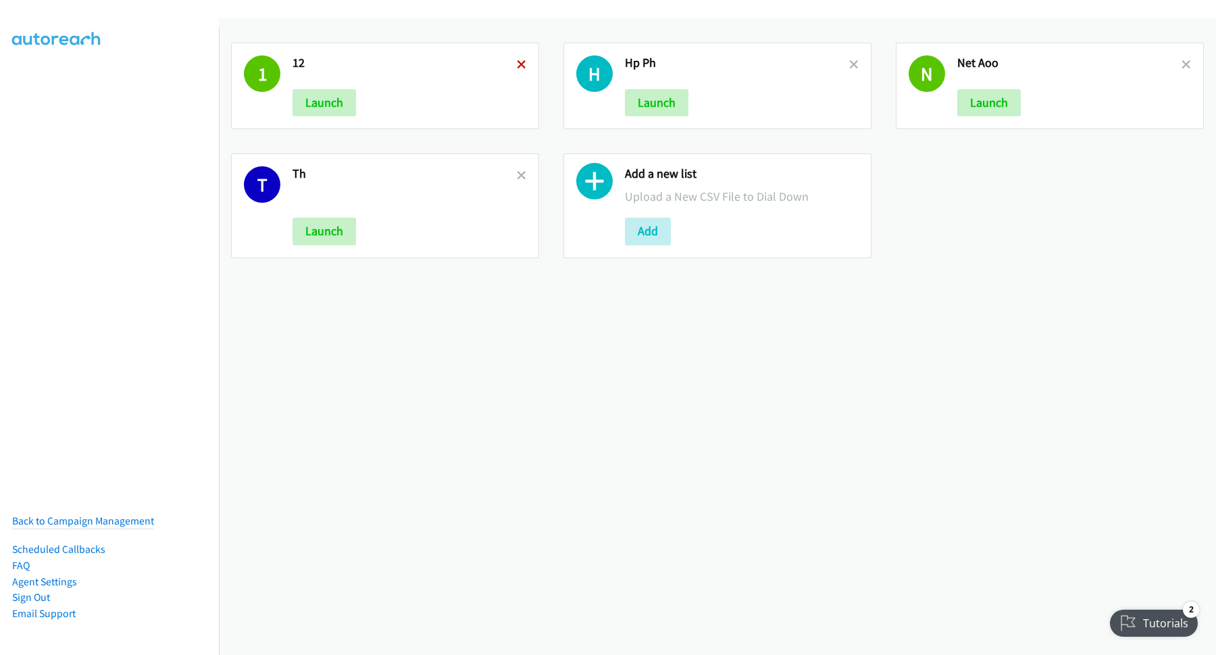
click at [517, 63] on icon at bounding box center [521, 65] width 9 height 9
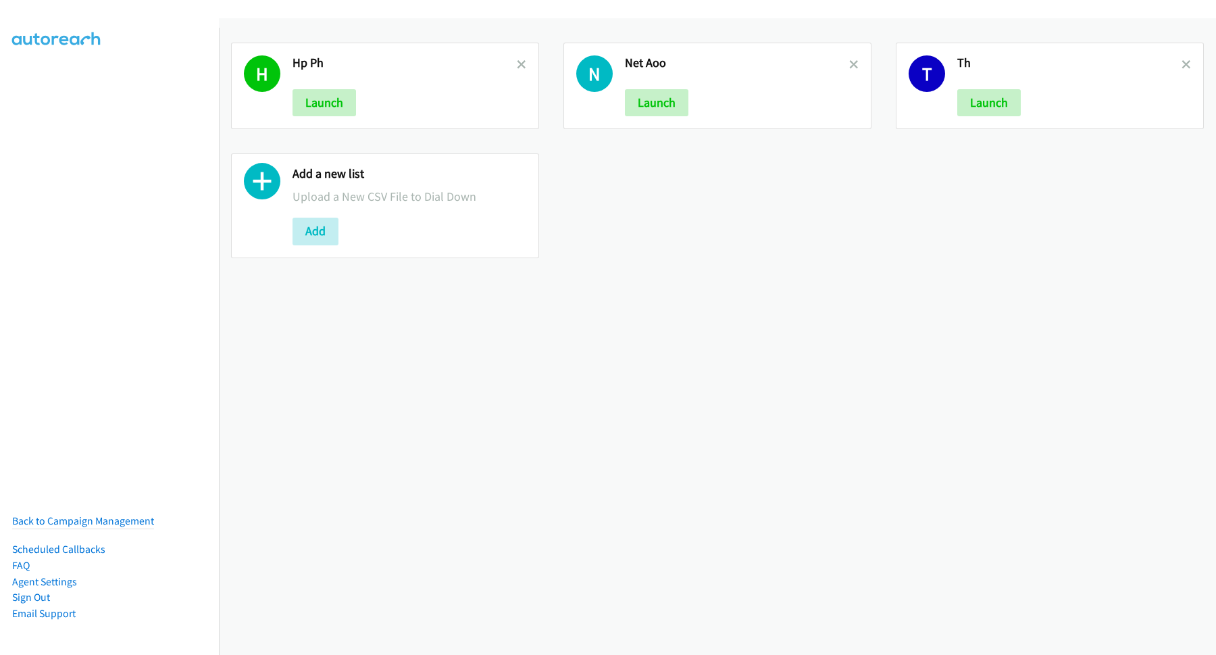
click at [517, 63] on icon at bounding box center [521, 65] width 9 height 9
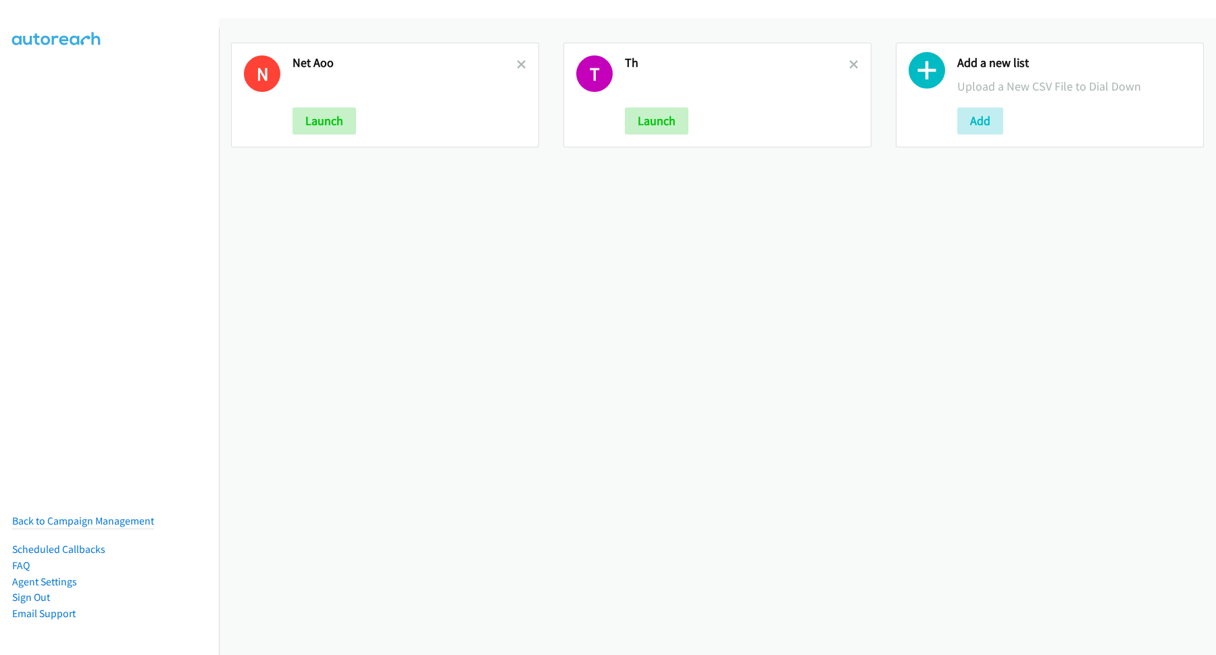
click at [517, 63] on icon at bounding box center [521, 65] width 9 height 9
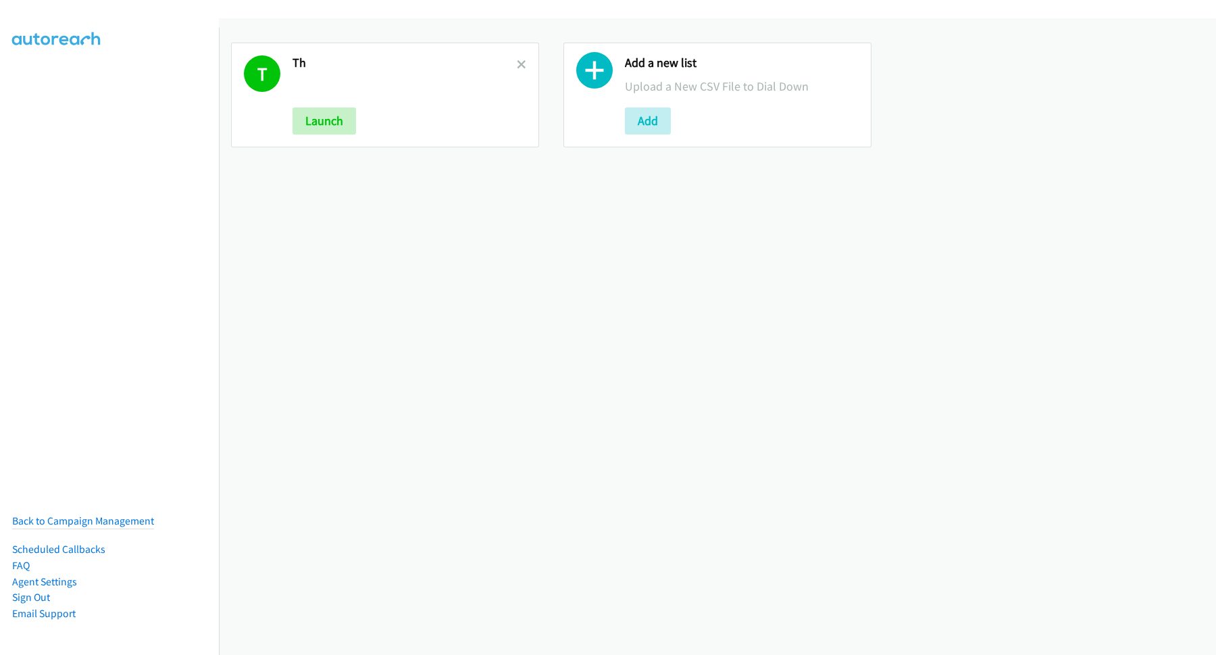
click at [517, 63] on icon at bounding box center [521, 65] width 9 height 9
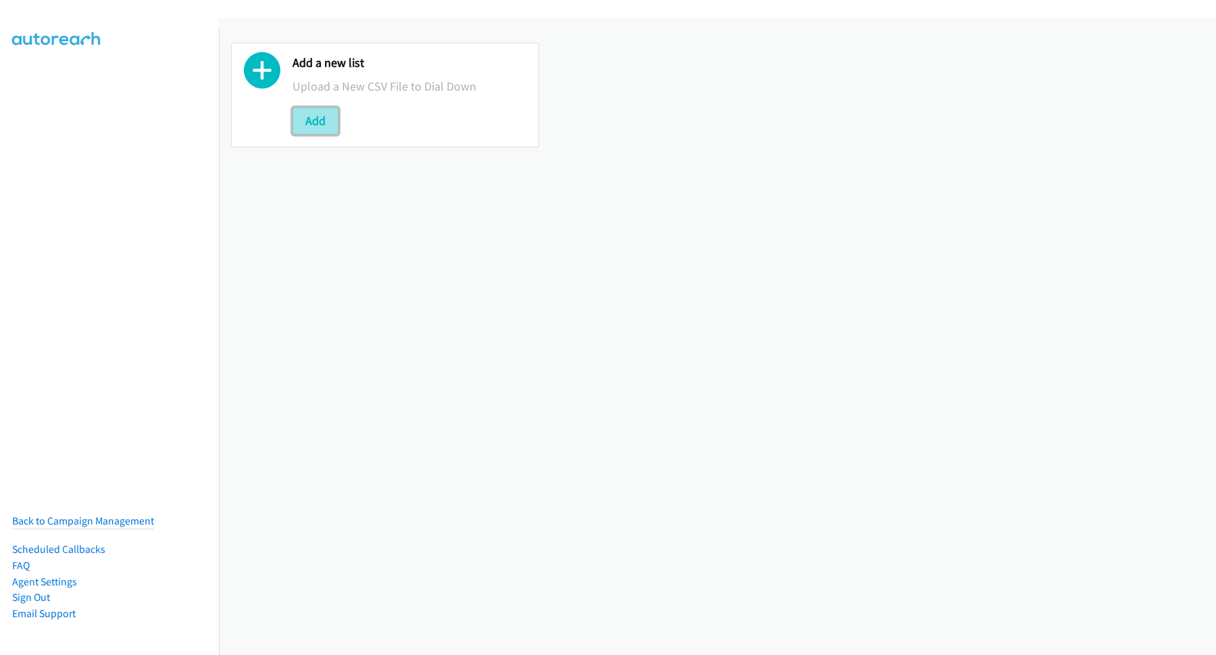
click at [317, 122] on button "Add" at bounding box center [315, 120] width 46 height 27
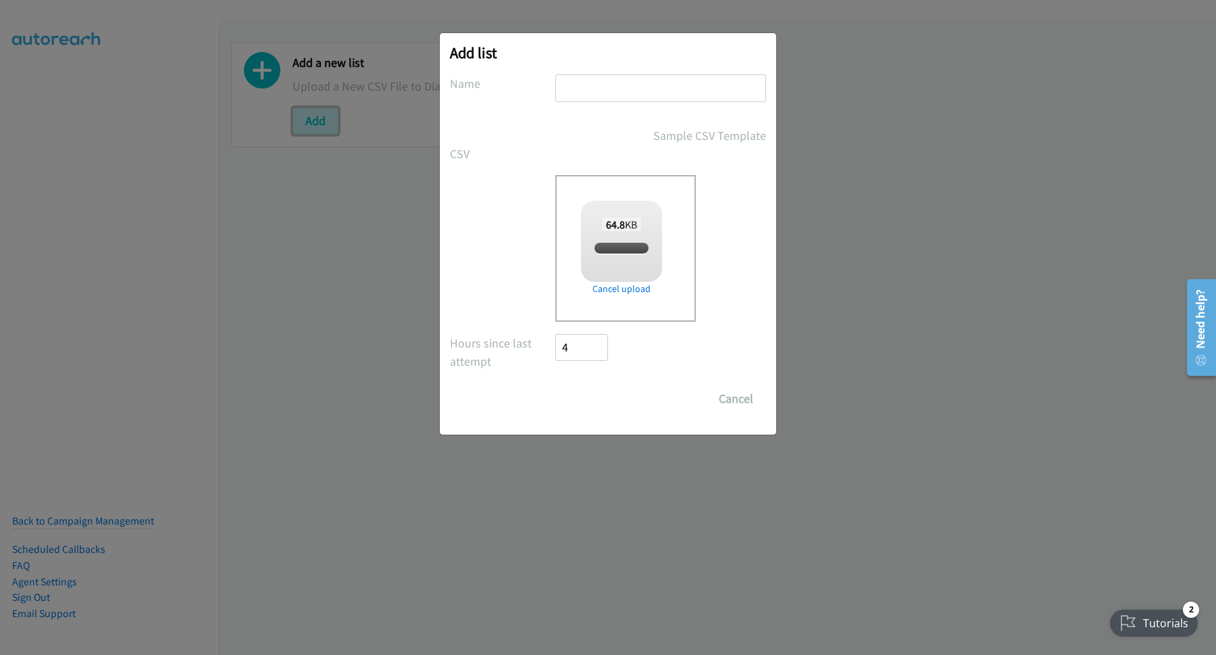
checkbox input "true"
click at [598, 88] on input "text" at bounding box center [660, 88] width 211 height 28
type input "Zoom"
click at [603, 403] on input "Save List" at bounding box center [590, 398] width 71 height 27
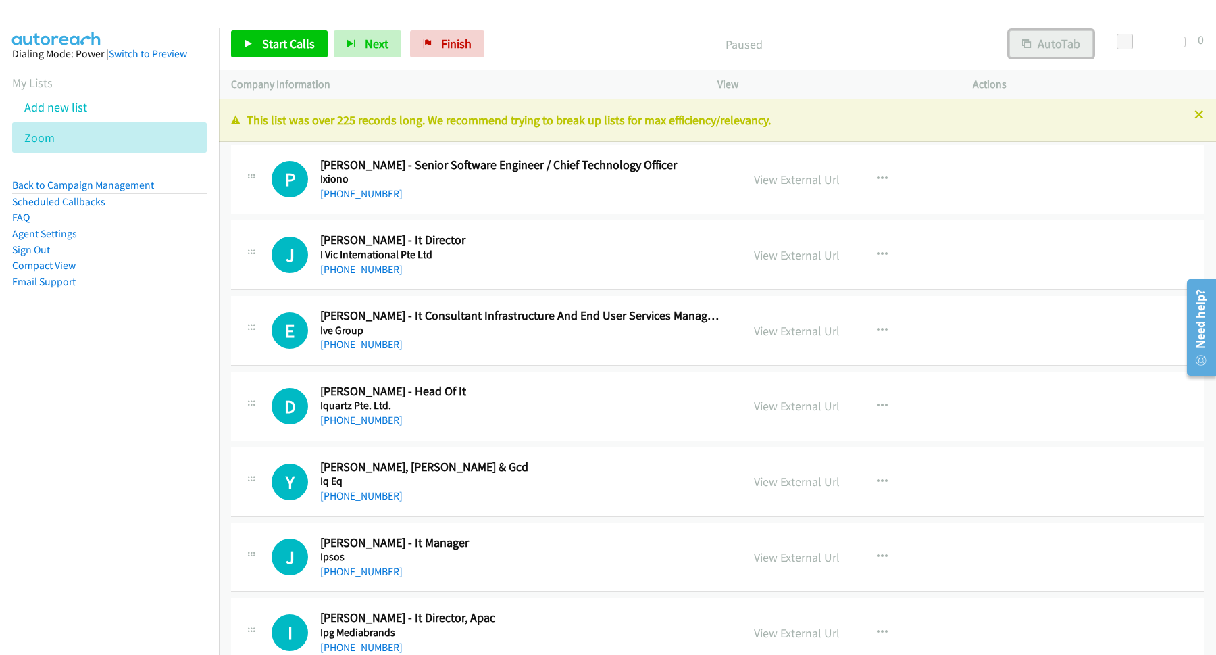
click at [1064, 50] on button "AutoTab" at bounding box center [1051, 43] width 84 height 27
click at [320, 37] on link "Start Calls" at bounding box center [279, 43] width 97 height 27
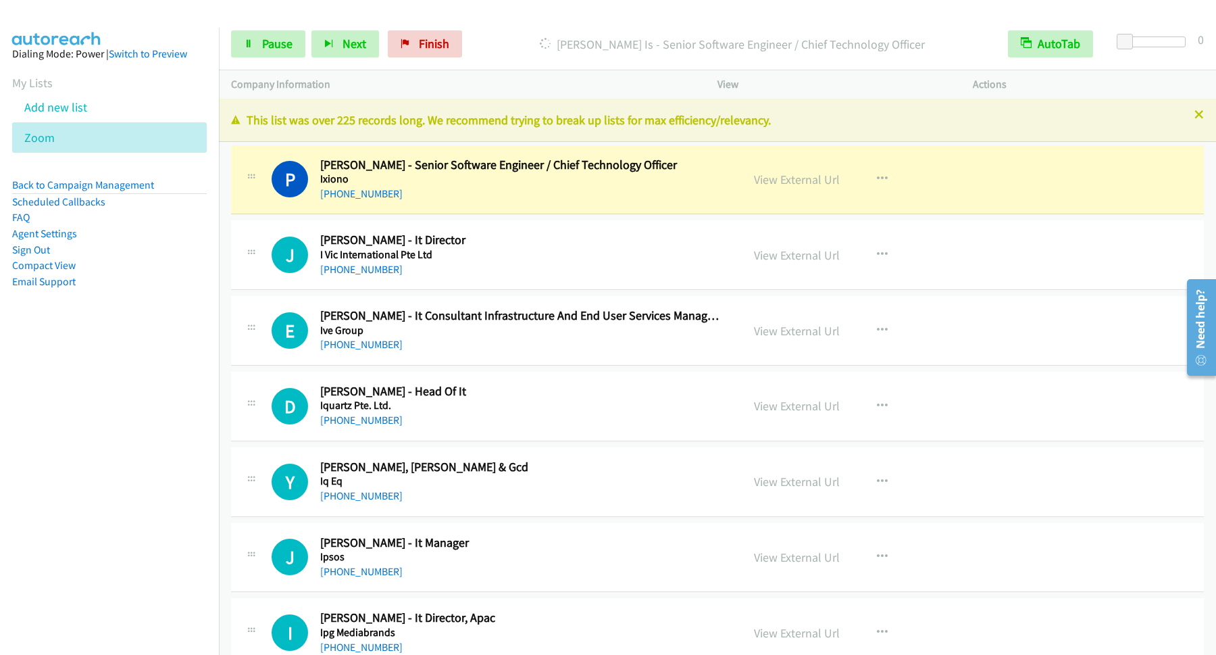
click at [254, 28] on div "Start Calls Pause Next Finish [PERSON_NAME] Is - Senior Software Engineer / Chi…" at bounding box center [717, 44] width 997 height 52
click at [272, 38] on span "Pause" at bounding box center [277, 44] width 30 height 16
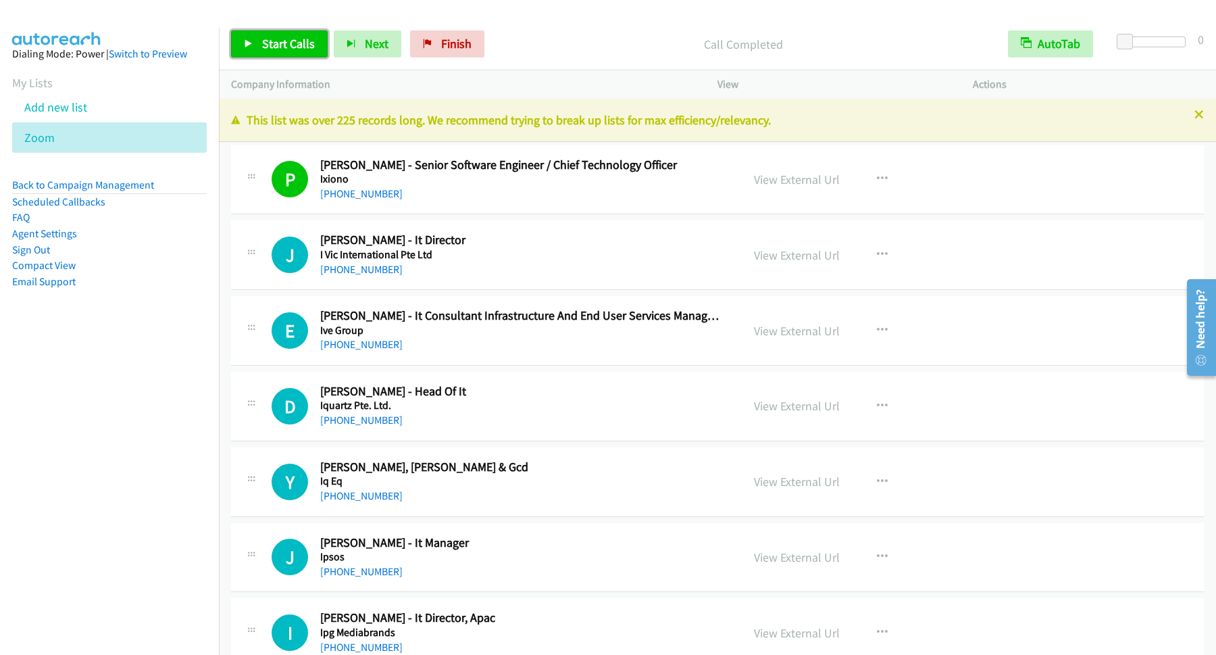
click at [267, 34] on link "Start Calls" at bounding box center [279, 43] width 97 height 27
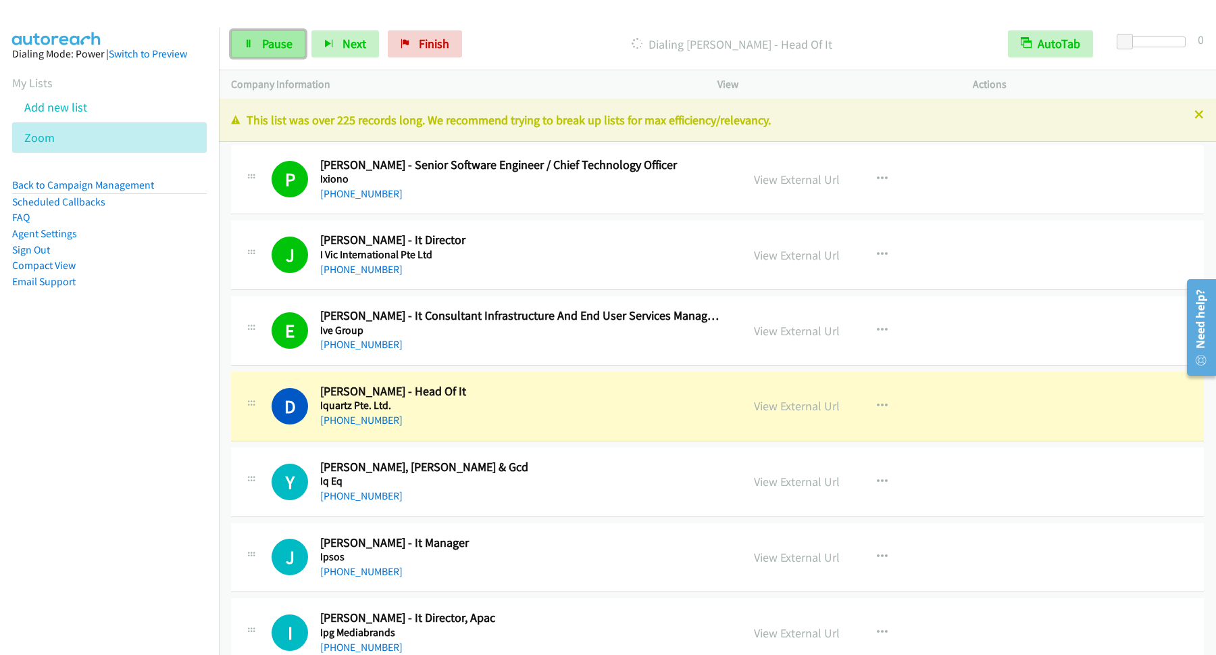
click at [278, 47] on span "Pause" at bounding box center [277, 44] width 30 height 16
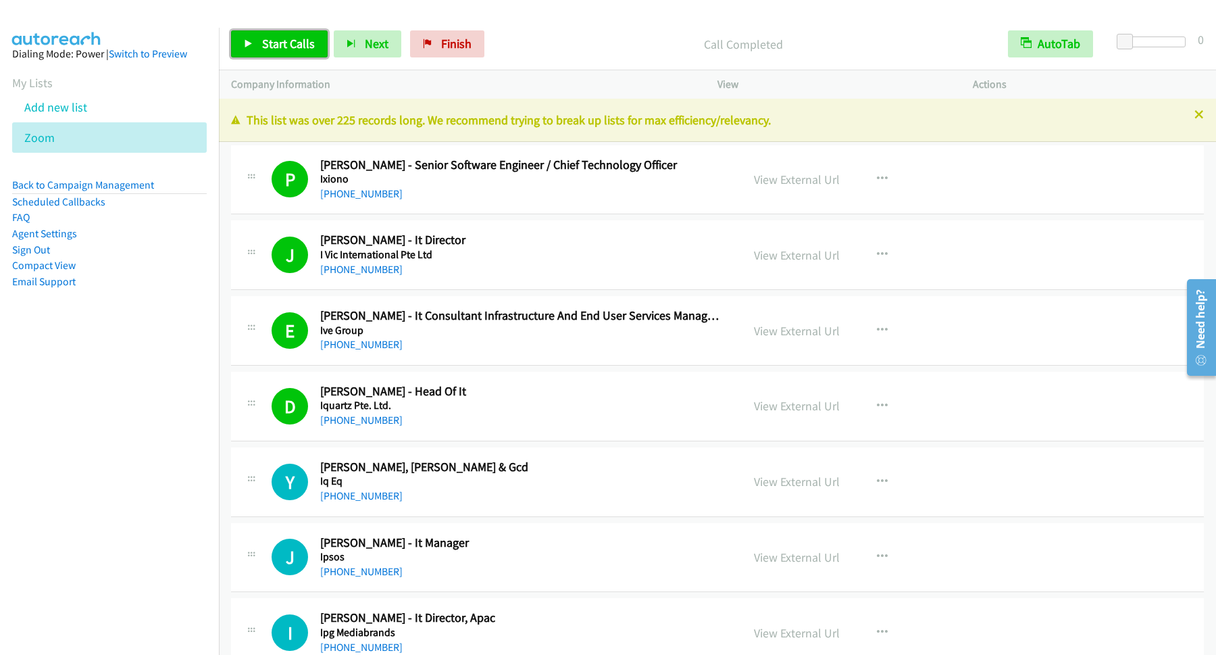
click at [292, 48] on span "Start Calls" at bounding box center [288, 44] width 53 height 16
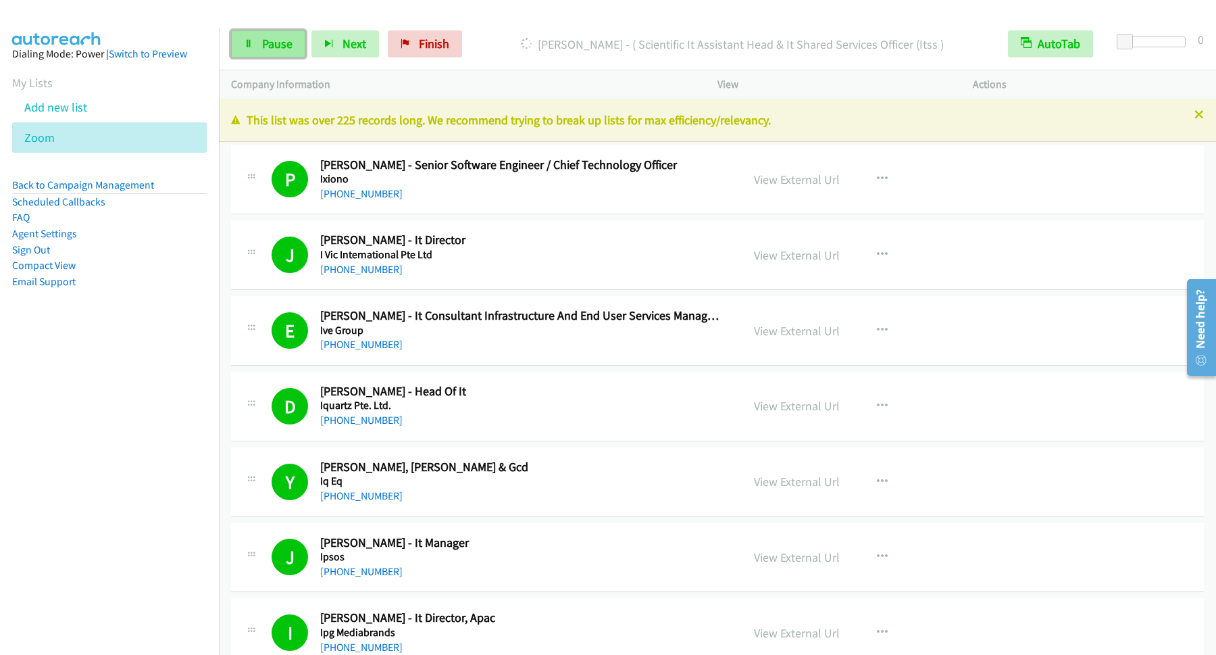
click at [278, 40] on span "Pause" at bounding box center [277, 44] width 30 height 16
click at [297, 51] on span "Start Calls" at bounding box center [288, 44] width 53 height 16
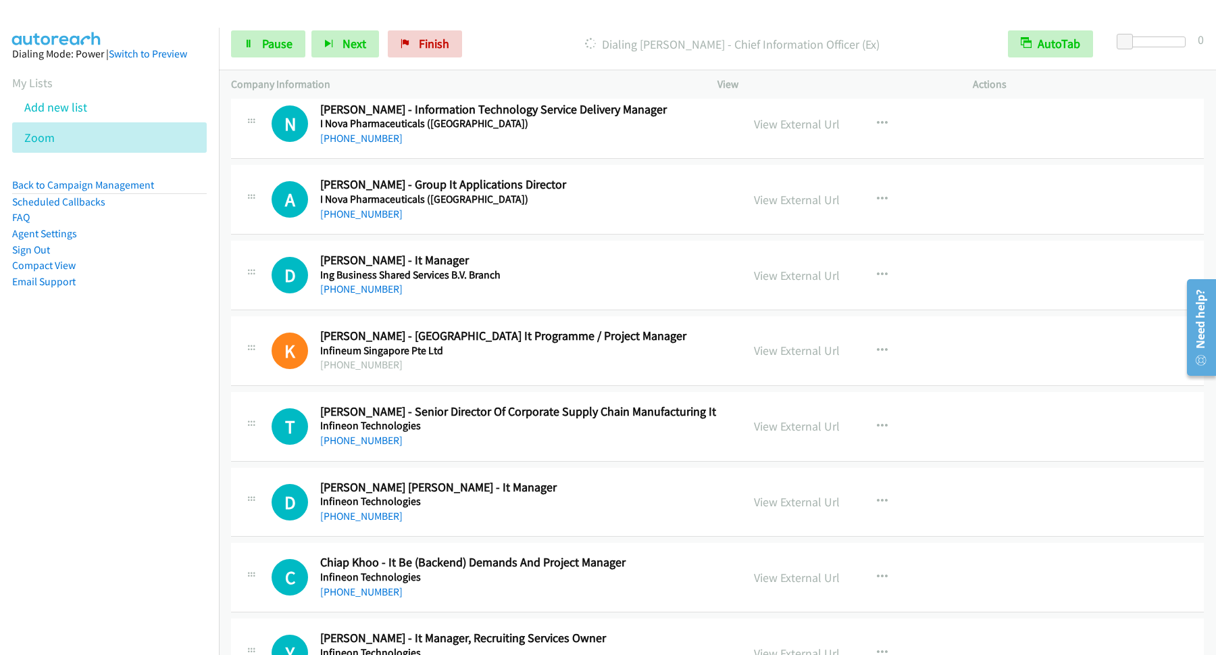
scroll to position [1277, 0]
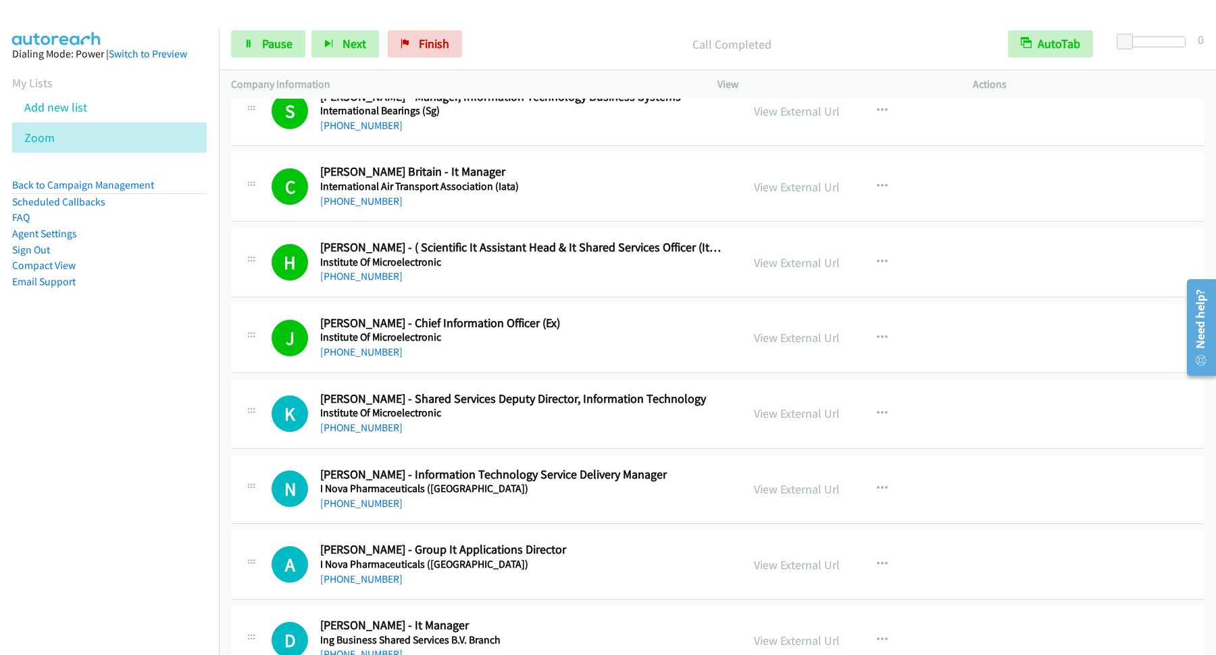
click at [817, 43] on p "Call Completed" at bounding box center [731, 44] width 503 height 18
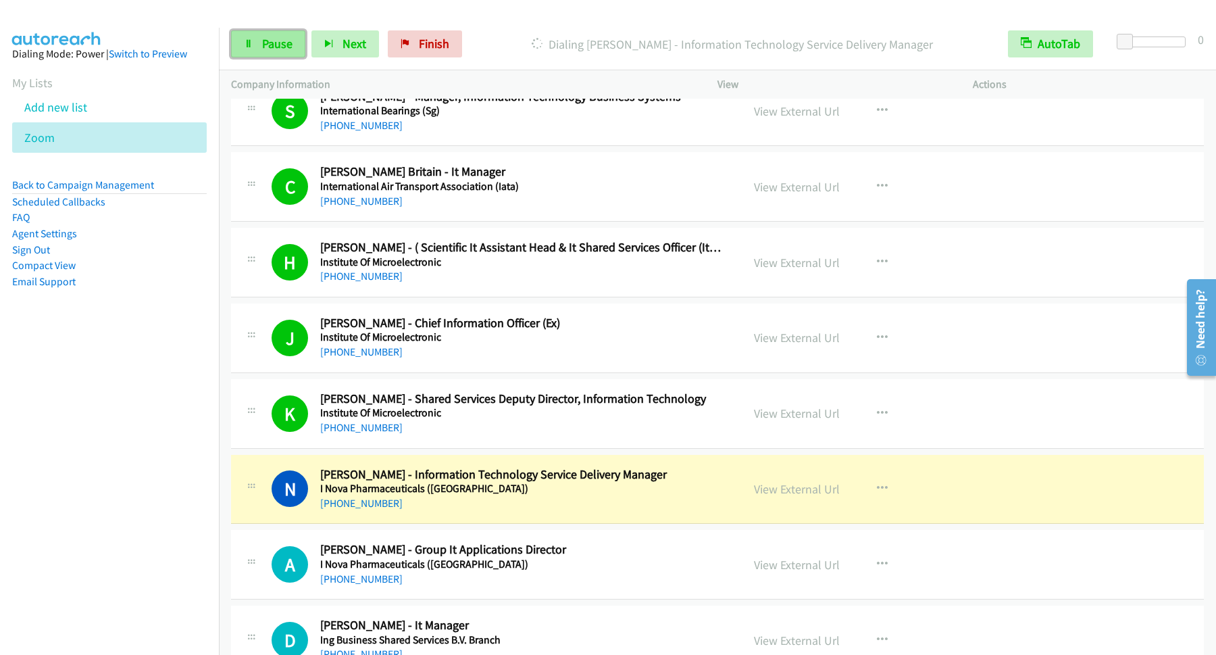
click at [260, 43] on link "Pause" at bounding box center [268, 43] width 74 height 27
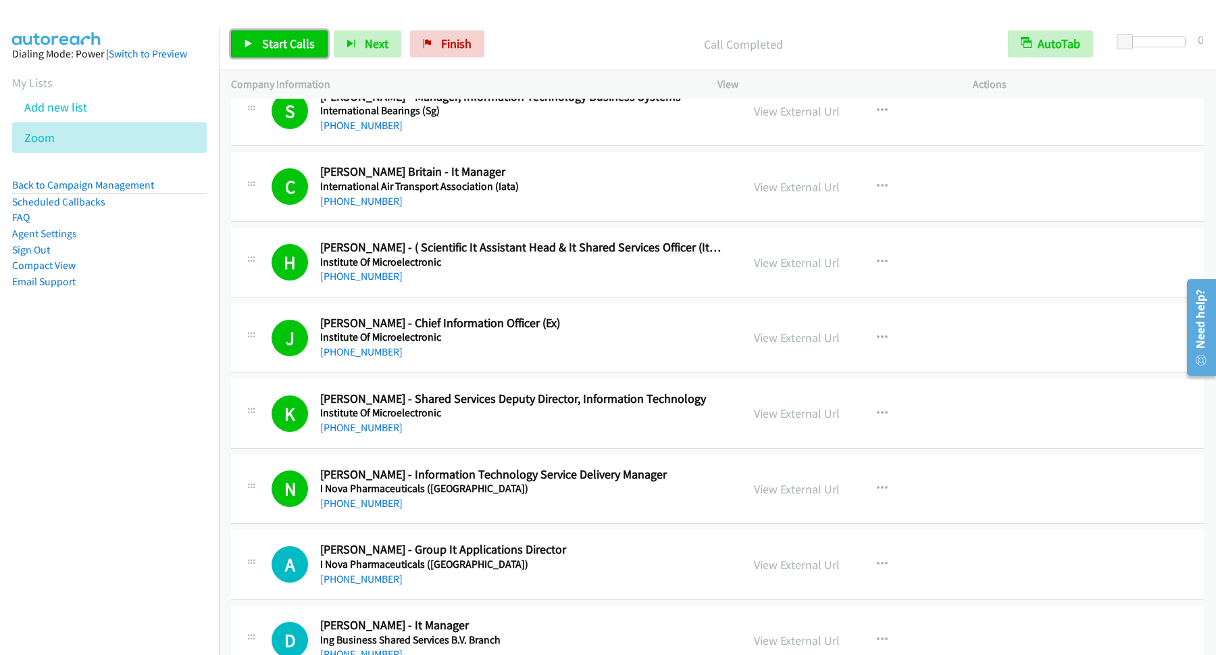
click at [284, 43] on span "Start Calls" at bounding box center [288, 44] width 53 height 16
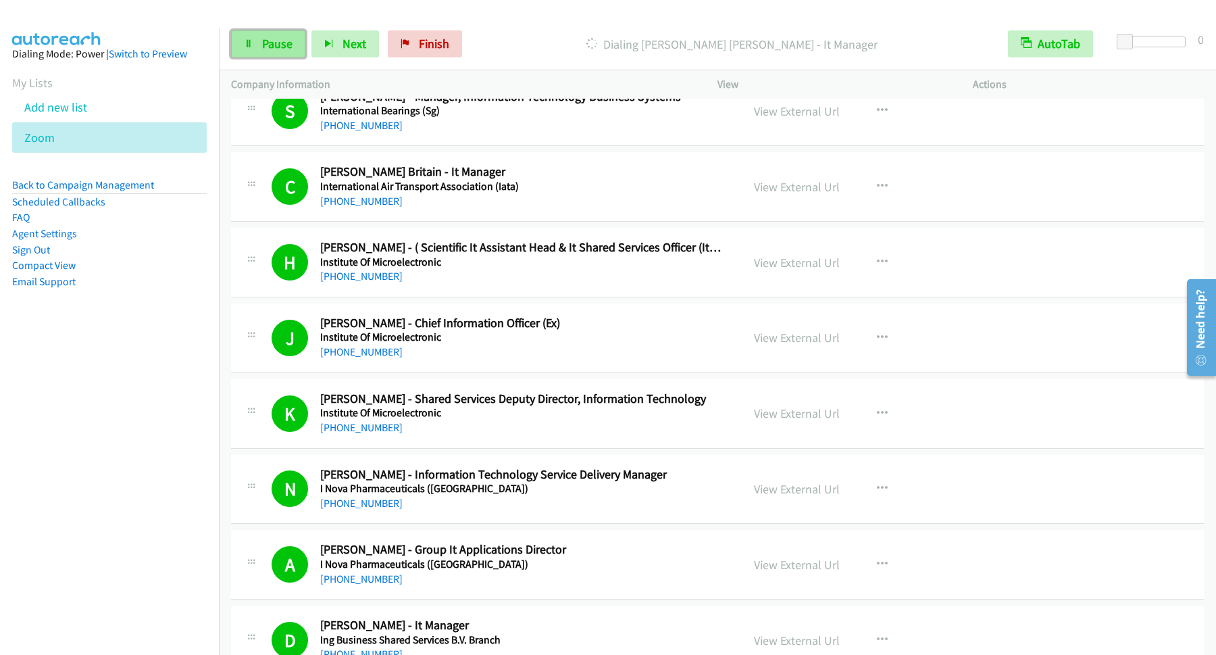
click at [279, 56] on link "Pause" at bounding box center [268, 43] width 74 height 27
click at [296, 36] on link "Start Calls" at bounding box center [279, 43] width 97 height 27
click at [281, 39] on span "Pause" at bounding box center [277, 44] width 30 height 16
